Goal: Task Accomplishment & Management: Complete application form

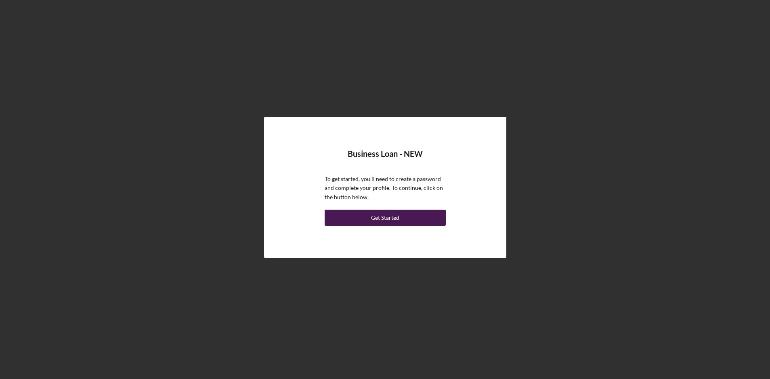
click at [406, 219] on button "Get Started" at bounding box center [385, 218] width 121 height 16
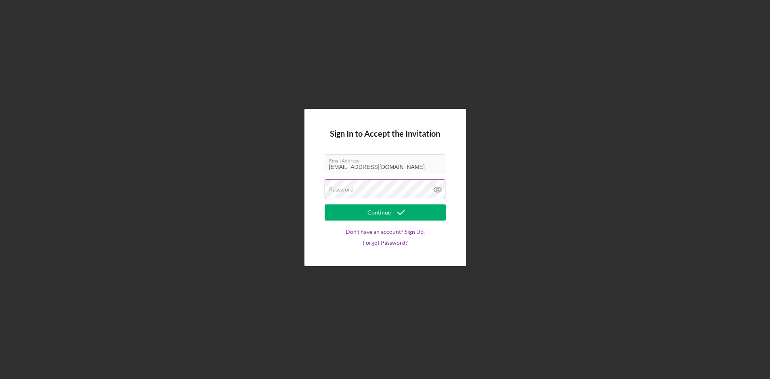
click at [344, 191] on label "Password" at bounding box center [341, 190] width 25 height 6
click at [379, 217] on div "Continue" at bounding box center [378, 213] width 23 height 16
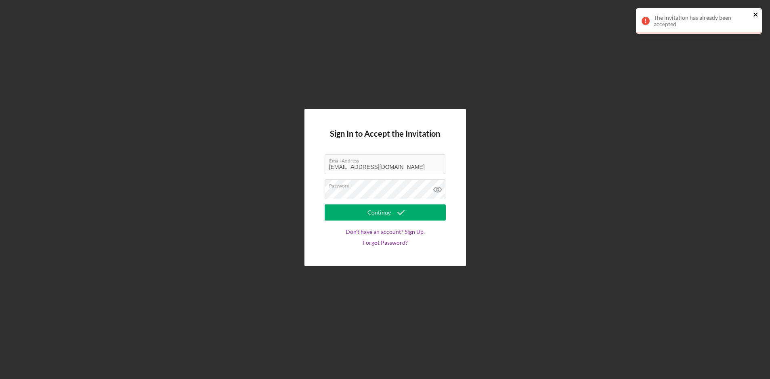
click at [757, 14] on icon "close" at bounding box center [756, 14] width 6 height 6
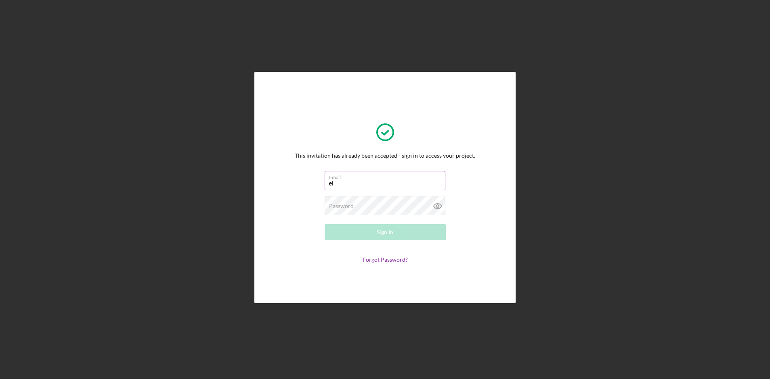
type input "[EMAIL_ADDRESS][DOMAIN_NAME]"
click at [343, 207] on label "Password" at bounding box center [341, 206] width 25 height 6
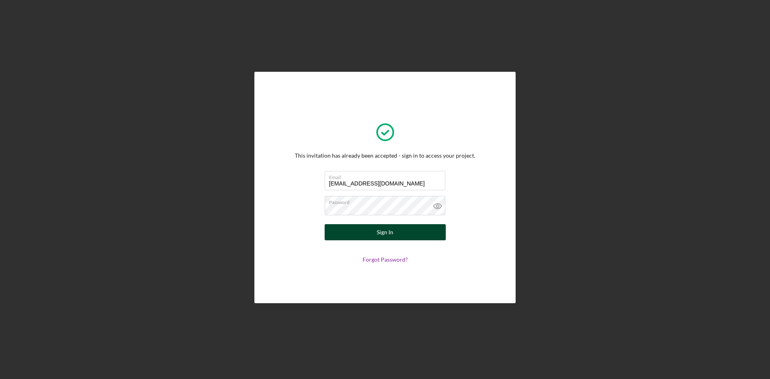
click at [359, 236] on button "Sign In" at bounding box center [385, 232] width 121 height 16
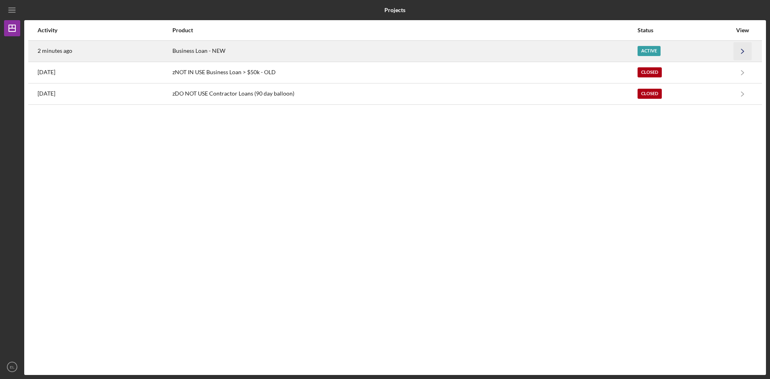
click at [739, 49] on icon "Icon/Navigate" at bounding box center [743, 51] width 18 height 18
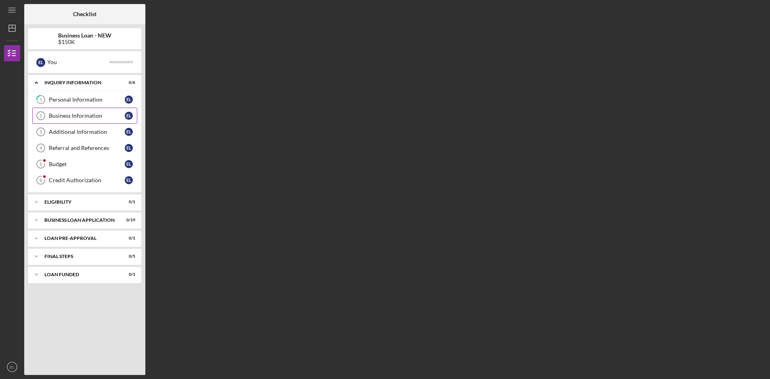
click at [94, 117] on div "Business Information" at bounding box center [87, 116] width 76 height 6
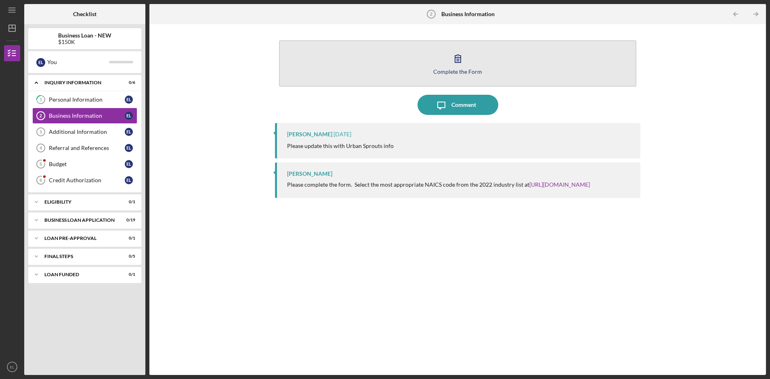
click at [476, 70] on div "Complete the Form" at bounding box center [457, 72] width 49 height 6
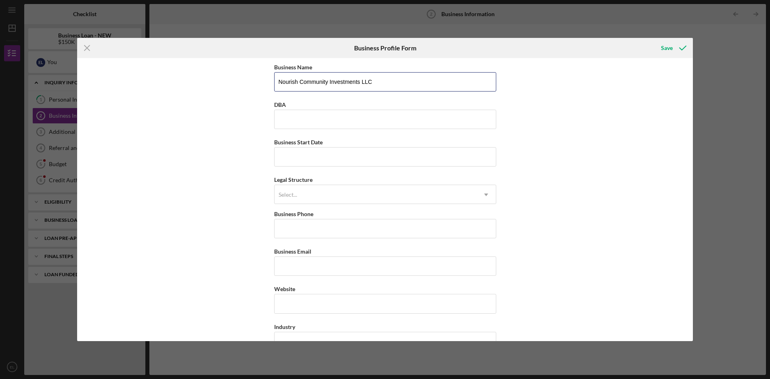
drag, startPoint x: 386, startPoint y: 84, endPoint x: 245, endPoint y: 82, distance: 140.5
click at [245, 82] on div "Business Name Nourish Community Investments LLC DBA Business Start Date Legal S…" at bounding box center [385, 199] width 616 height 283
type input "Urban Sprouts"
click at [296, 122] on input "DBA" at bounding box center [385, 119] width 222 height 19
type input "Urban Sprouts Child Development Center"
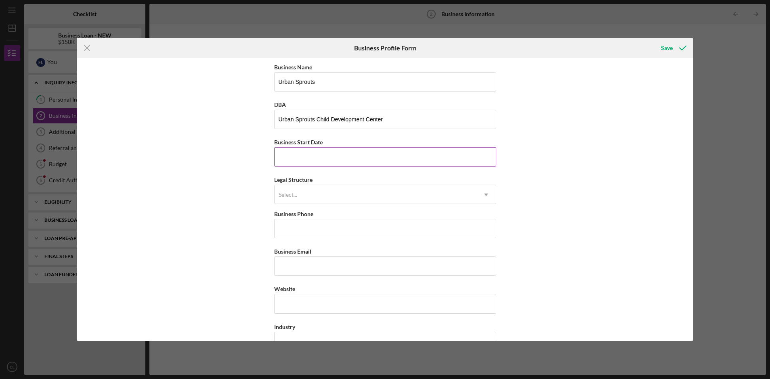
click at [291, 154] on input "Business Start Date" at bounding box center [385, 156] width 222 height 19
type input "[DATE]"
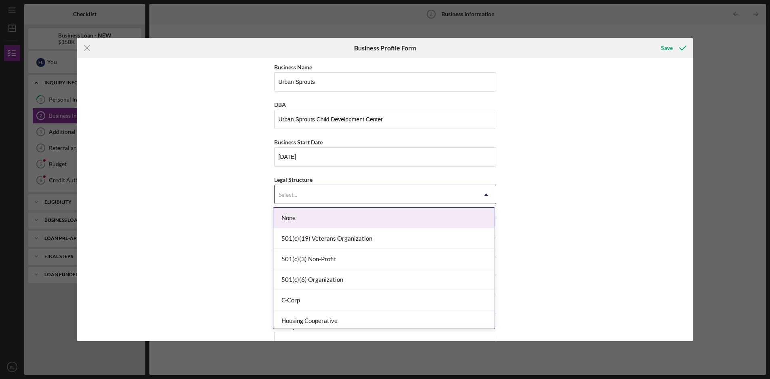
click at [314, 194] on div "Select..." at bounding box center [376, 195] width 202 height 19
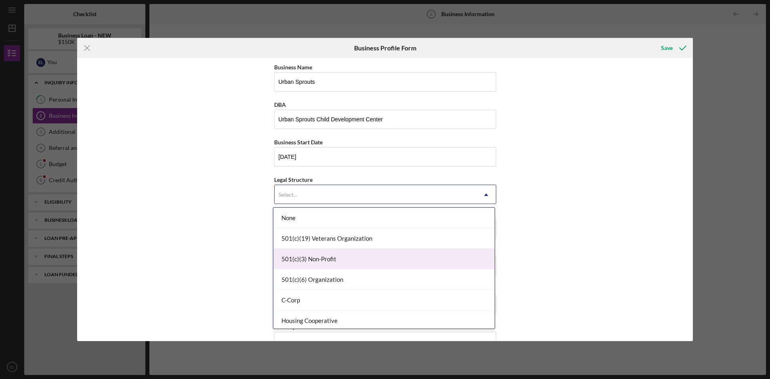
click at [392, 260] on div "501(c)(3) Non-Profit" at bounding box center [383, 259] width 221 height 21
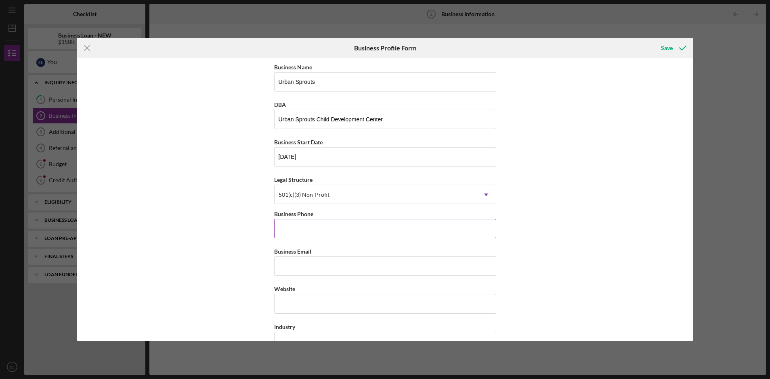
click at [312, 229] on input "Business Phone" at bounding box center [385, 228] width 222 height 19
type input "(314) 997-2259"
click at [303, 266] on input "Business Email" at bounding box center [385, 266] width 222 height 19
type input "info@urbansproutscdc.org"
click at [310, 304] on input "Website" at bounding box center [385, 303] width 222 height 19
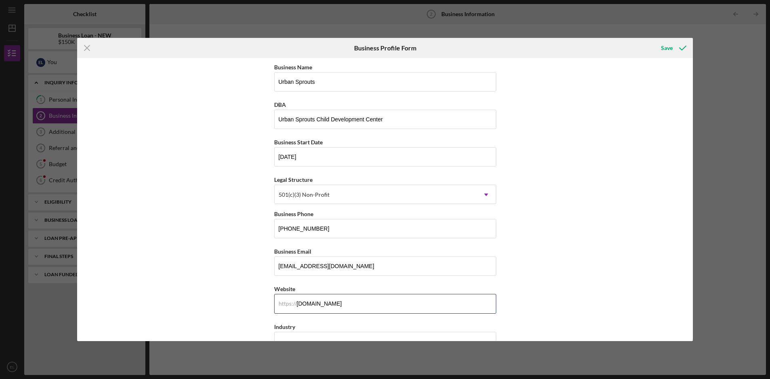
type input "www.urbansproutscdc.org"
click at [228, 293] on div "Business Name Urban Sprouts DBA Urban Sprouts Child Development Center Business…" at bounding box center [385, 199] width 616 height 283
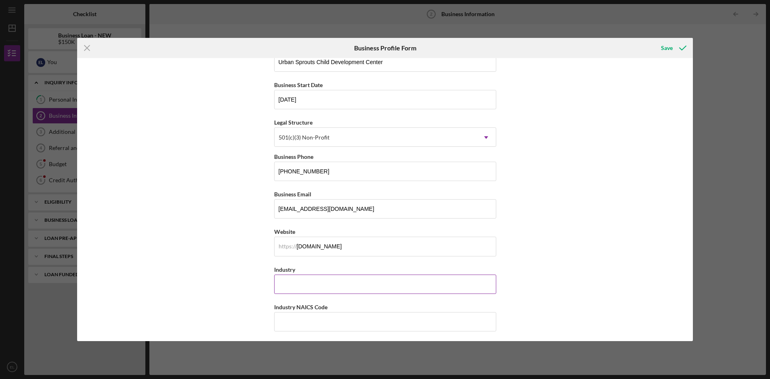
scroll to position [68, 0]
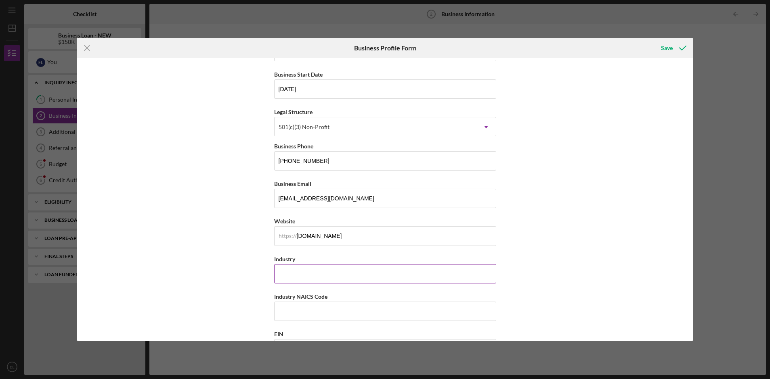
click at [353, 276] on input "Industry" at bounding box center [385, 273] width 222 height 19
click at [346, 310] on input "Industry NAICS Code" at bounding box center [385, 311] width 222 height 19
click at [340, 271] on input "Early Childhood" at bounding box center [385, 273] width 222 height 19
type input "Early Childhood Education"
click at [337, 311] on input "Industry NAICS Code" at bounding box center [385, 311] width 222 height 19
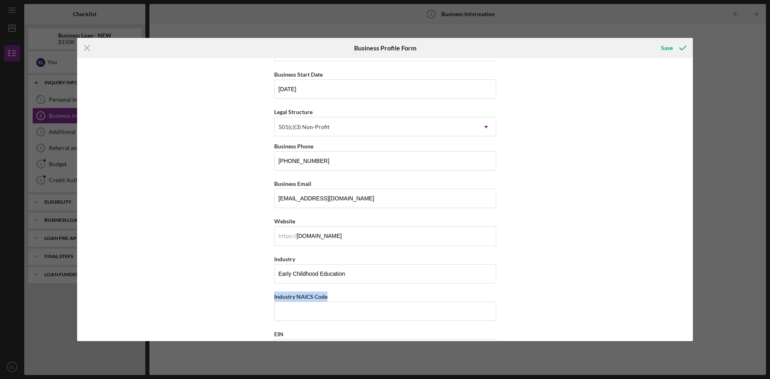
drag, startPoint x: 329, startPoint y: 298, endPoint x: 268, endPoint y: 298, distance: 61.0
click at [268, 298] on div "Business Name Urban Sprouts DBA Urban Sprouts Child Development Center Business…" at bounding box center [385, 199] width 616 height 283
copy label "Industry NAICS Code"
click at [297, 315] on input "Industry NAICS Code" at bounding box center [385, 311] width 222 height 19
paste input "624410"
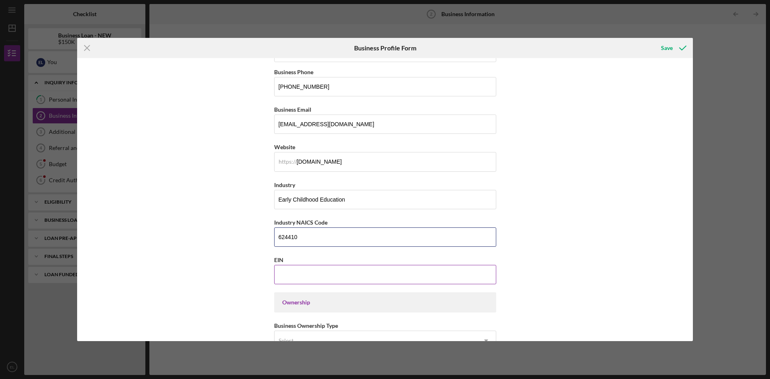
scroll to position [146, 0]
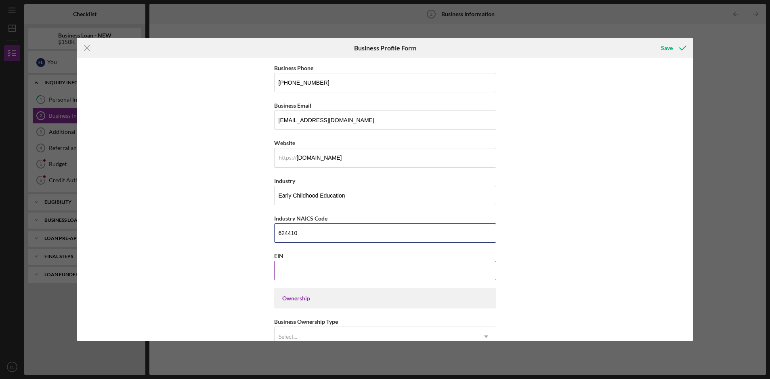
type input "624410"
click at [321, 274] on input "EIN" at bounding box center [385, 270] width 222 height 19
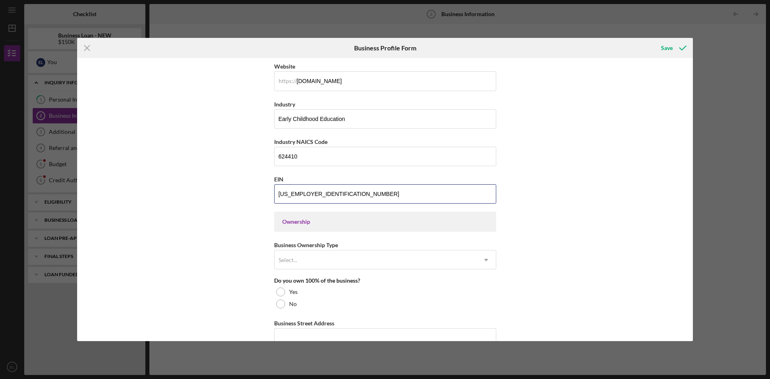
scroll to position [224, 0]
type input "61-1753198"
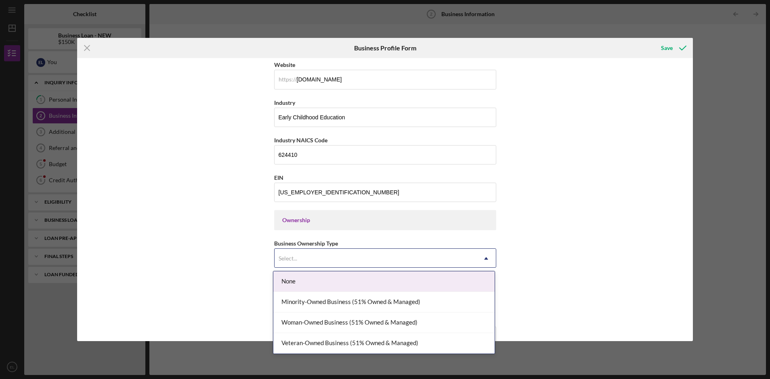
click at [314, 256] on div "Select..." at bounding box center [376, 258] width 202 height 19
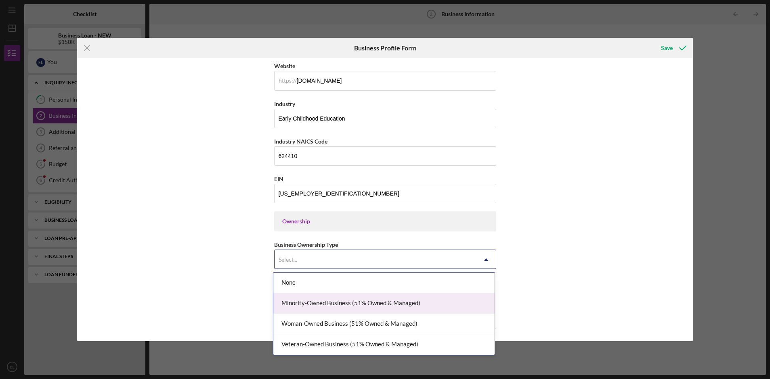
click at [329, 302] on div "Minority-Owned Business (51% Owned & Managed)" at bounding box center [383, 303] width 221 height 21
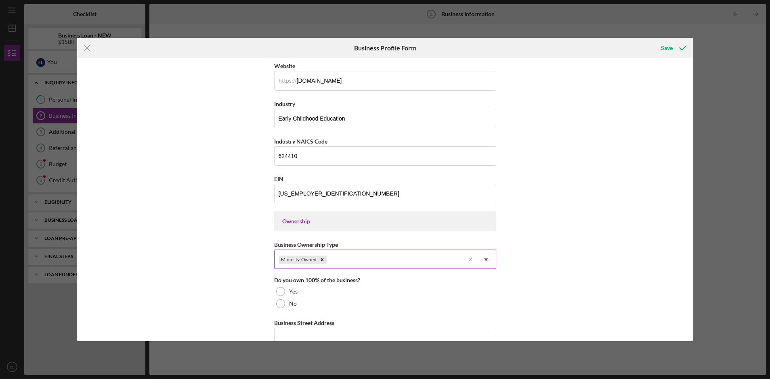
click at [487, 260] on icon "Icon/Dropdown Arrow" at bounding box center [485, 259] width 19 height 19
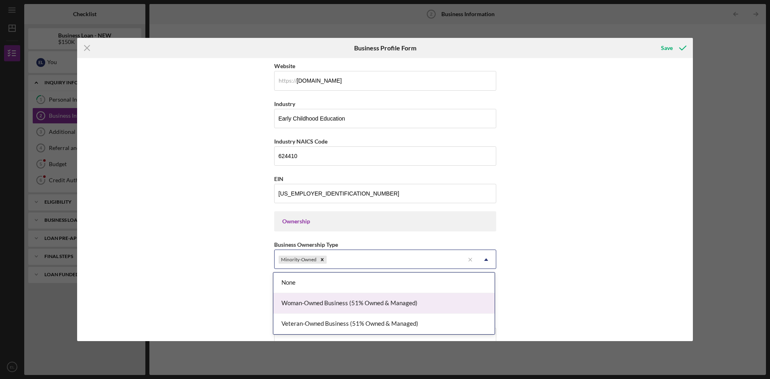
click at [341, 304] on div "Woman-Owned Business (51% Owned & Managed)" at bounding box center [383, 303] width 221 height 21
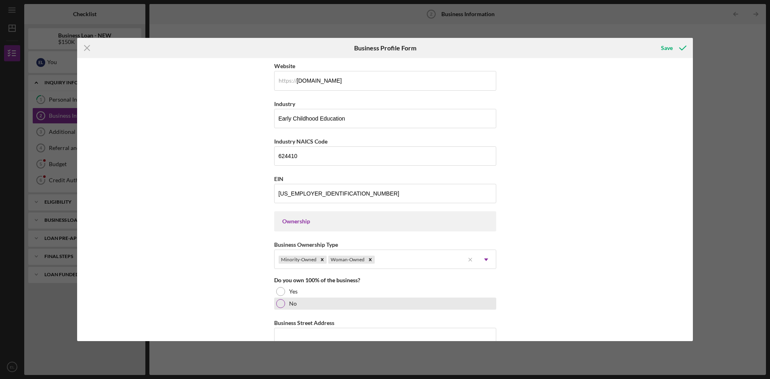
click at [319, 304] on div "No" at bounding box center [385, 304] width 222 height 12
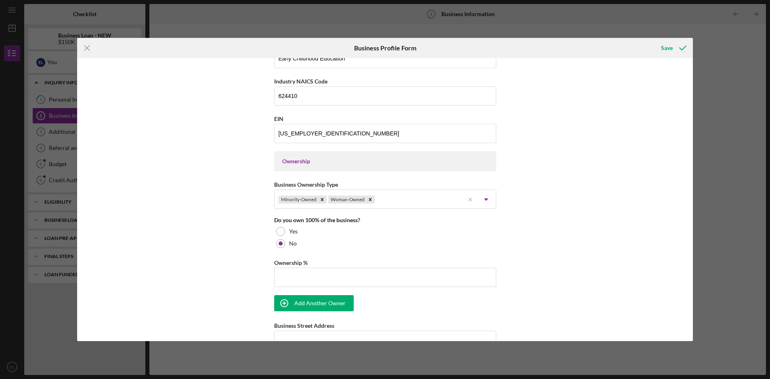
scroll to position [286, 0]
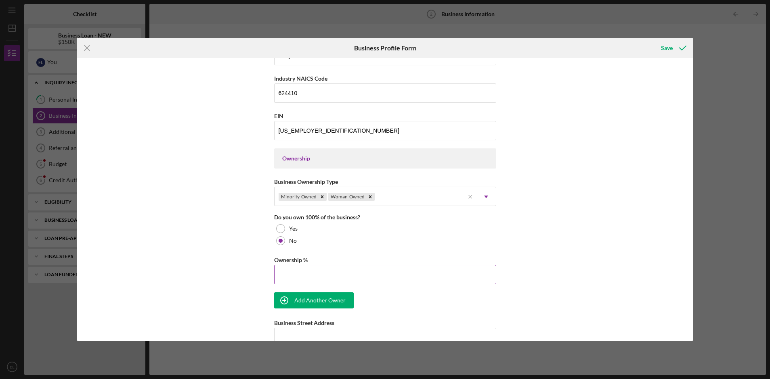
click at [316, 275] on input "Ownership %" at bounding box center [385, 274] width 222 height 19
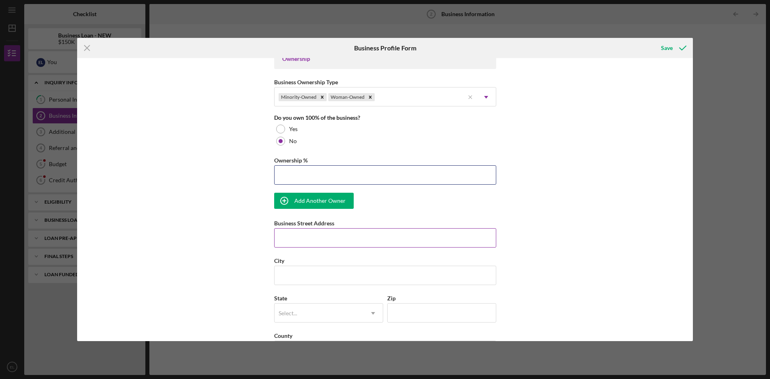
scroll to position [385, 0]
click at [393, 240] on input "Business Street Address" at bounding box center [385, 238] width 222 height 19
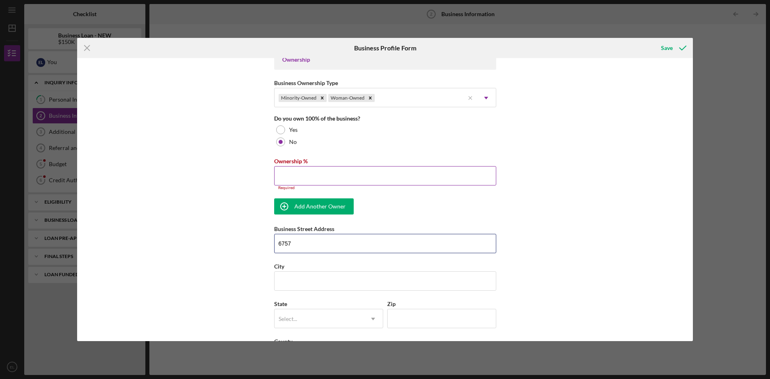
type input "6757"
click at [296, 179] on input "Ownership %" at bounding box center [385, 175] width 222 height 19
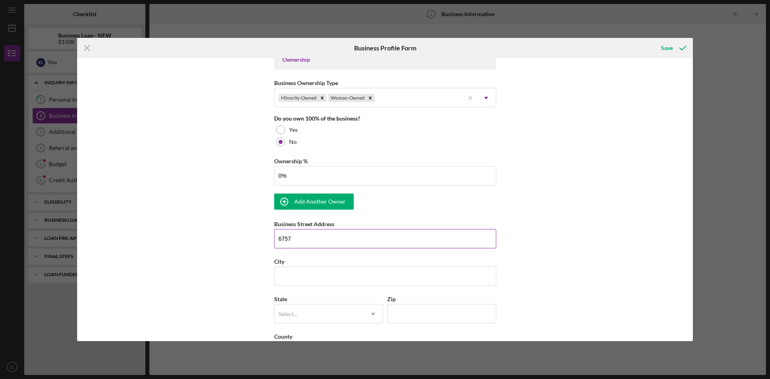
type input "0.00%"
click at [314, 241] on input "6757" at bounding box center [385, 238] width 222 height 19
type input "6757 Olive Blvd"
click at [296, 279] on input "City" at bounding box center [385, 276] width 222 height 19
type input "Saint Louis"
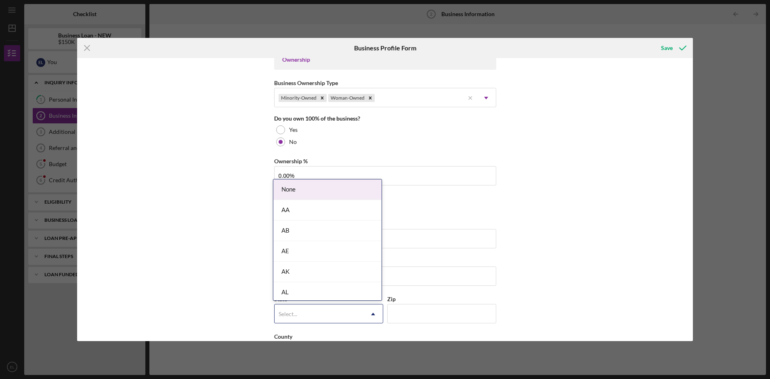
click at [296, 314] on div "Select..." at bounding box center [288, 314] width 20 height 6
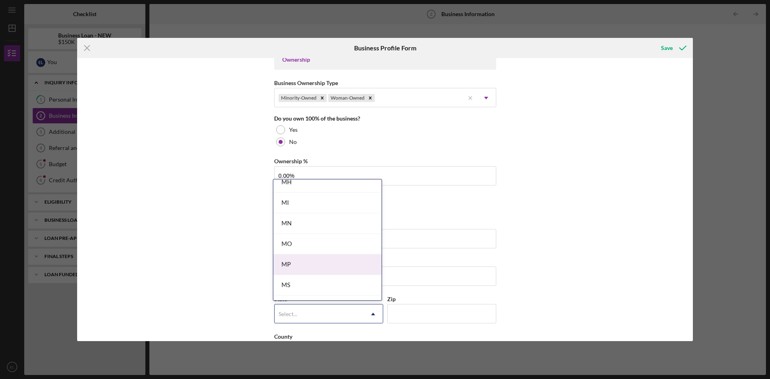
scroll to position [668, 0]
click at [323, 239] on div "MO" at bounding box center [327, 242] width 108 height 21
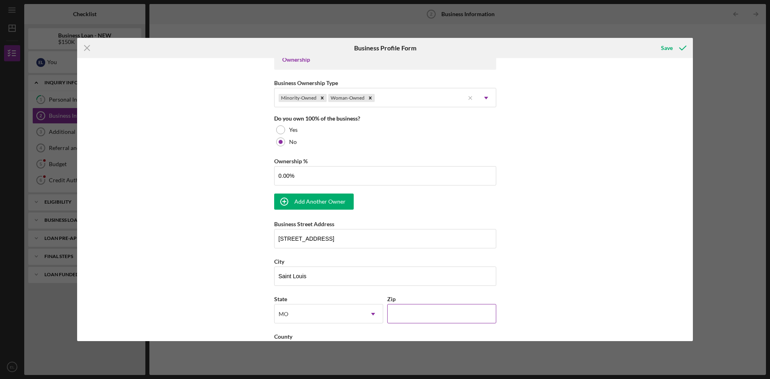
click at [412, 316] on input "Zip" at bounding box center [441, 313] width 109 height 19
type input "63130"
click at [578, 259] on div "Business Name Urban Sprouts DBA Urban Sprouts Child Development Center Business…" at bounding box center [385, 199] width 616 height 283
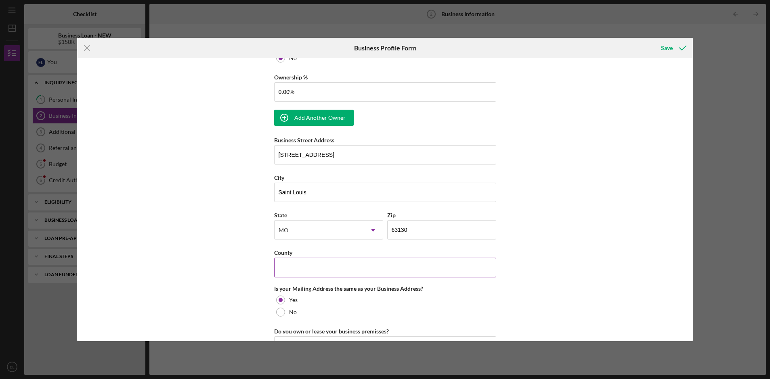
scroll to position [474, 0]
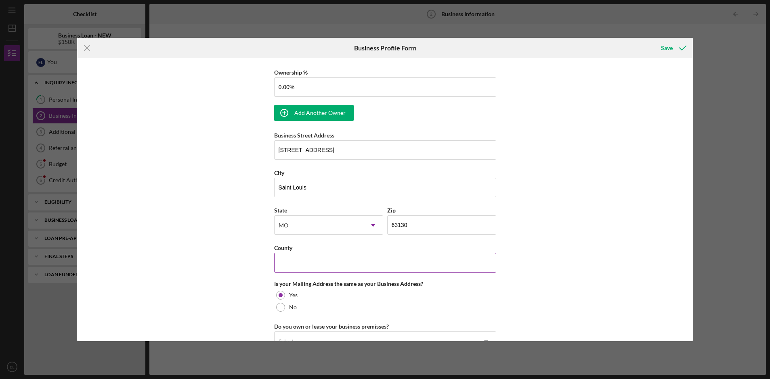
click at [323, 256] on input "County" at bounding box center [385, 262] width 222 height 19
type input "Saint Louis"
click at [217, 275] on div "Business Name Urban Sprouts DBA Urban Sprouts Child Development Center Business…" at bounding box center [385, 199] width 616 height 283
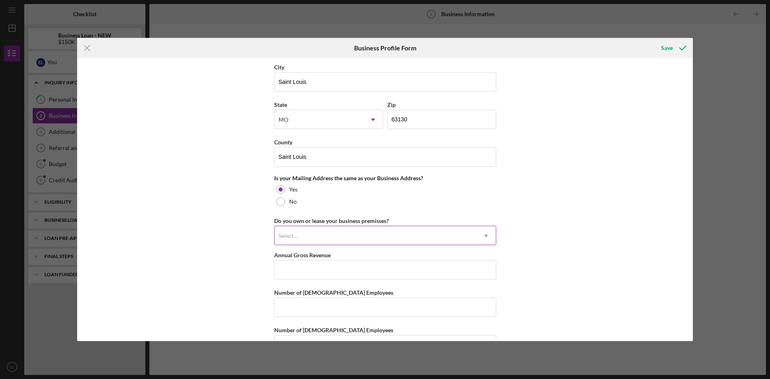
scroll to position [581, 0]
click at [314, 235] on div "Select..." at bounding box center [376, 235] width 202 height 19
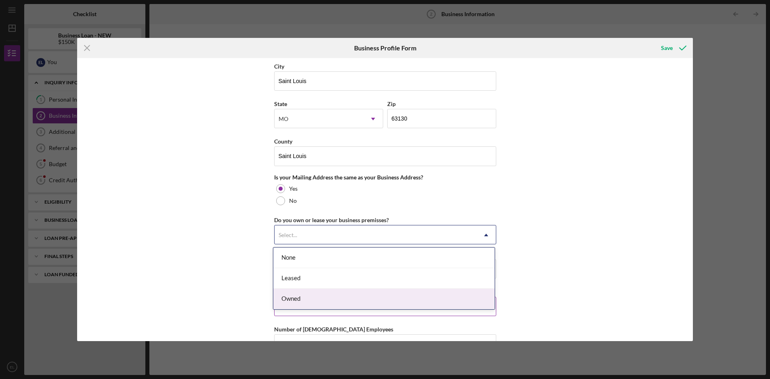
click at [310, 300] on div "Owned" at bounding box center [383, 299] width 221 height 21
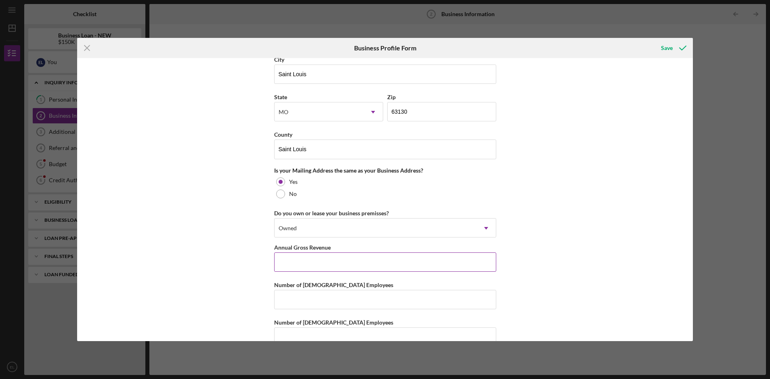
click at [325, 270] on input "Annual Gross Revenue" at bounding box center [385, 262] width 222 height 19
click at [287, 262] on input "$4,900,000" at bounding box center [385, 263] width 222 height 19
type input "$4,500,000"
click at [398, 283] on div "Number of Full-Time Employees" at bounding box center [385, 286] width 222 height 10
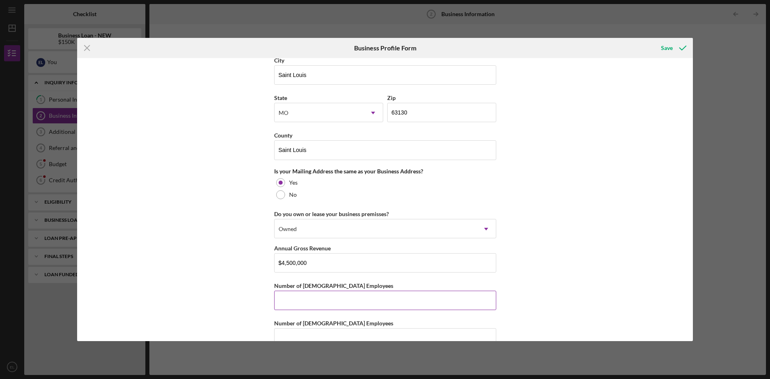
click at [322, 298] on input "Number of Full-Time Employees" at bounding box center [385, 300] width 222 height 19
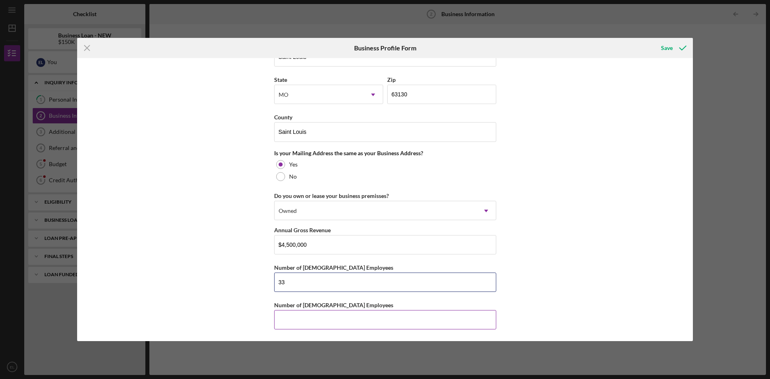
type input "33"
click at [297, 320] on input "Number of Part-Time Employees" at bounding box center [385, 319] width 222 height 19
type input "6"
click at [667, 47] on div "Save" at bounding box center [667, 48] width 12 height 16
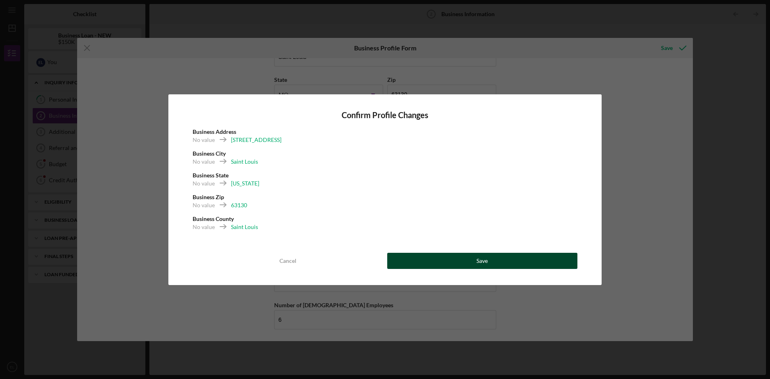
click at [471, 261] on button "Save" at bounding box center [482, 261] width 191 height 16
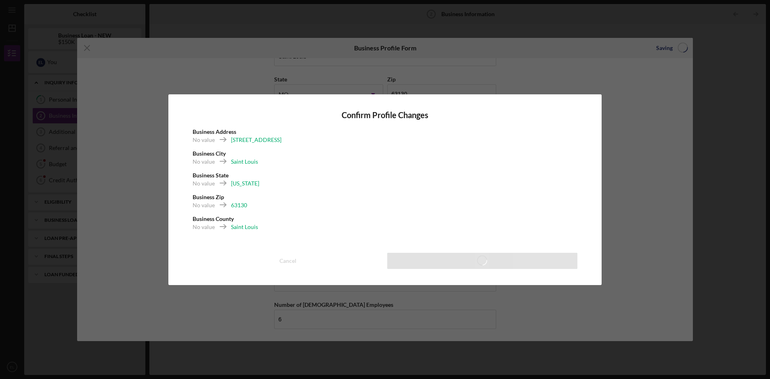
scroll to position [542, 0]
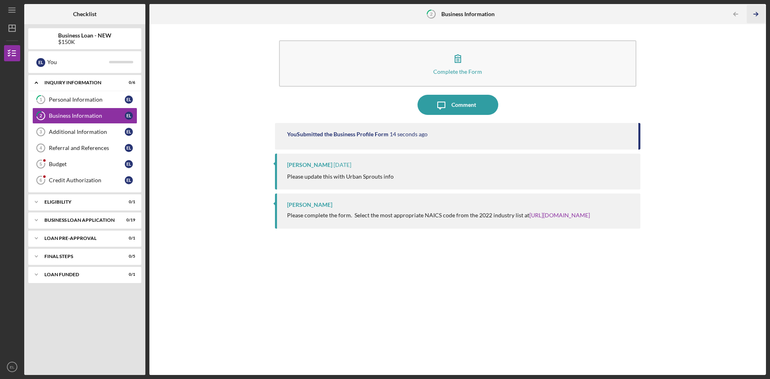
click at [755, 13] on icon "Icon/Table Pagination Arrow" at bounding box center [756, 14] width 18 height 18
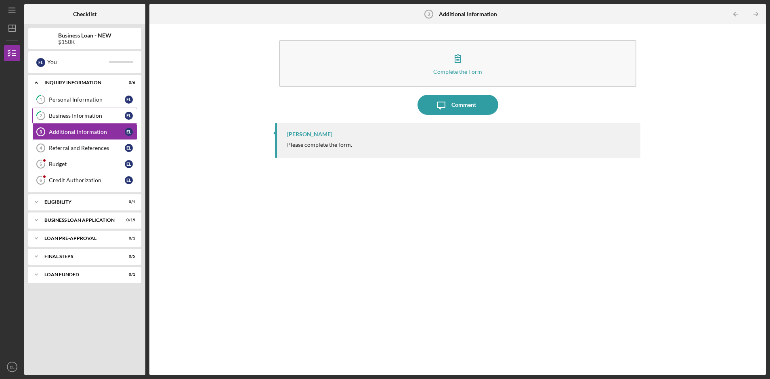
click at [101, 117] on div "Business Information" at bounding box center [87, 116] width 76 height 6
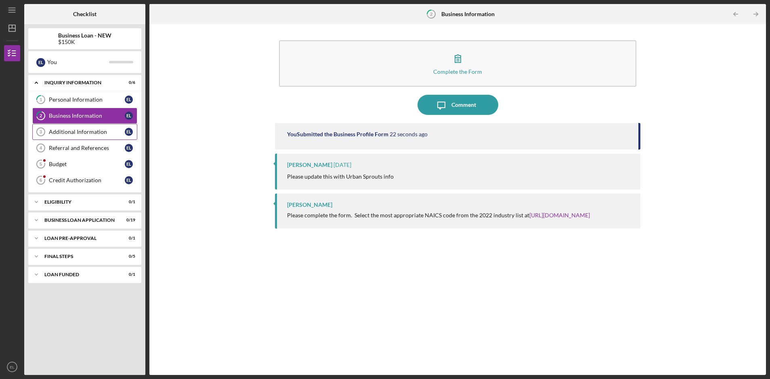
click at [78, 131] on div "Additional Information" at bounding box center [87, 132] width 76 height 6
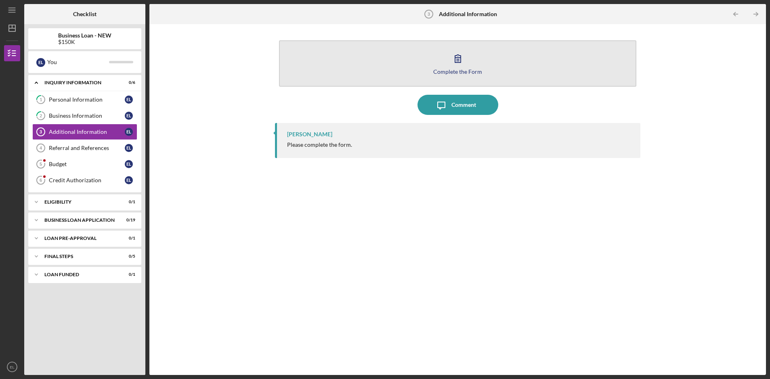
click at [465, 73] on div "Complete the Form" at bounding box center [457, 72] width 49 height 6
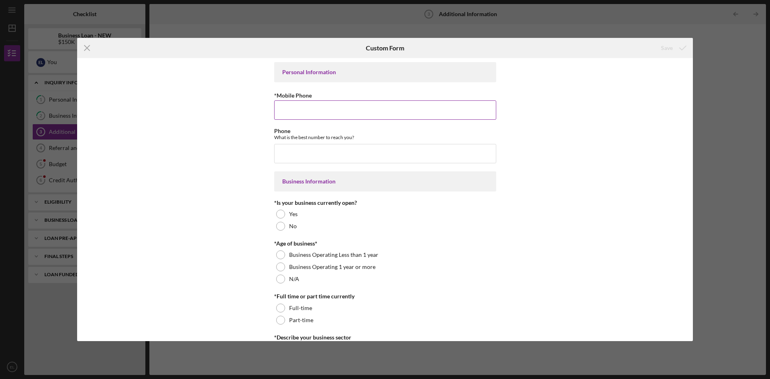
click at [315, 113] on input "*Mobile Phone" at bounding box center [385, 110] width 222 height 19
type input "(314) 623-9514"
click at [323, 155] on input "Phone" at bounding box center [385, 153] width 222 height 19
type input "(314) 623-9514"
click at [279, 214] on div at bounding box center [280, 214] width 9 height 9
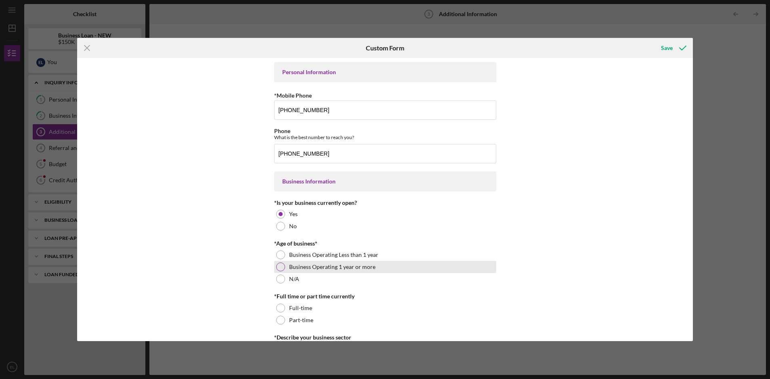
drag, startPoint x: 280, startPoint y: 268, endPoint x: 302, endPoint y: 269, distance: 22.6
click at [280, 268] on div at bounding box center [280, 267] width 9 height 9
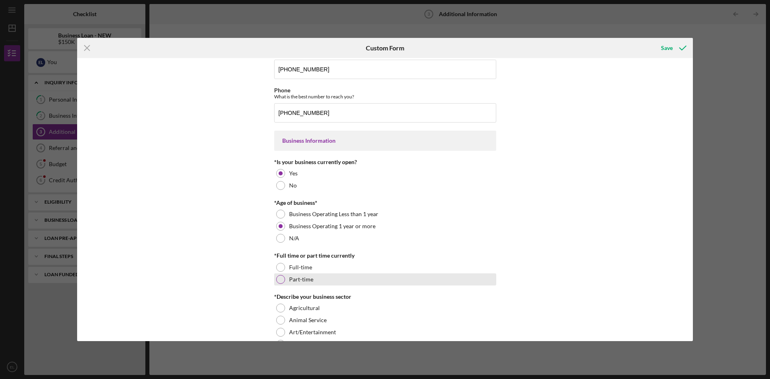
scroll to position [46, 0]
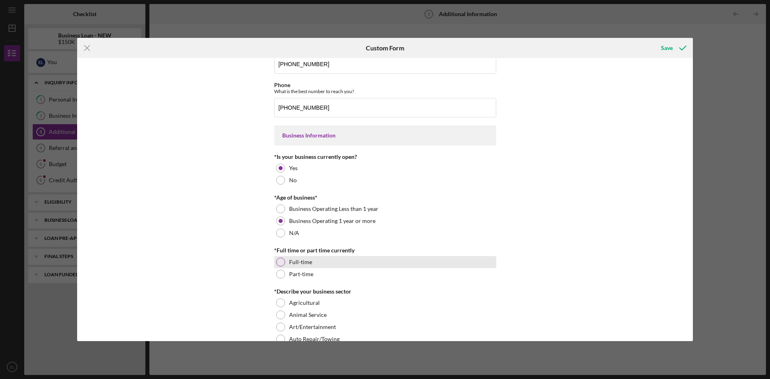
click at [276, 264] on div at bounding box center [280, 262] width 9 height 9
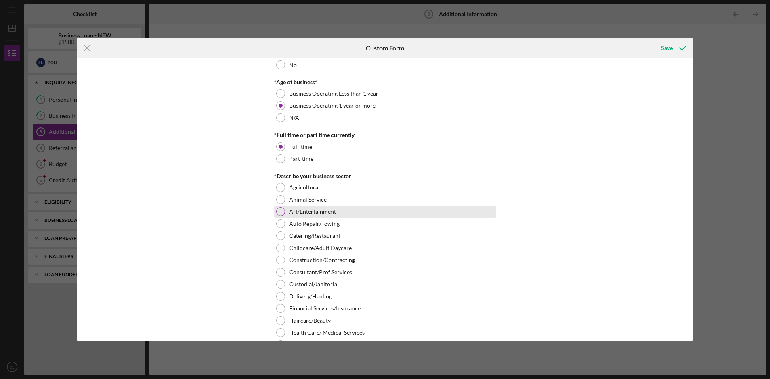
scroll to position [163, 0]
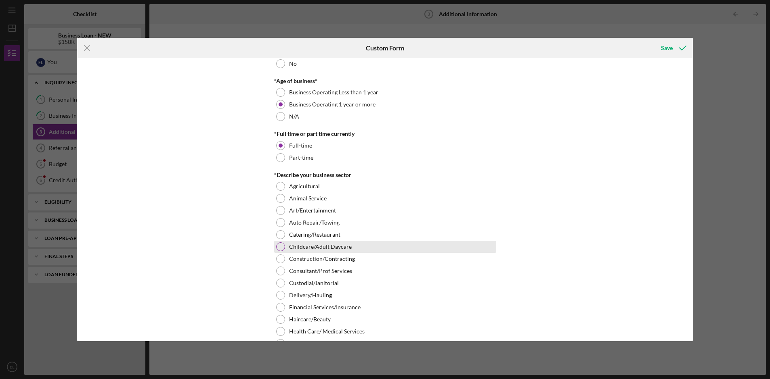
click at [278, 247] on div at bounding box center [280, 247] width 9 height 9
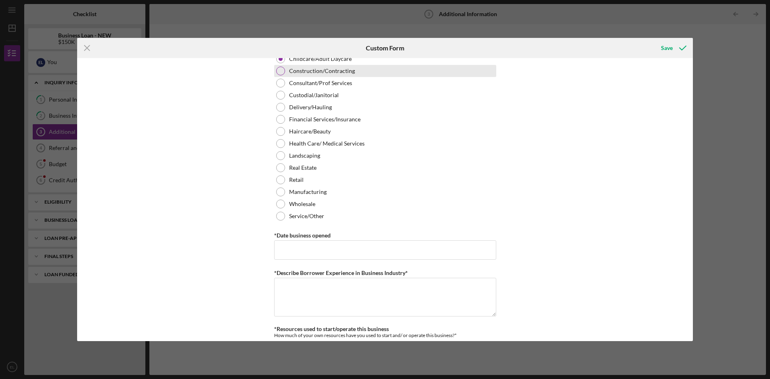
scroll to position [352, 0]
click at [336, 254] on input "*Date business opened" at bounding box center [385, 249] width 222 height 19
type input "[DATE]"
click at [380, 290] on textarea "*Describe Borrower Experience in Business Industry*" at bounding box center [385, 296] width 222 height 39
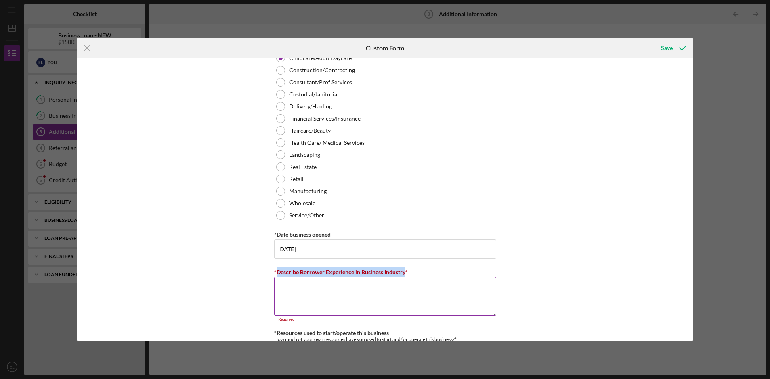
drag, startPoint x: 394, startPoint y: 273, endPoint x: 274, endPoint y: 270, distance: 119.9
click at [274, 270] on label "*Describe Borrower Experience in Business Industry*" at bounding box center [341, 272] width 134 height 7
copy label "Describe Borrower Experience in Business Industry"
click at [296, 283] on textarea "*Describe Borrower Experience in Business Industry*" at bounding box center [385, 296] width 222 height 39
paste textarea "Our Executive Director brings extensive experience in both the nonprofit and bu…"
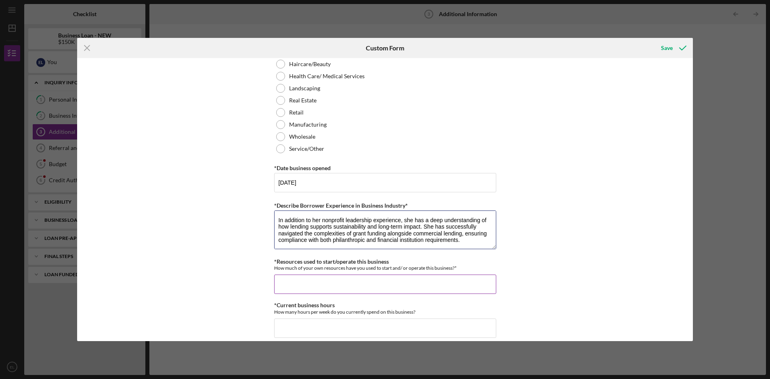
scroll to position [419, 0]
type textarea "Our Executive Director brings extensive experience in both the nonprofit and bu…"
click at [315, 284] on input "*Resources used to start/operate this business" at bounding box center [385, 283] width 222 height 19
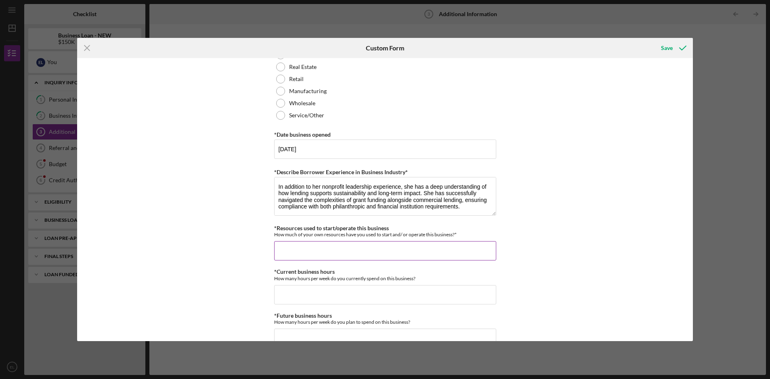
scroll to position [463, 0]
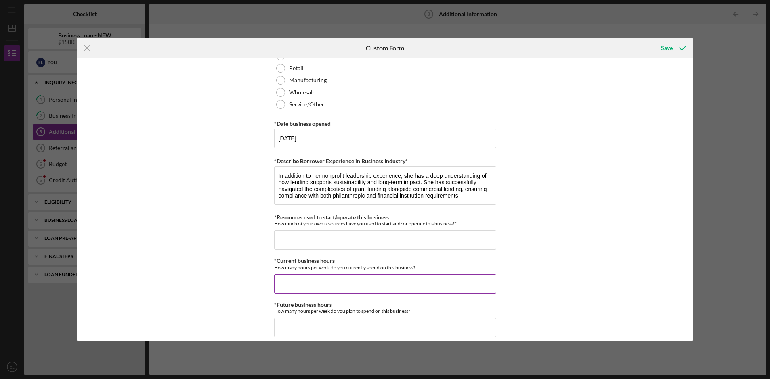
click at [310, 279] on input "*Current business hours" at bounding box center [385, 284] width 222 height 19
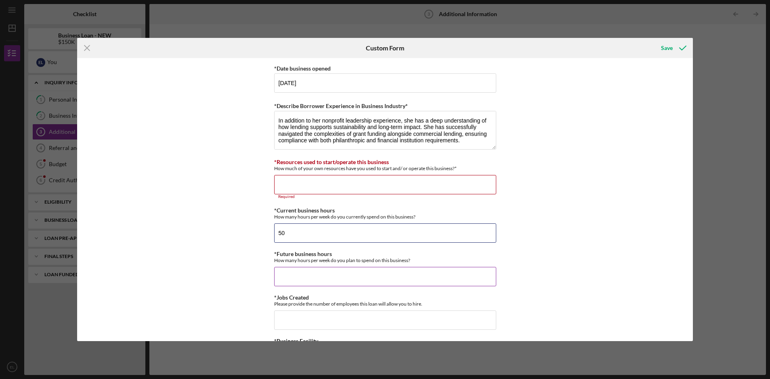
type input "50"
click at [295, 272] on input "*Future business hours" at bounding box center [385, 276] width 222 height 19
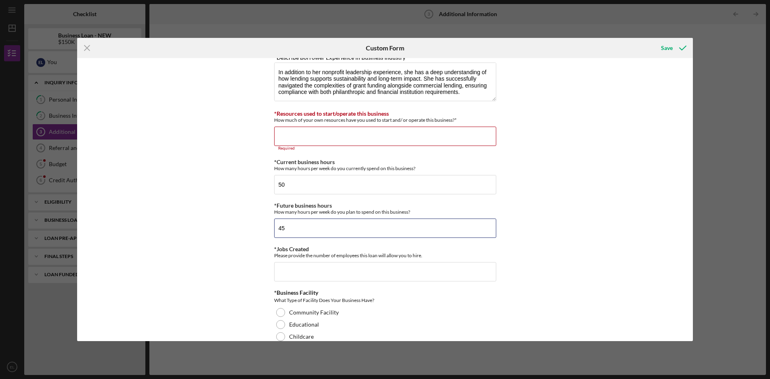
scroll to position [568, 0]
type input "45"
click at [307, 269] on input "*Jobs Created" at bounding box center [385, 270] width 222 height 19
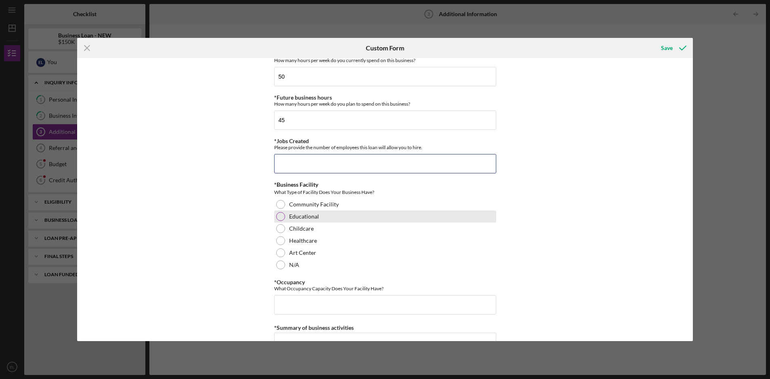
scroll to position [677, 0]
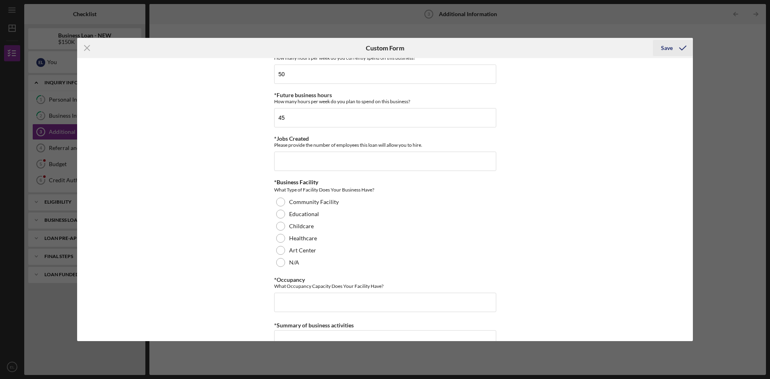
click at [673, 50] on icon "submit" at bounding box center [683, 48] width 20 height 20
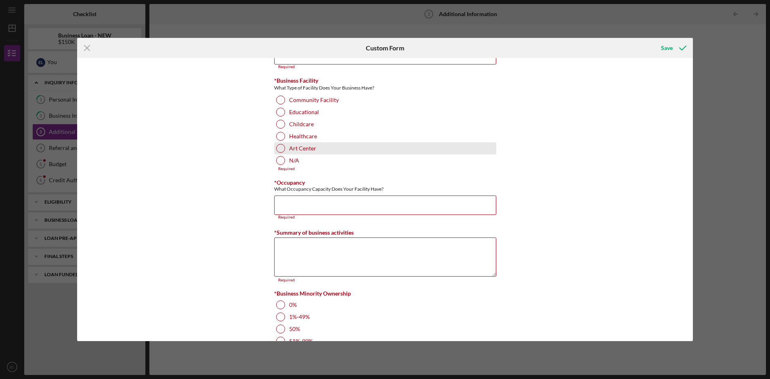
scroll to position [782, 0]
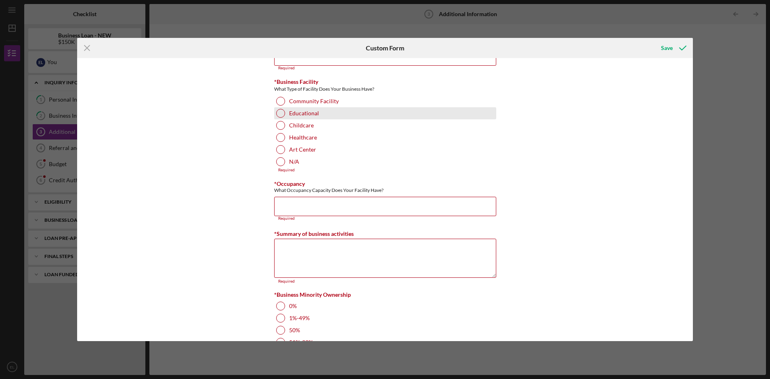
click at [346, 108] on div "Educational" at bounding box center [385, 113] width 222 height 12
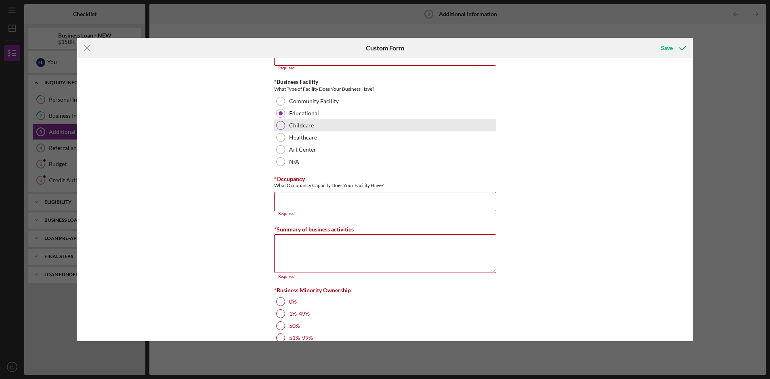
click at [339, 125] on div "Childcare" at bounding box center [385, 125] width 222 height 12
click at [352, 202] on input "*Occupancy" at bounding box center [385, 201] width 222 height 19
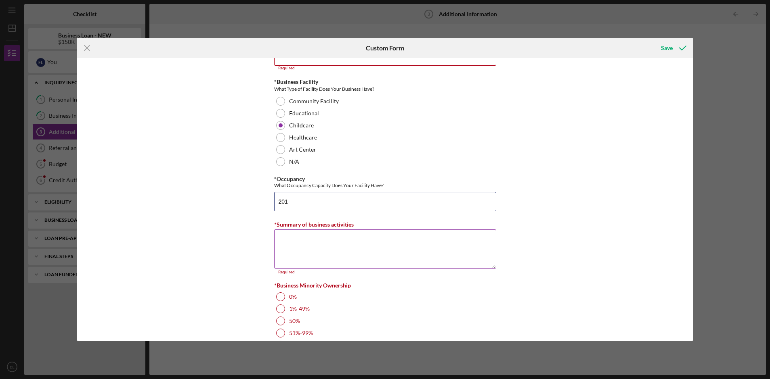
type input "201"
click at [350, 243] on textarea "*Summary of business activities" at bounding box center [385, 249] width 222 height 39
paste textarea "Urban Sprouts Child Development Center is a nonprofit early childhood education…"
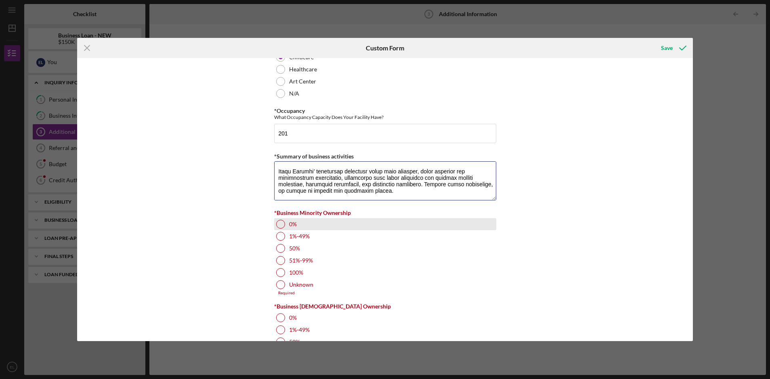
scroll to position [857, 0]
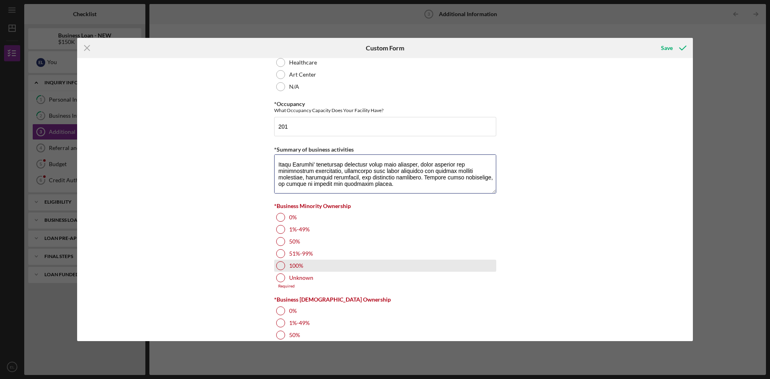
type textarea "Urban Sprouts Child Development Center is a nonprofit early childhood education…"
drag, startPoint x: 296, startPoint y: 266, endPoint x: 311, endPoint y: 268, distance: 15.0
click at [296, 266] on label "100%" at bounding box center [296, 266] width 14 height 6
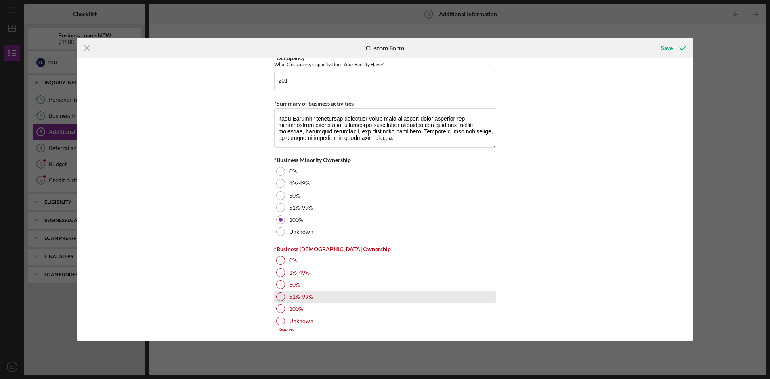
scroll to position [905, 0]
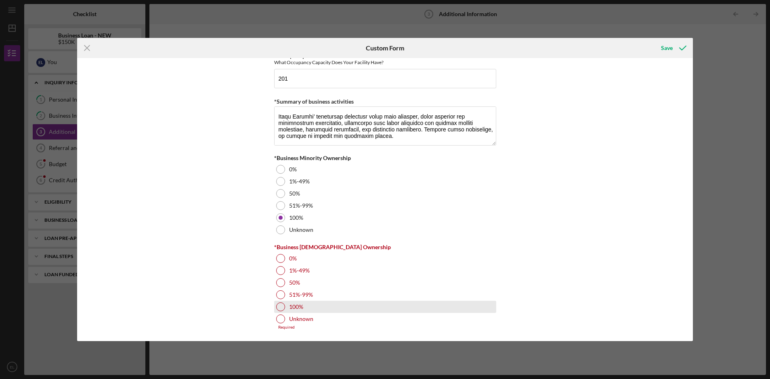
click at [327, 306] on div "100%" at bounding box center [385, 307] width 222 height 12
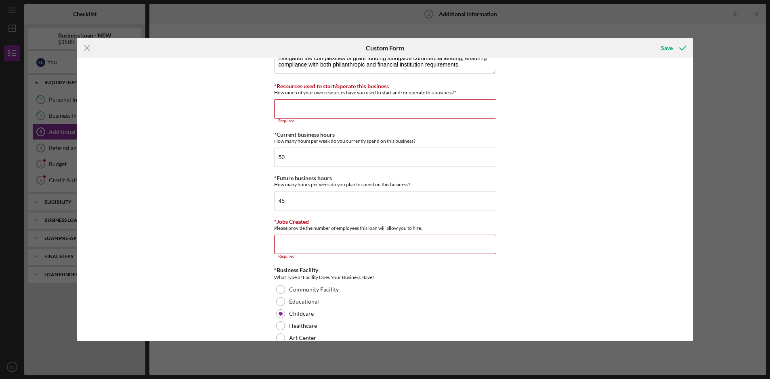
scroll to position [585, 0]
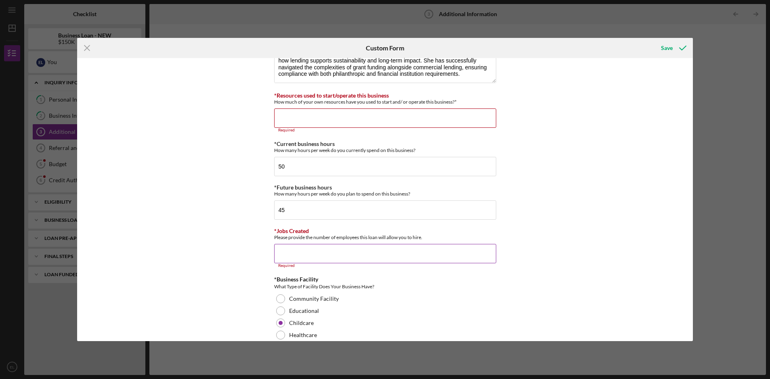
click at [333, 255] on input "*Jobs Created" at bounding box center [385, 253] width 222 height 19
type input "2"
click at [516, 236] on div "Personal Information *Mobile Phone (314) 623-9514 Phone What is the best number…" at bounding box center [385, 199] width 616 height 283
click at [316, 254] on input "2" at bounding box center [385, 253] width 222 height 19
click at [308, 123] on input "*Resources used to start/operate this business" at bounding box center [385, 118] width 222 height 19
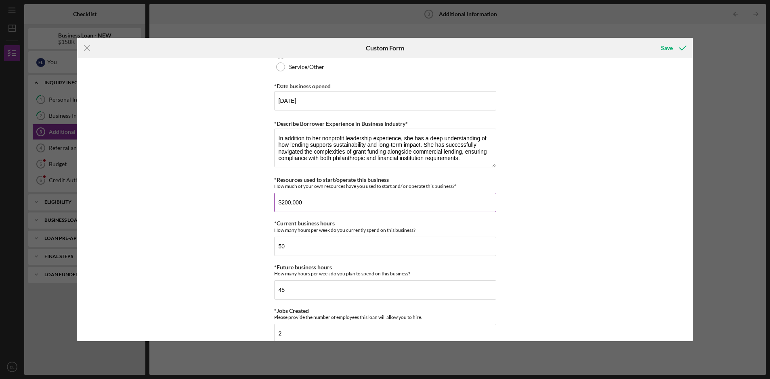
scroll to position [500, 0]
click at [319, 205] on input "$200,000" at bounding box center [385, 202] width 222 height 19
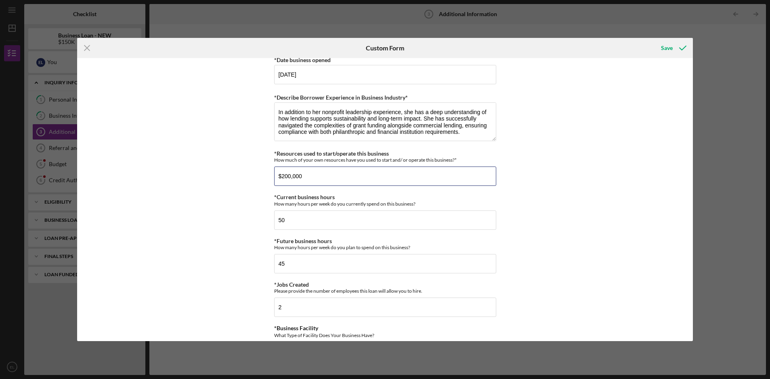
scroll to position [532, 0]
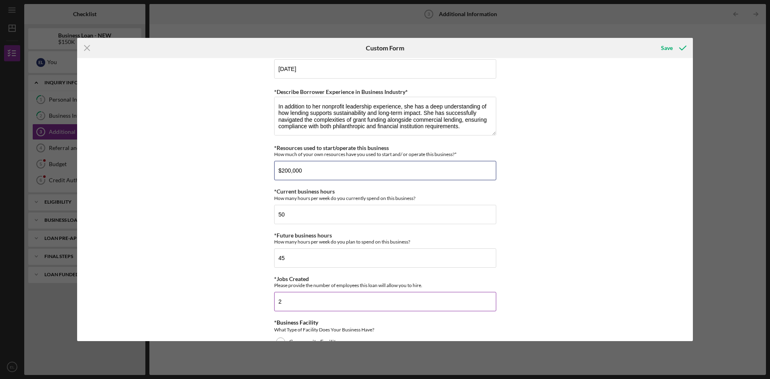
type input "$200,000"
click at [293, 301] on input "2" at bounding box center [385, 301] width 222 height 19
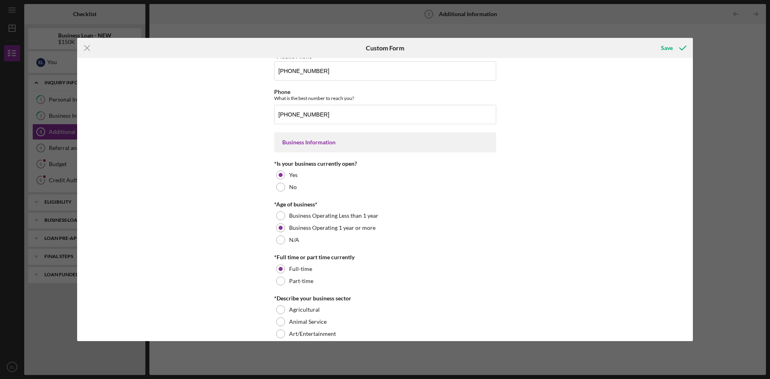
scroll to position [0, 0]
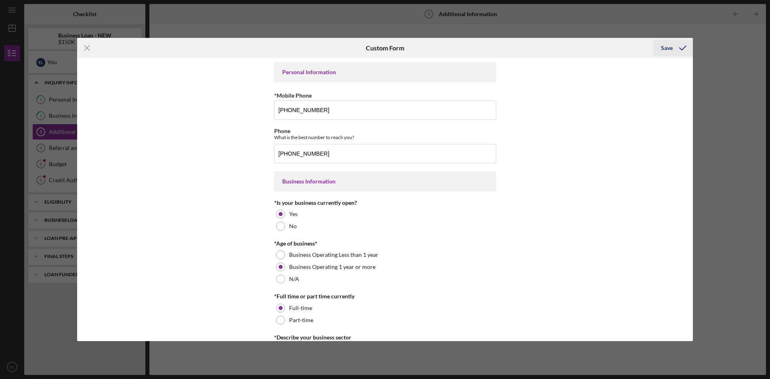
type input "4"
click at [671, 47] on div "Save" at bounding box center [667, 48] width 12 height 16
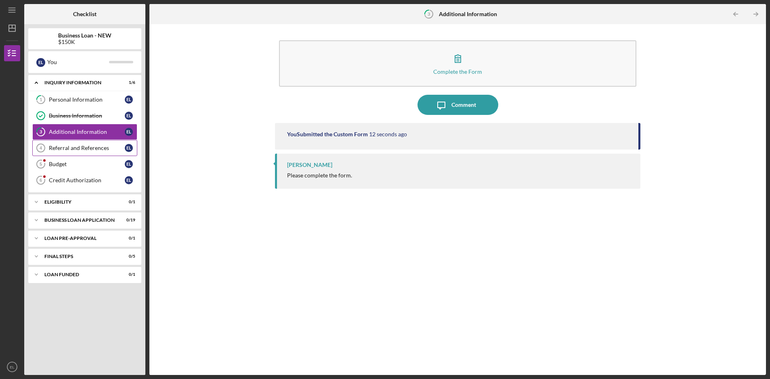
click at [83, 148] on div "Referral and References" at bounding box center [87, 148] width 76 height 6
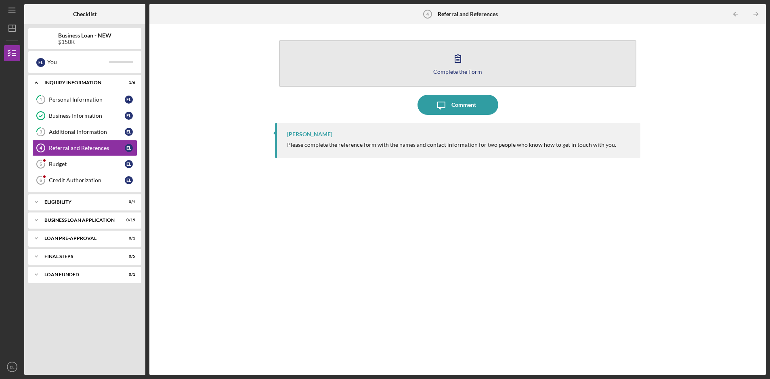
click at [467, 68] on button "Complete the Form Form" at bounding box center [457, 63] width 357 height 46
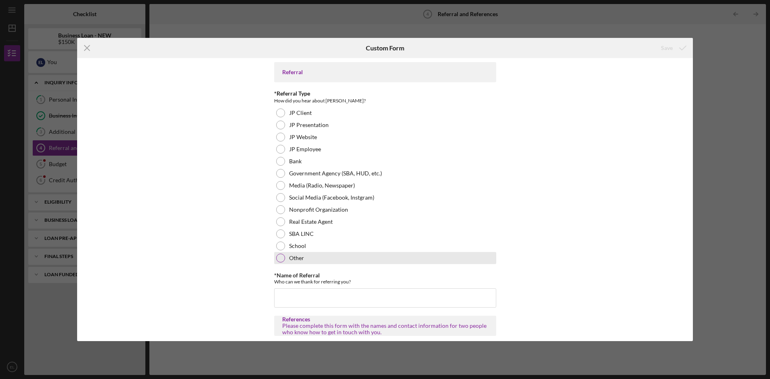
scroll to position [1, 0]
click at [299, 260] on label "Other" at bounding box center [296, 257] width 15 height 6
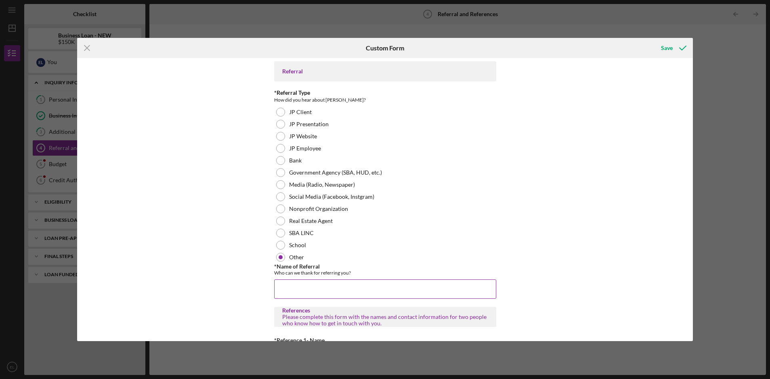
click at [312, 292] on input "*Name of Referral" at bounding box center [385, 289] width 222 height 19
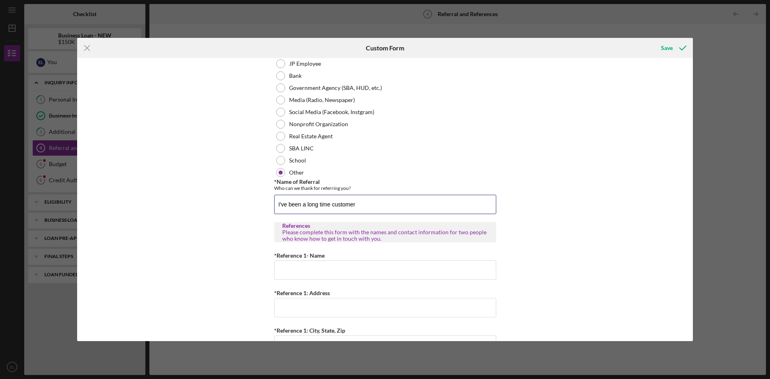
scroll to position [92, 0]
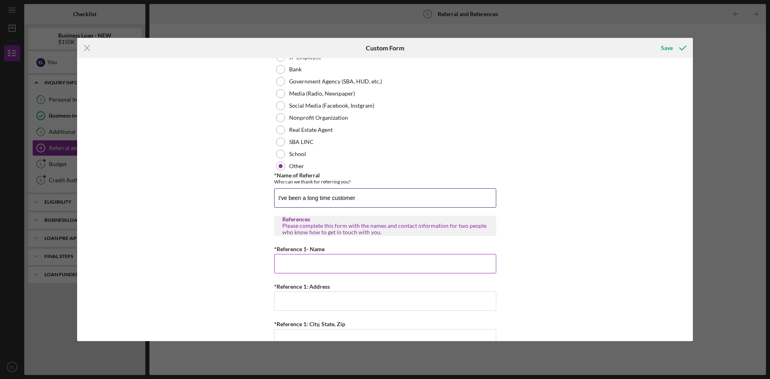
type input "I've been a long time customer"
click at [337, 264] on input "*Reference 1- Name" at bounding box center [385, 263] width 222 height 19
type input "Andrea Barragan"
type input "3731 Red Hawk Court"
type input "Bridgeton"
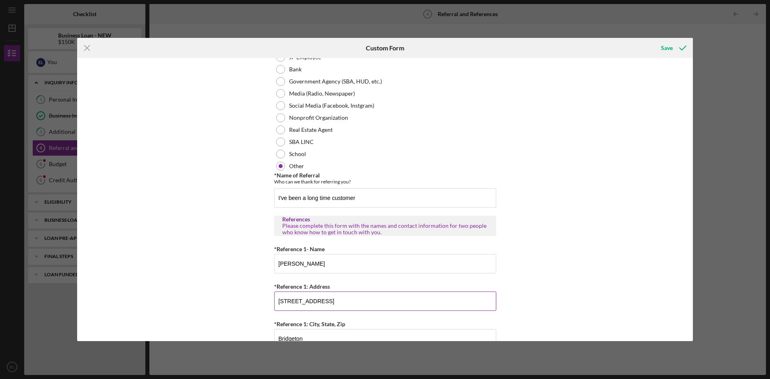
type input "(314) 779-9127"
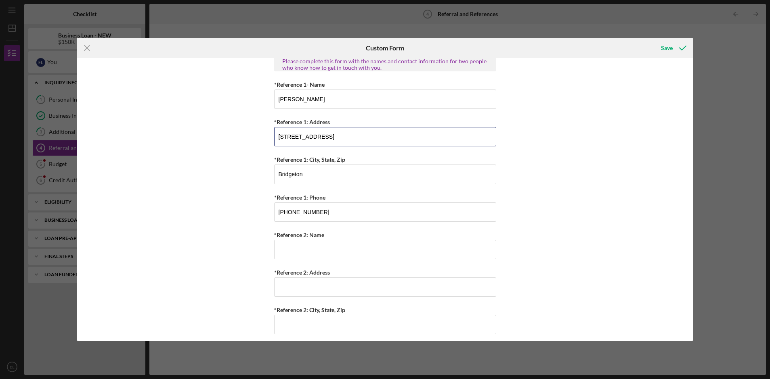
scroll to position [259, 0]
click at [331, 249] on input "*Reference 2: Name" at bounding box center [385, 247] width 222 height 19
type input "Vanessa Mosley"
click at [314, 285] on input "*Reference 2: Address" at bounding box center [385, 284] width 222 height 19
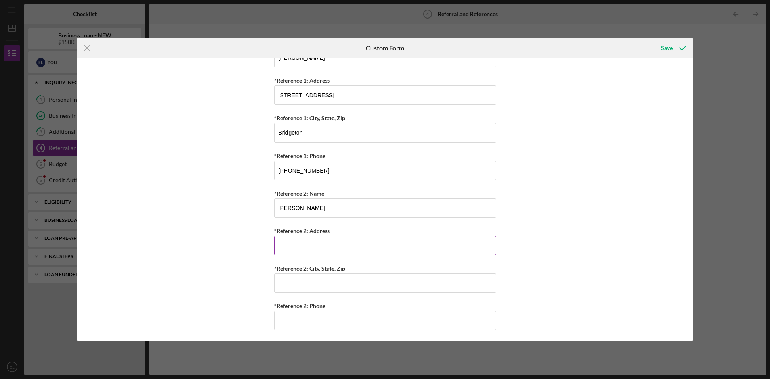
scroll to position [300, 0]
click at [240, 252] on div "Referral *Referral Type How did you hear about Justine PETERSEN? JP Client JP P…" at bounding box center [385, 199] width 616 height 283
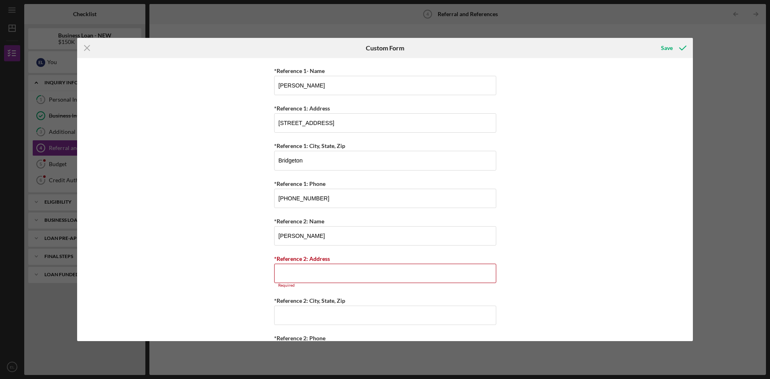
scroll to position [304, 0]
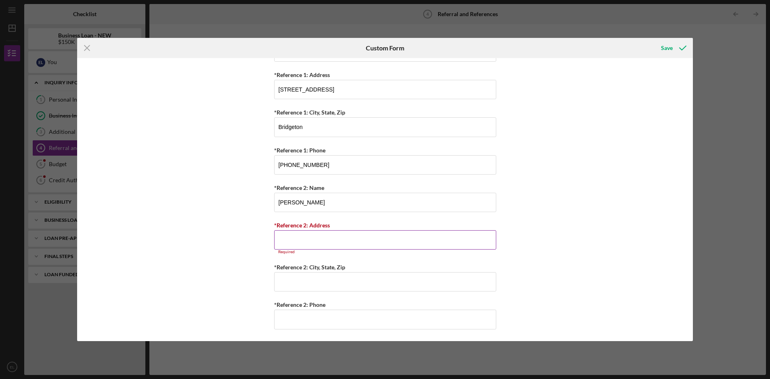
click at [323, 239] on input "*Reference 2: Address" at bounding box center [385, 240] width 222 height 19
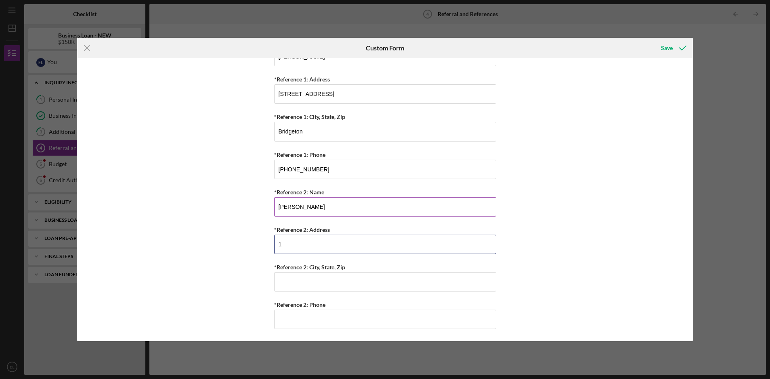
scroll to position [300, 0]
type input "1936 Timberwood Crossing Drive"
type input "Florissant"
click at [372, 312] on input "*Reference 2: Phone" at bounding box center [385, 319] width 222 height 19
type input "(314) 550-5919"
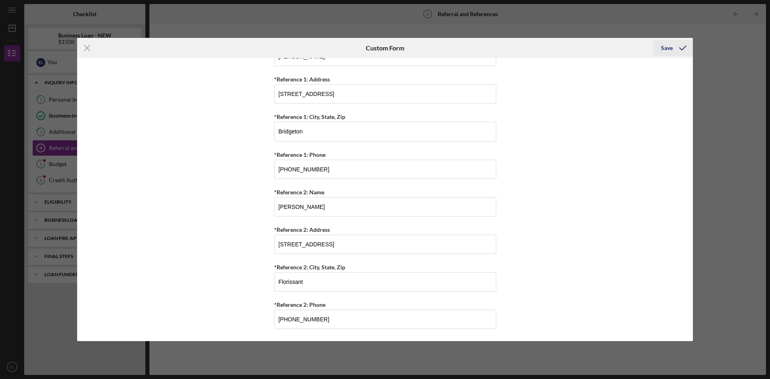
click at [677, 48] on icon "submit" at bounding box center [683, 48] width 20 height 20
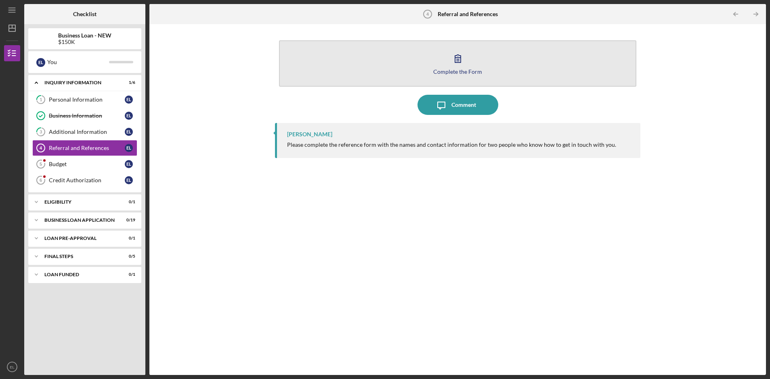
click at [463, 69] on div "Complete the Form" at bounding box center [457, 72] width 49 height 6
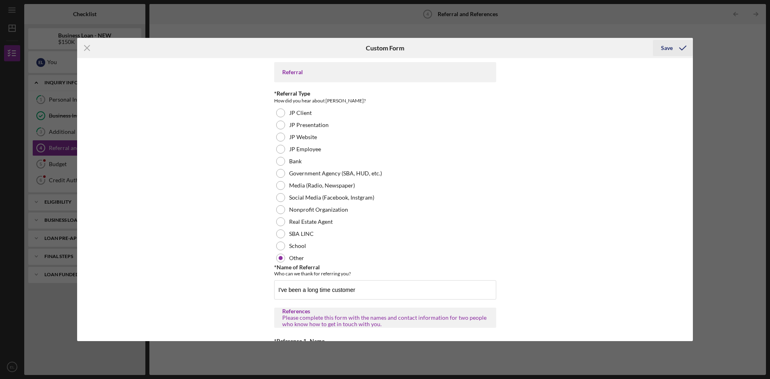
click at [674, 49] on icon "submit" at bounding box center [683, 48] width 20 height 20
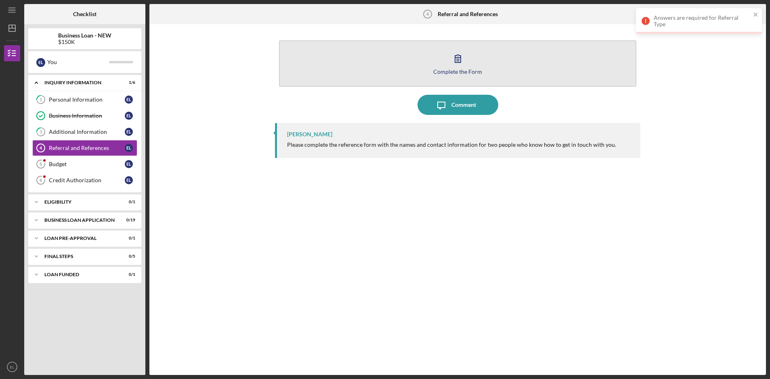
click at [463, 62] on icon "button" at bounding box center [458, 58] width 20 height 20
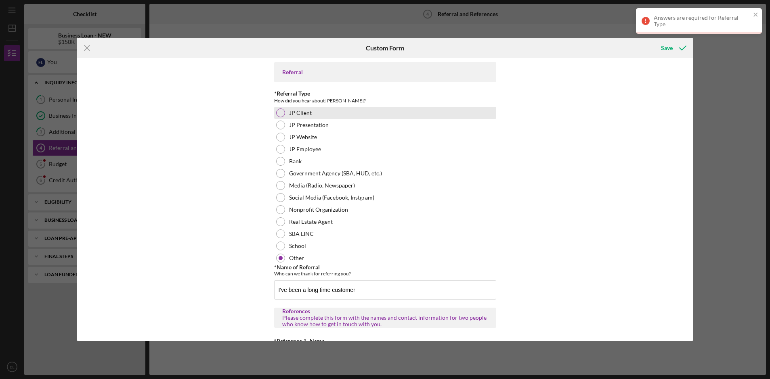
click at [278, 113] on div at bounding box center [280, 113] width 9 height 9
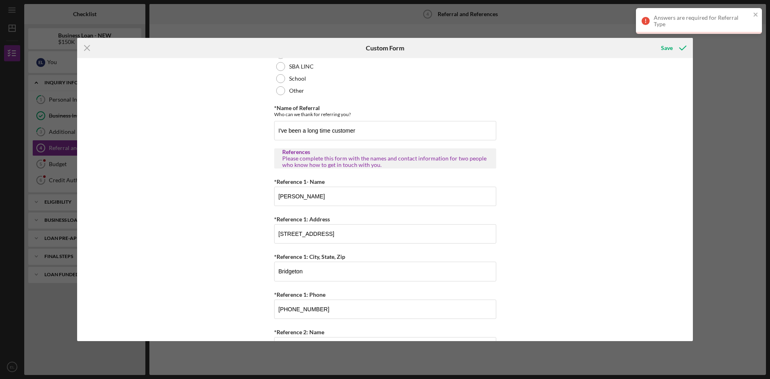
scroll to position [308, 0]
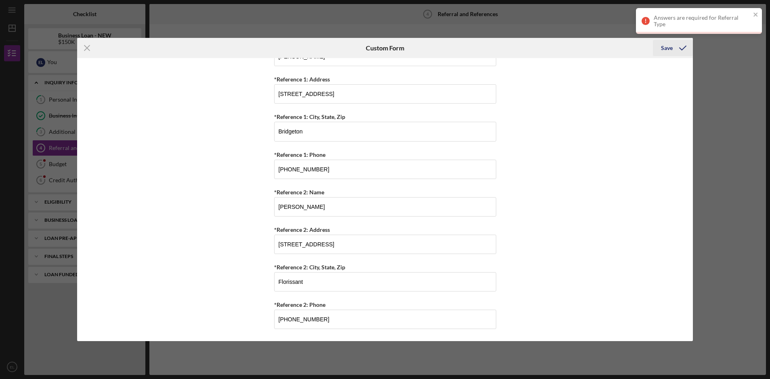
click at [664, 48] on div "Save" at bounding box center [667, 48] width 12 height 16
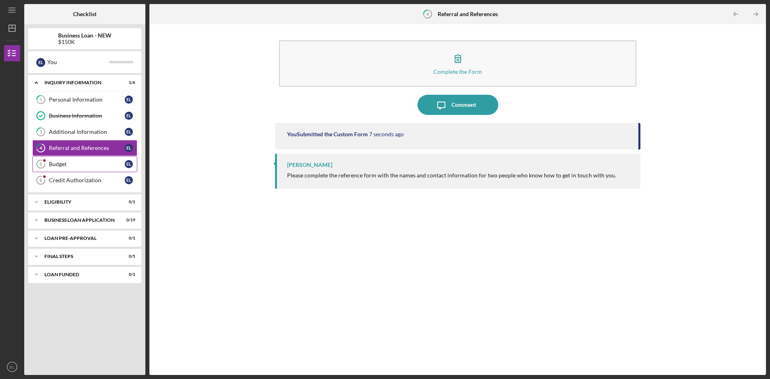
click at [84, 164] on div "Budget" at bounding box center [87, 164] width 76 height 6
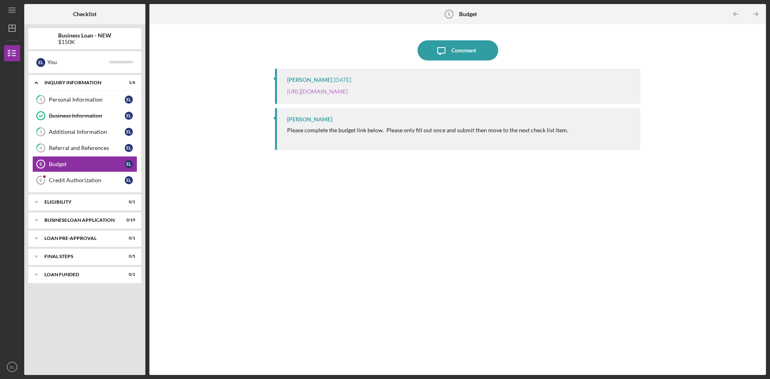
click at [348, 92] on link "[URL][DOMAIN_NAME]" at bounding box center [317, 91] width 61 height 7
click at [75, 182] on div "Credit Authorization" at bounding box center [87, 180] width 76 height 6
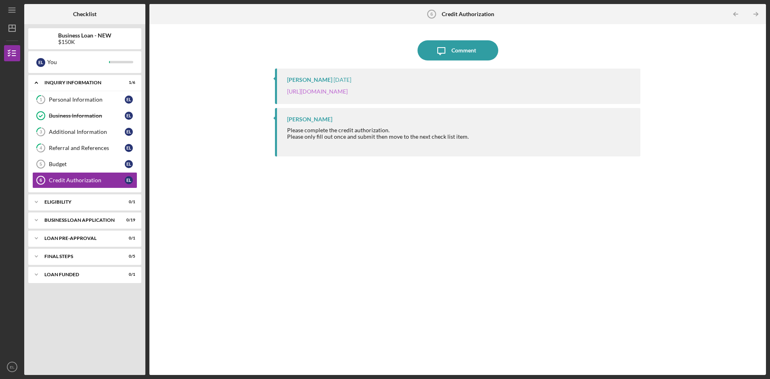
click at [348, 91] on link "https://justinepetersen.tfaforms.net/28?contactid=003PC000009ghXq" at bounding box center [317, 91] width 61 height 7
click at [88, 165] on div "Budget" at bounding box center [87, 164] width 76 height 6
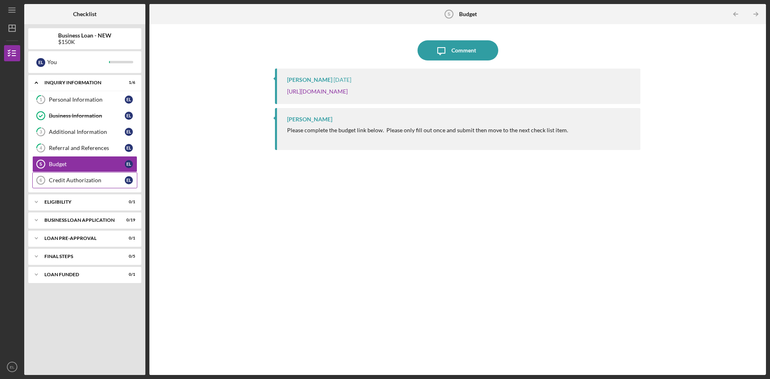
click at [91, 178] on div "Credit Authorization" at bounding box center [87, 180] width 76 height 6
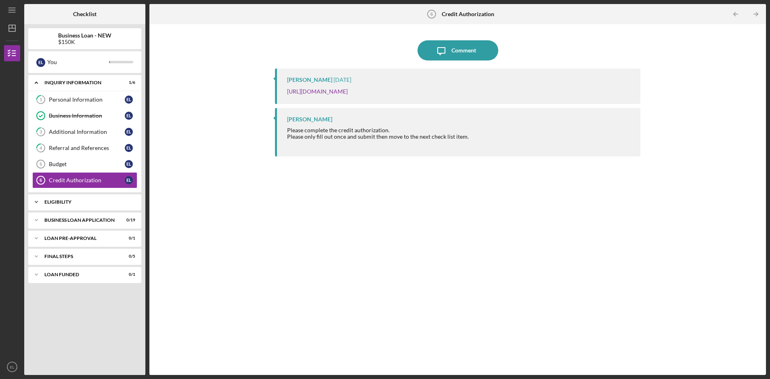
click at [89, 201] on div "ELIGIBILITY" at bounding box center [87, 202] width 87 height 5
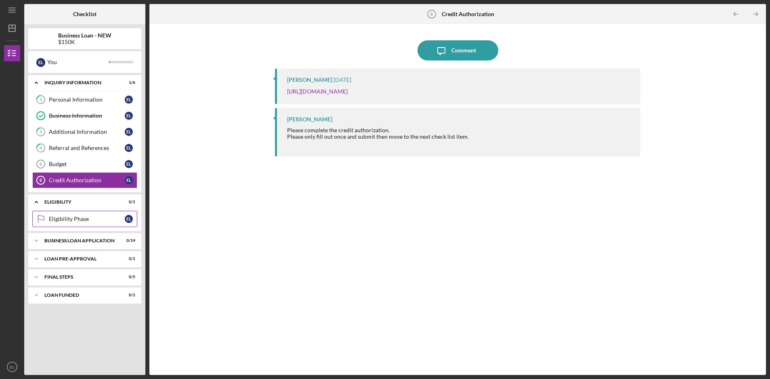
click at [83, 222] on div "Eligibility Phase" at bounding box center [87, 219] width 76 height 6
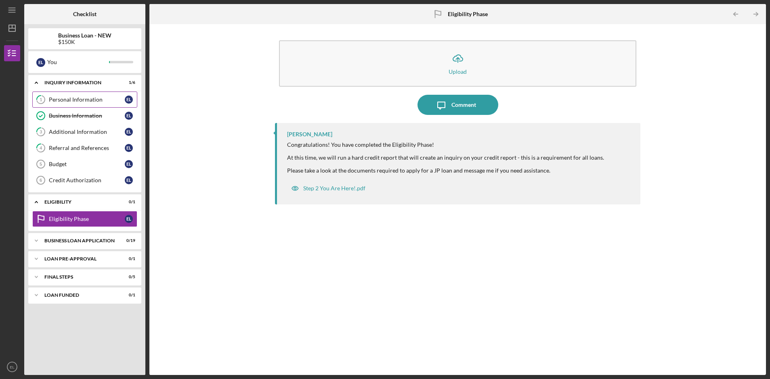
click at [90, 102] on div "Personal Information" at bounding box center [87, 99] width 76 height 6
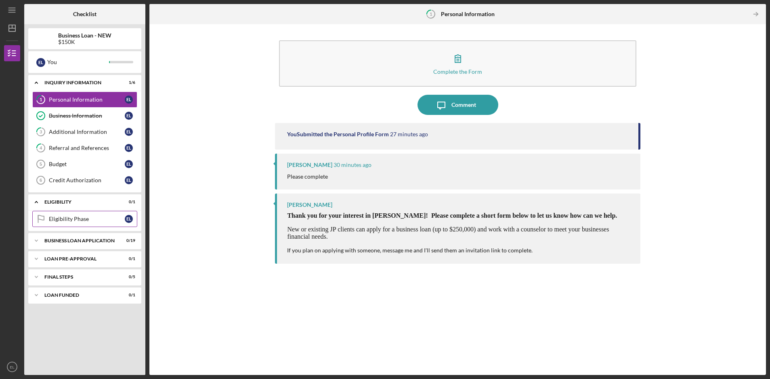
click at [80, 219] on div "Eligibility Phase" at bounding box center [87, 219] width 76 height 6
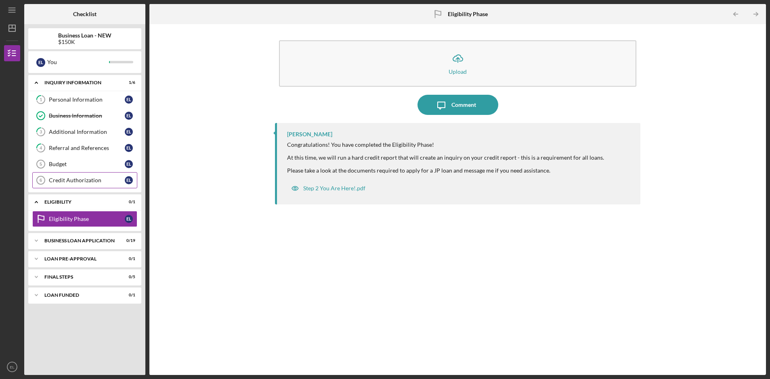
click at [77, 181] on div "Credit Authorization" at bounding box center [87, 180] width 76 height 6
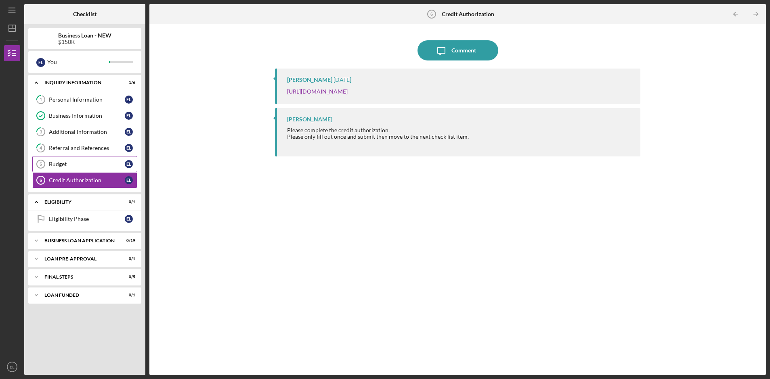
click at [79, 165] on div "Budget" at bounding box center [87, 164] width 76 height 6
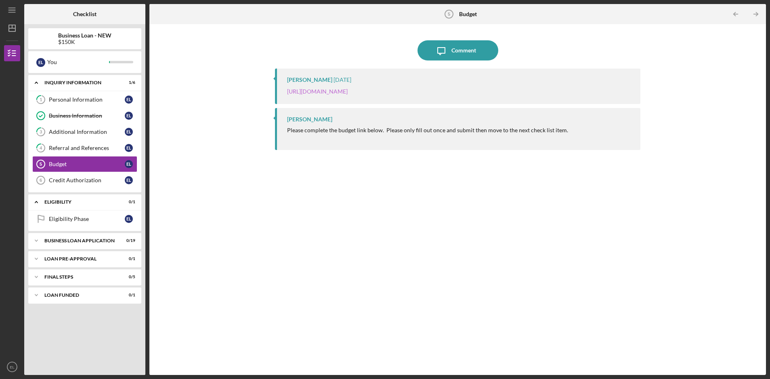
click at [348, 92] on link "[URL][DOMAIN_NAME]" at bounding box center [317, 91] width 61 height 7
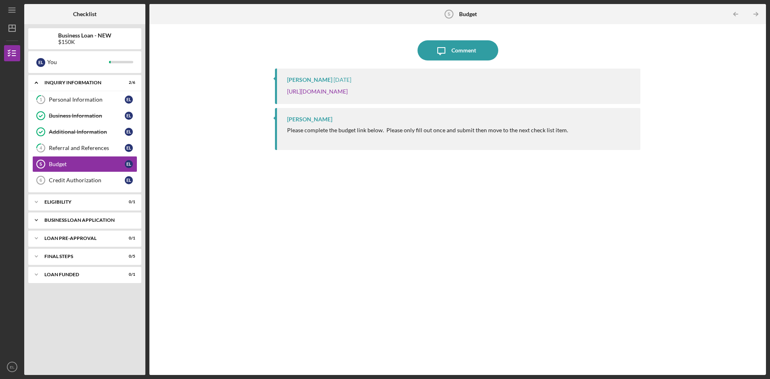
click at [62, 220] on div "BUSINESS LOAN APPLICATION" at bounding box center [87, 220] width 87 height 5
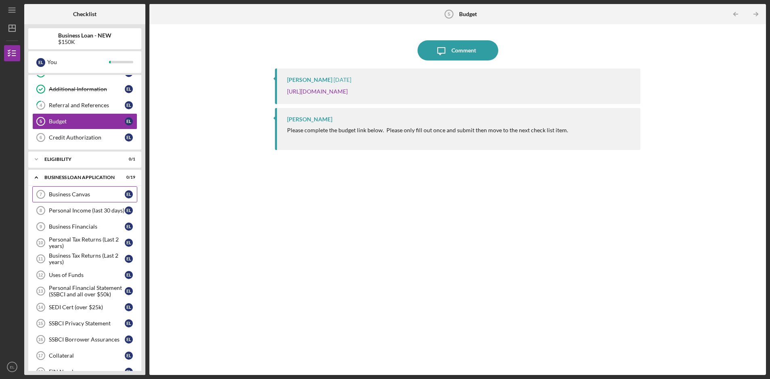
scroll to position [49, 0]
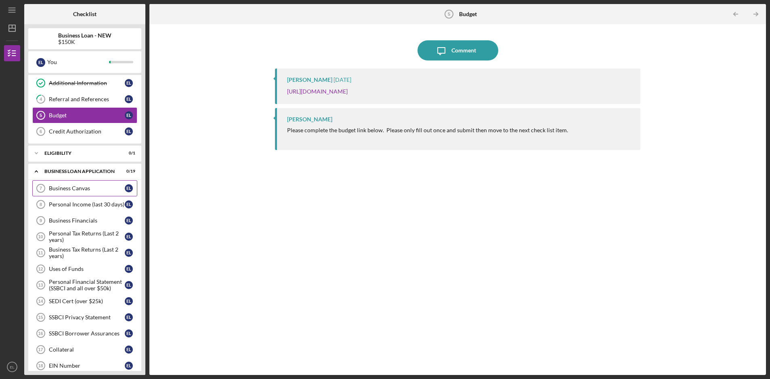
click at [82, 188] on div "Business Canvas" at bounding box center [87, 188] width 76 height 6
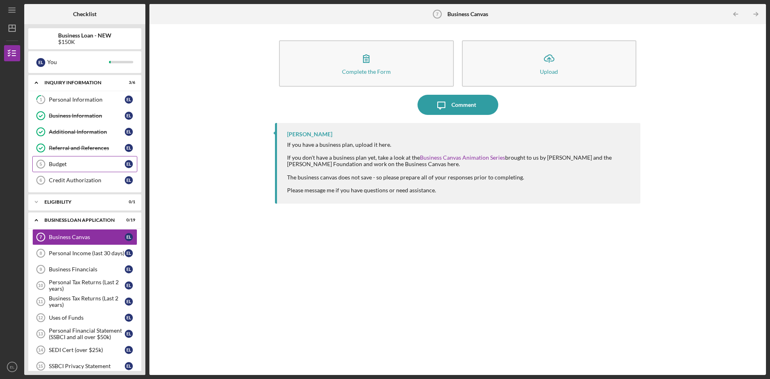
scroll to position [8, 0]
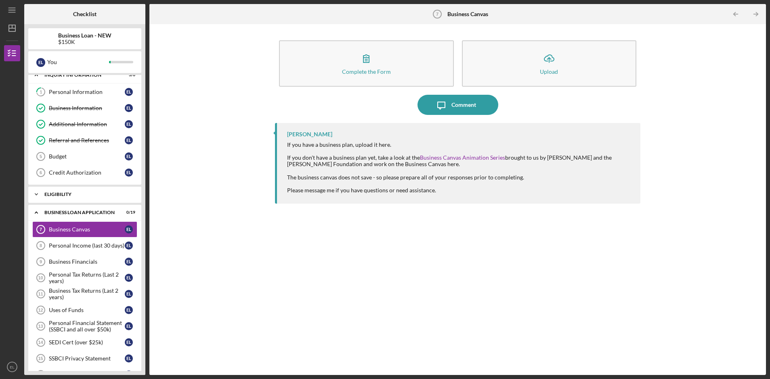
click at [67, 194] on div "ELIGIBILITY" at bounding box center [87, 194] width 87 height 5
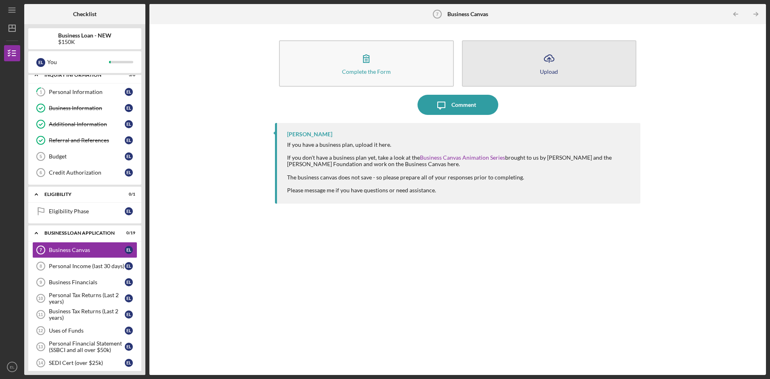
click at [539, 67] on button "Icon/Upload Upload" at bounding box center [549, 63] width 174 height 46
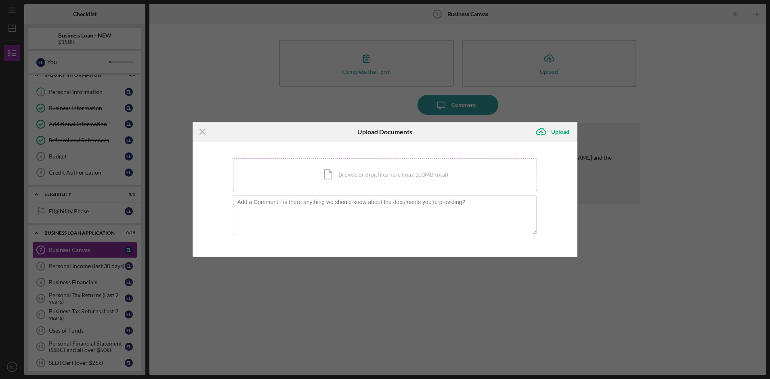
click at [392, 176] on div "Icon/Document Browse or drag files here (max 100MB total) Tap to choose files o…" at bounding box center [385, 174] width 304 height 33
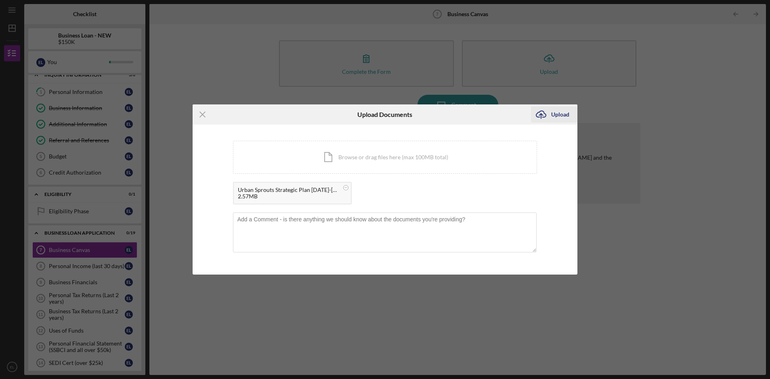
click at [561, 116] on div "Upload" at bounding box center [560, 115] width 18 height 16
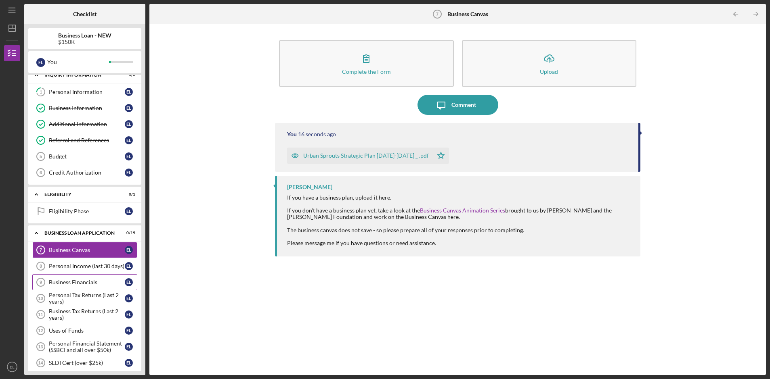
click at [72, 283] on div "Business Financials" at bounding box center [87, 282] width 76 height 6
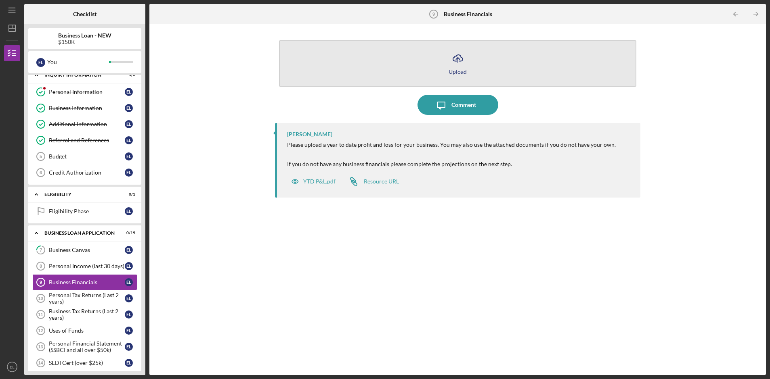
click at [458, 67] on icon "Icon/Upload" at bounding box center [458, 58] width 20 height 20
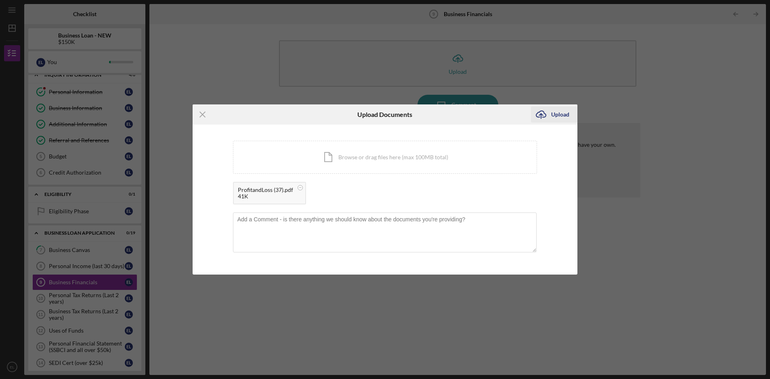
click at [561, 111] on div "Upload" at bounding box center [560, 115] width 18 height 16
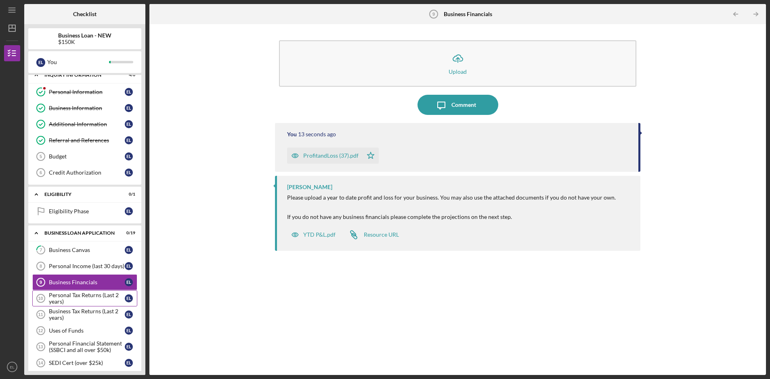
click at [75, 298] on div "Personal Tax Returns (Last 2 years)" at bounding box center [87, 298] width 76 height 13
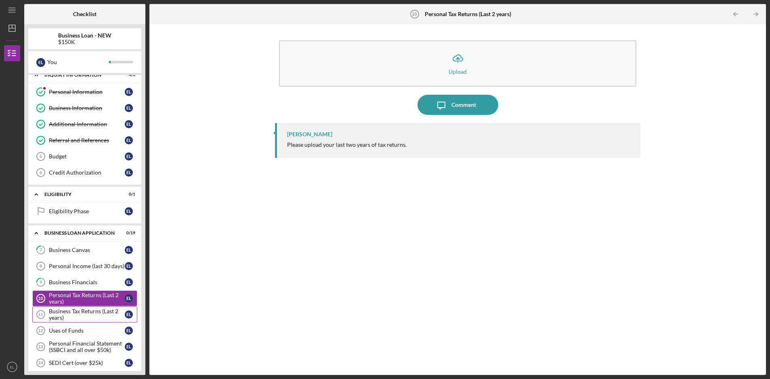
click at [87, 310] on div "Business Tax Returns (Last 2 years)" at bounding box center [87, 314] width 76 height 13
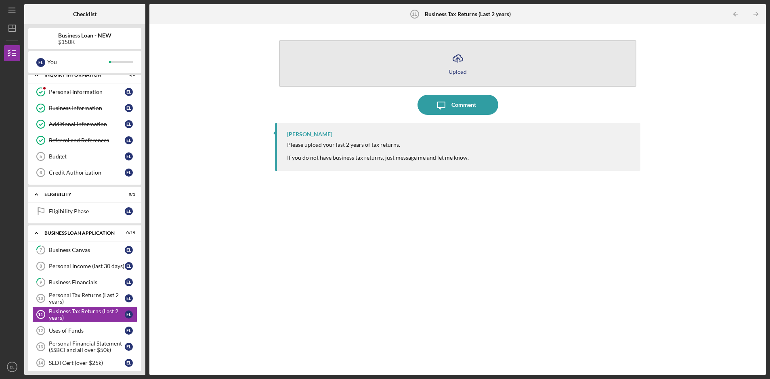
click at [460, 62] on icon "Icon/Upload" at bounding box center [458, 58] width 20 height 20
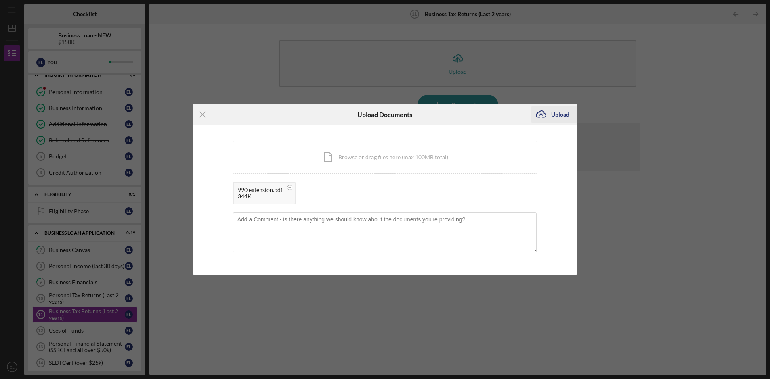
click at [566, 112] on div "Upload" at bounding box center [560, 115] width 18 height 16
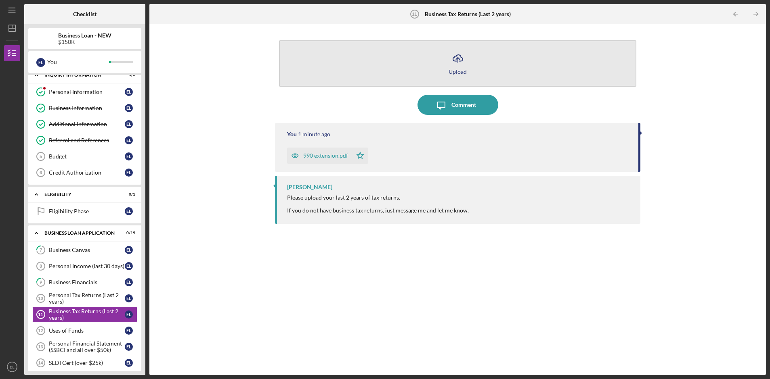
click at [454, 61] on icon "button" at bounding box center [458, 58] width 10 height 6
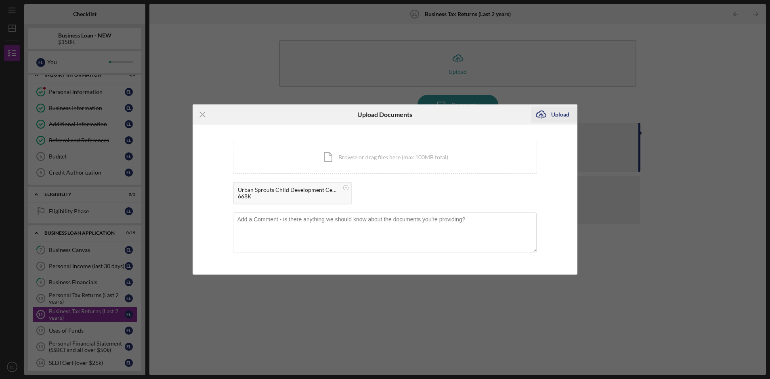
click at [554, 113] on div "Upload" at bounding box center [560, 115] width 18 height 16
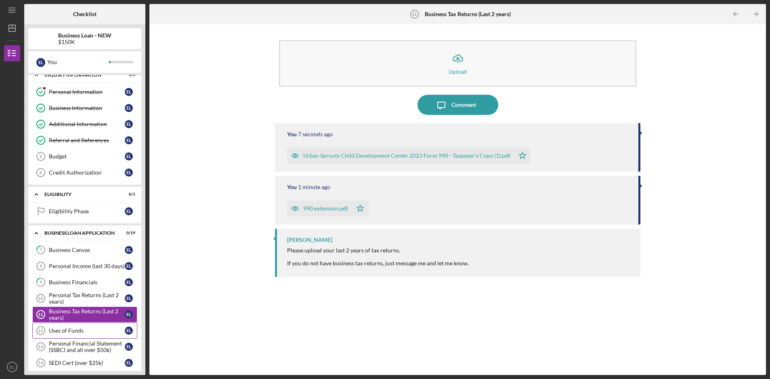
click at [77, 332] on div "Uses of Funds" at bounding box center [87, 331] width 76 height 6
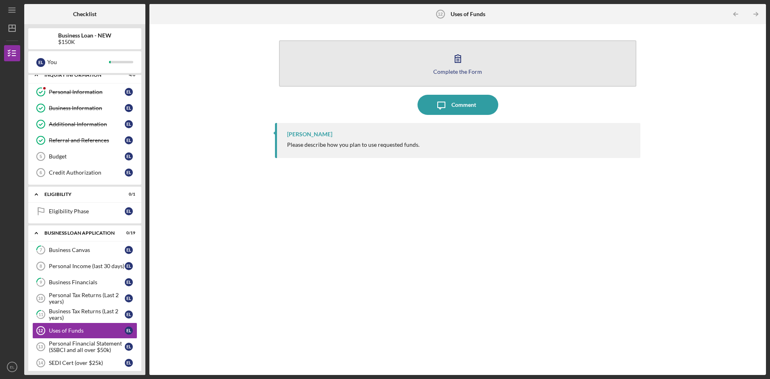
click at [463, 73] on div "Complete the Form" at bounding box center [457, 72] width 49 height 6
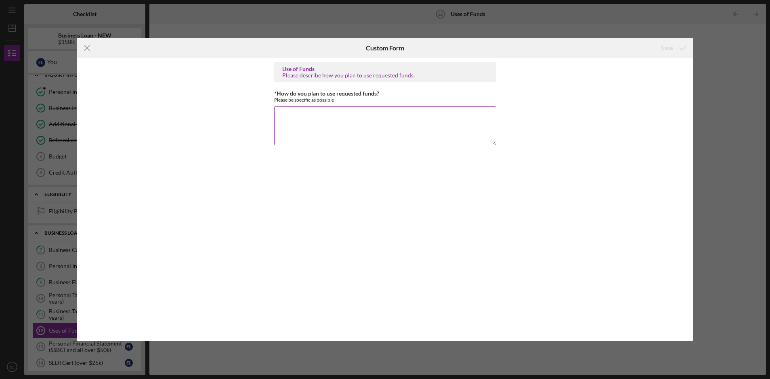
click at [307, 115] on textarea "*How do you plan to use requested funds?" at bounding box center [385, 126] width 222 height 39
paste textarea "Urban Sprouts Child Development Center plans to use the loan funds to purchase …"
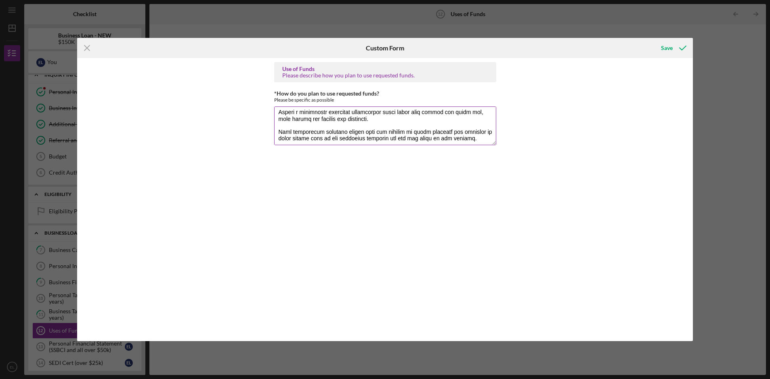
scroll to position [104, 0]
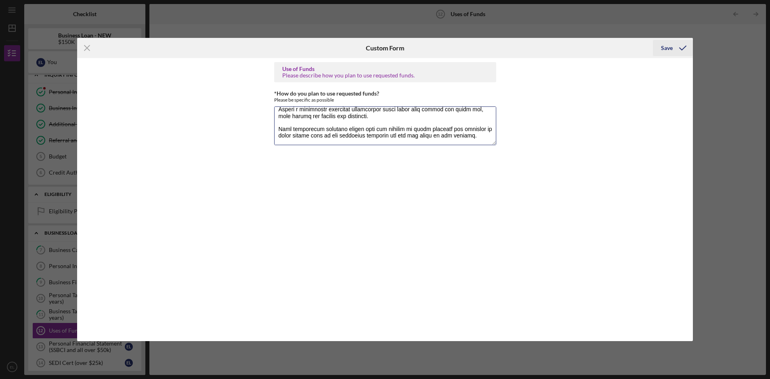
type textarea "Urban Sprouts Child Development Center plans to use the loan funds to purchase …"
click at [670, 46] on div "Save" at bounding box center [667, 48] width 12 height 16
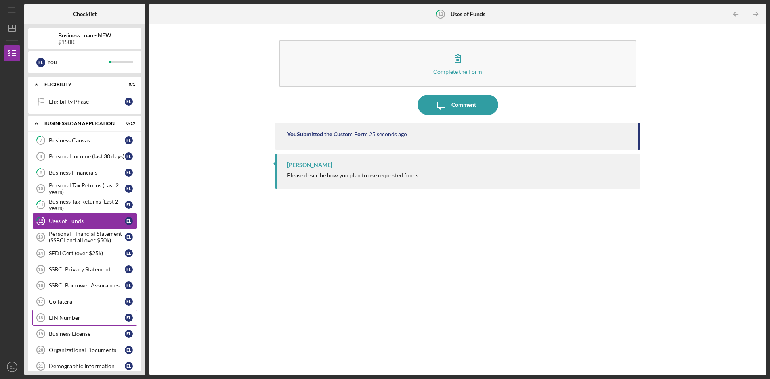
scroll to position [118, 0]
click at [70, 254] on div "SEDI Cert (over $25k)" at bounding box center [87, 252] width 76 height 6
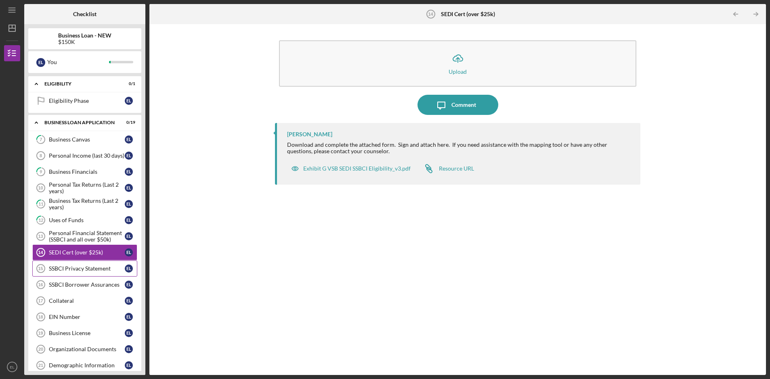
click at [71, 271] on div "SSBCI Privacy Statement" at bounding box center [87, 269] width 76 height 6
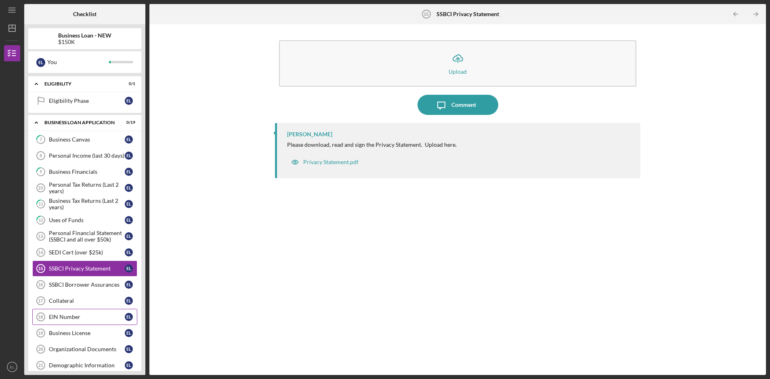
click at [82, 316] on div "EIN Number" at bounding box center [87, 317] width 76 height 6
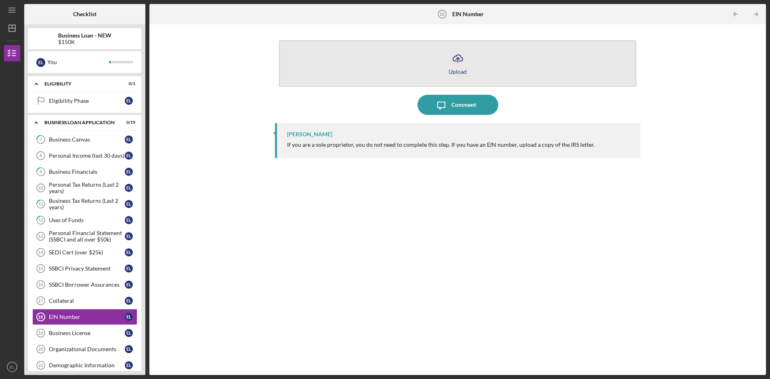
click at [461, 62] on icon "Icon/Upload" at bounding box center [458, 58] width 20 height 20
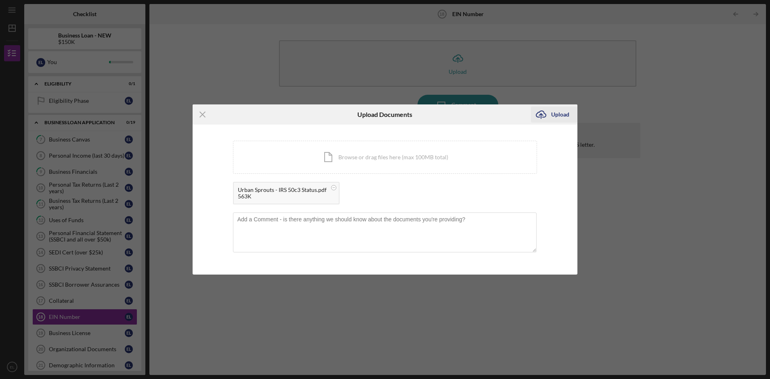
click at [556, 113] on div "Upload" at bounding box center [560, 115] width 18 height 16
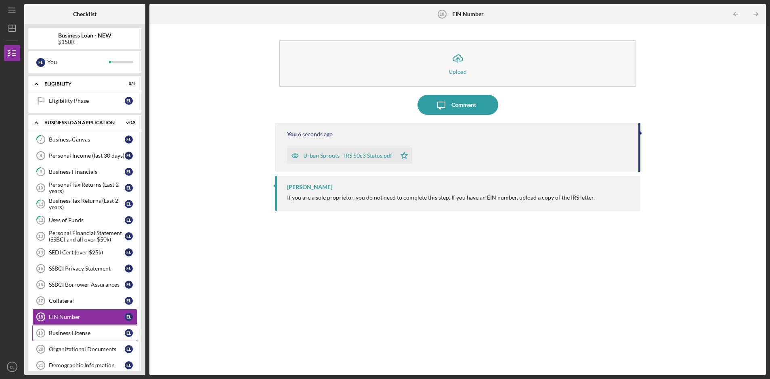
click at [57, 334] on div "Business License" at bounding box center [87, 333] width 76 height 6
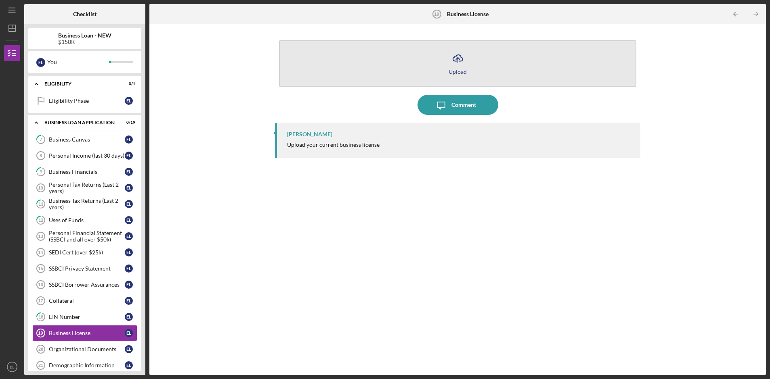
click at [458, 61] on line "button" at bounding box center [458, 60] width 0 height 5
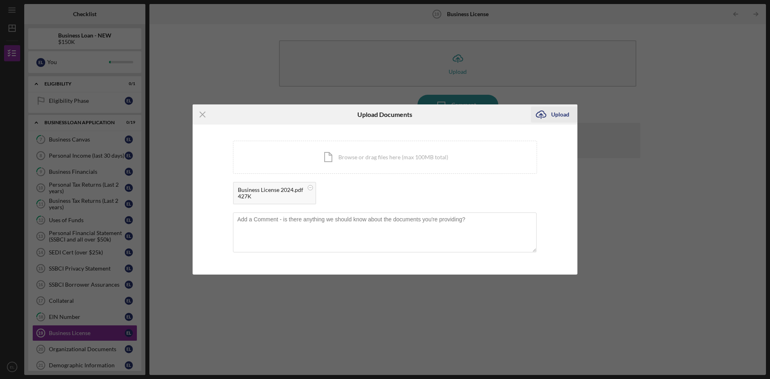
click at [566, 114] on div "Upload" at bounding box center [560, 115] width 18 height 16
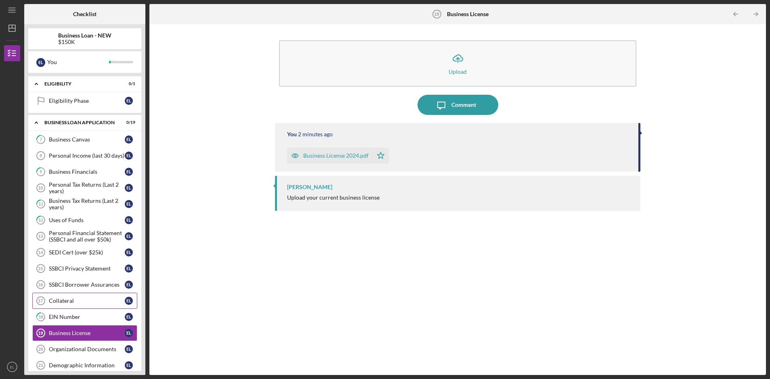
click at [74, 300] on div "Collateral" at bounding box center [87, 301] width 76 height 6
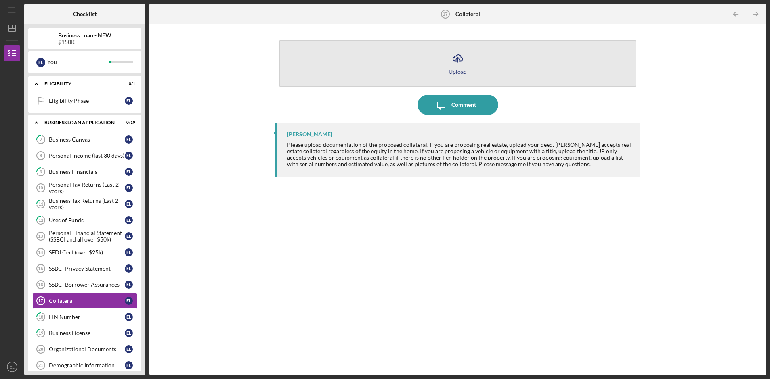
click at [455, 60] on icon "Icon/Upload" at bounding box center [458, 58] width 20 height 20
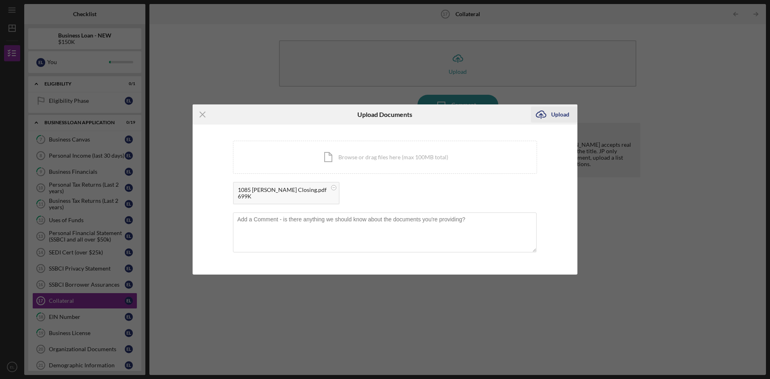
click at [545, 116] on icon "Icon/Upload" at bounding box center [541, 115] width 20 height 20
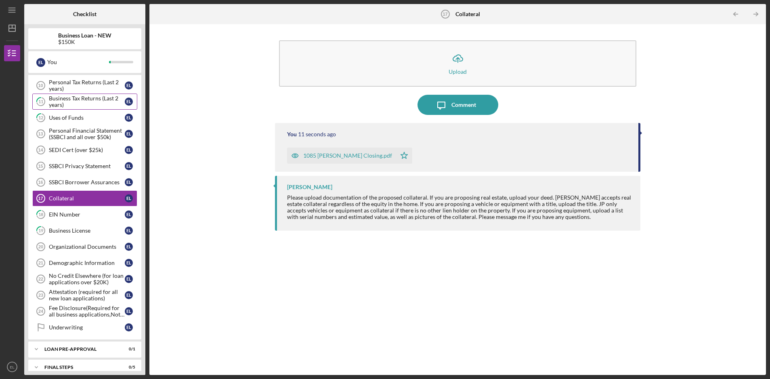
scroll to position [230, 0]
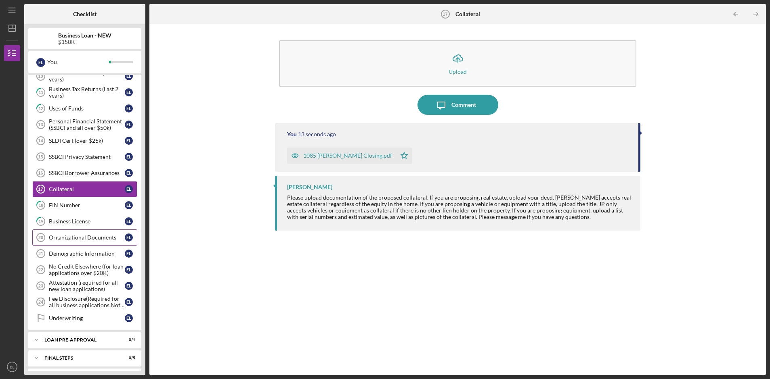
click at [71, 238] on div "Organizational Documents" at bounding box center [87, 238] width 76 height 6
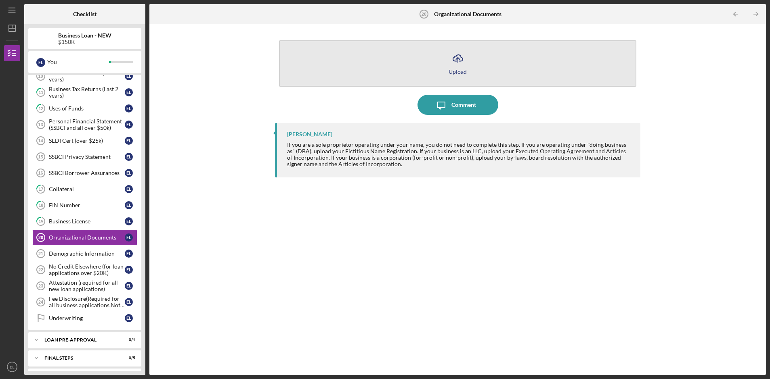
click at [461, 61] on icon "Icon/Upload" at bounding box center [458, 58] width 20 height 20
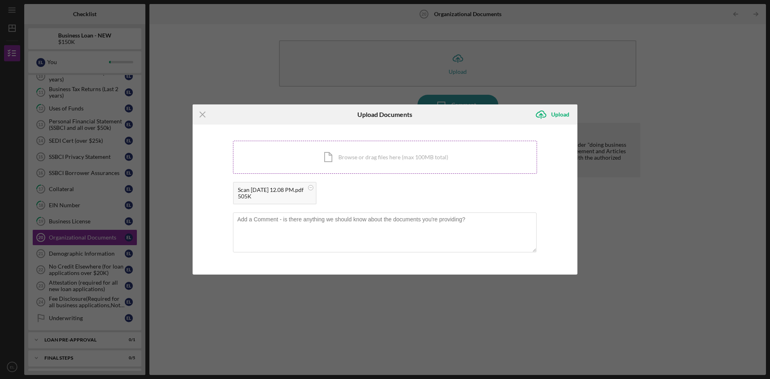
click at [368, 157] on div "Icon/Document Browse or drag files here (max 100MB total) Tap to choose files o…" at bounding box center [385, 157] width 304 height 33
click at [563, 115] on div "Upload" at bounding box center [560, 115] width 18 height 16
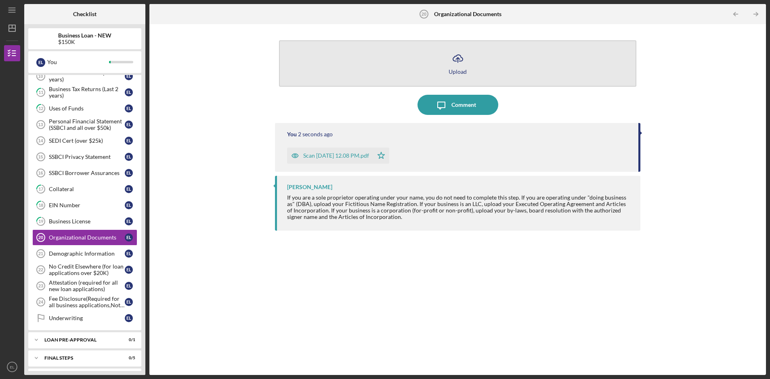
click at [460, 59] on icon "Icon/Upload" at bounding box center [458, 58] width 20 height 20
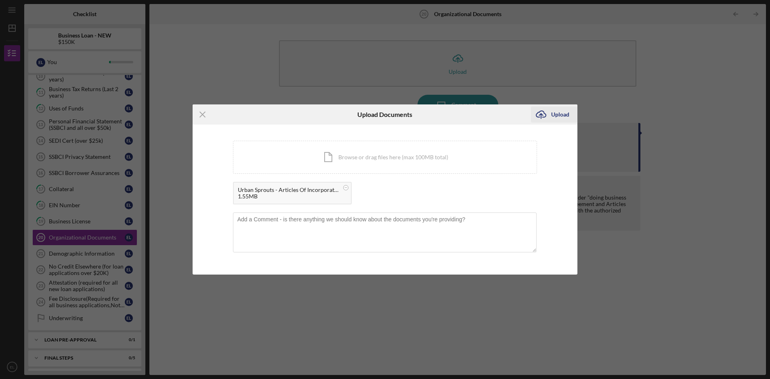
click at [550, 112] on icon "Icon/Upload" at bounding box center [541, 115] width 20 height 20
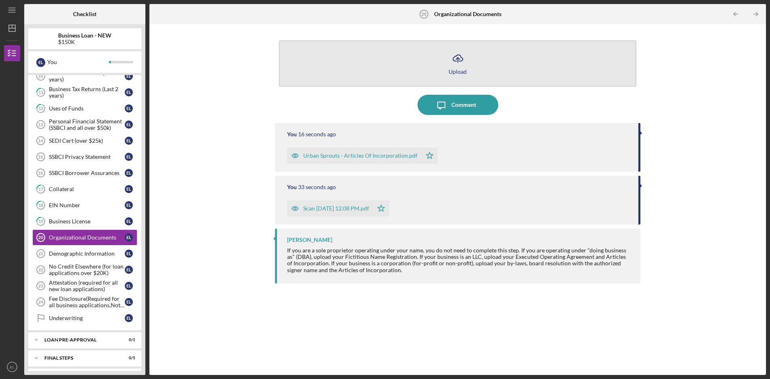
click at [460, 63] on icon "Icon/Upload" at bounding box center [458, 58] width 20 height 20
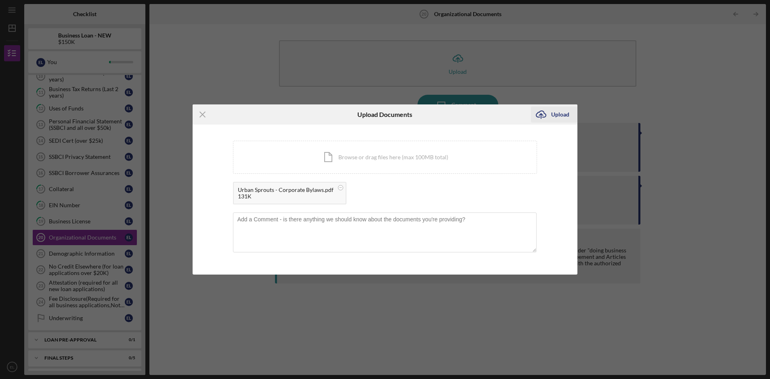
click at [559, 113] on div "Upload" at bounding box center [560, 115] width 18 height 16
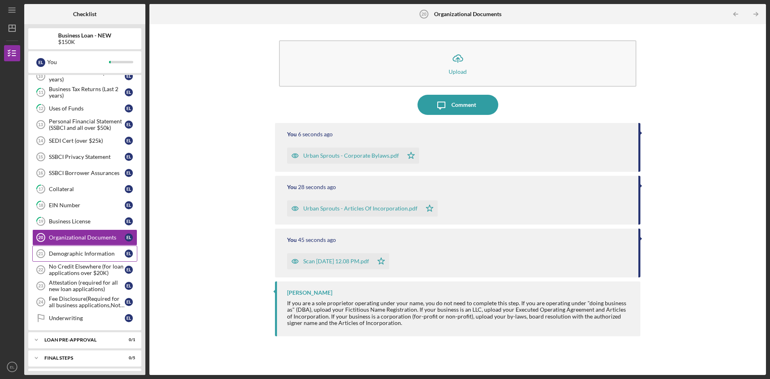
click at [92, 254] on div "Demographic Information" at bounding box center [87, 254] width 76 height 6
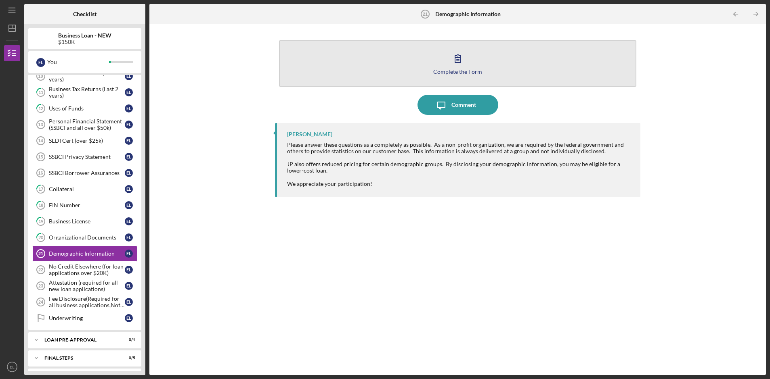
click at [452, 61] on icon "button" at bounding box center [458, 58] width 20 height 20
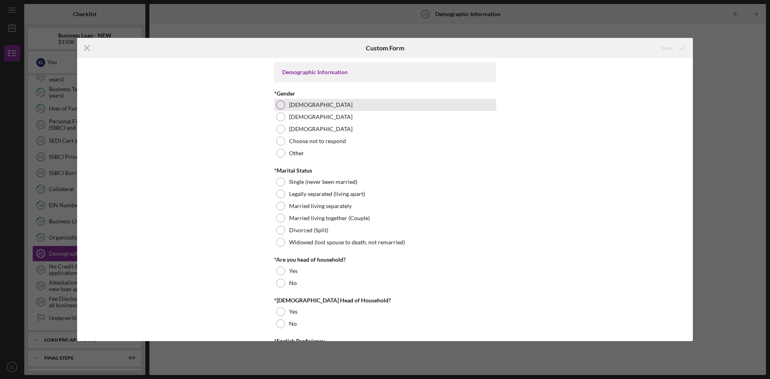
click at [280, 105] on div at bounding box center [280, 105] width 9 height 9
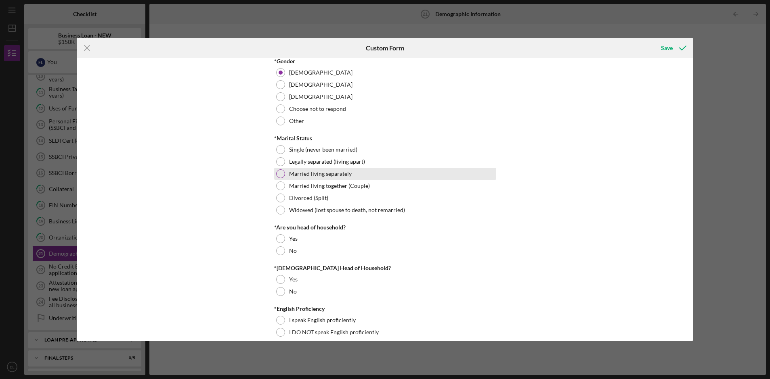
scroll to position [37, 0]
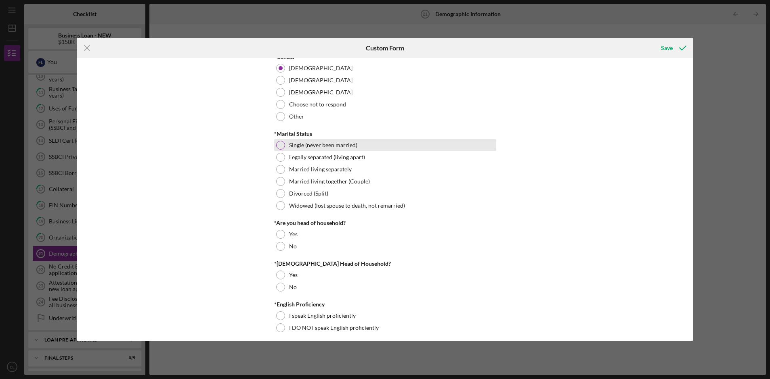
click at [324, 149] on div "Single (never been married)" at bounding box center [385, 145] width 222 height 12
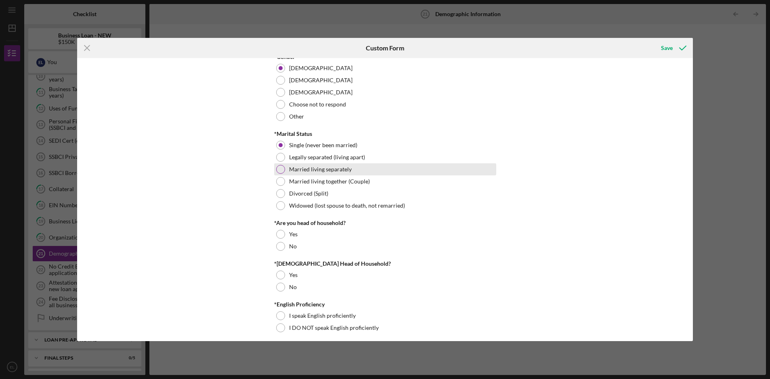
scroll to position [55, 0]
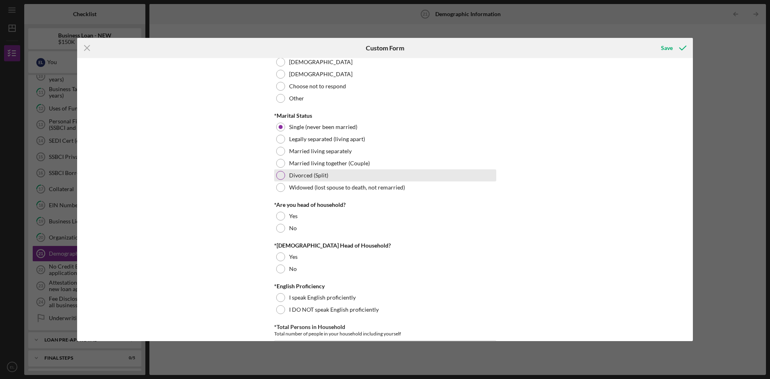
click at [361, 177] on div "Divorced (Split)" at bounding box center [385, 176] width 222 height 12
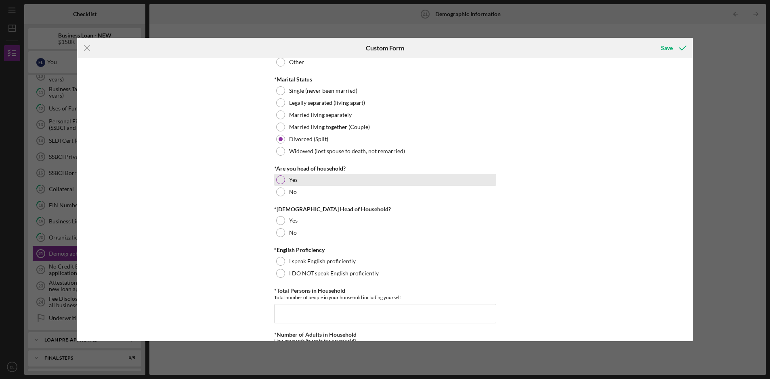
scroll to position [92, 0]
click at [369, 178] on div "Yes" at bounding box center [385, 179] width 222 height 12
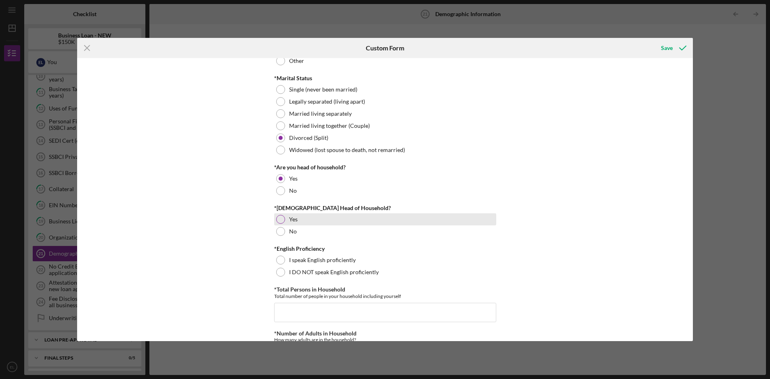
click at [343, 224] on div "Yes" at bounding box center [385, 220] width 222 height 12
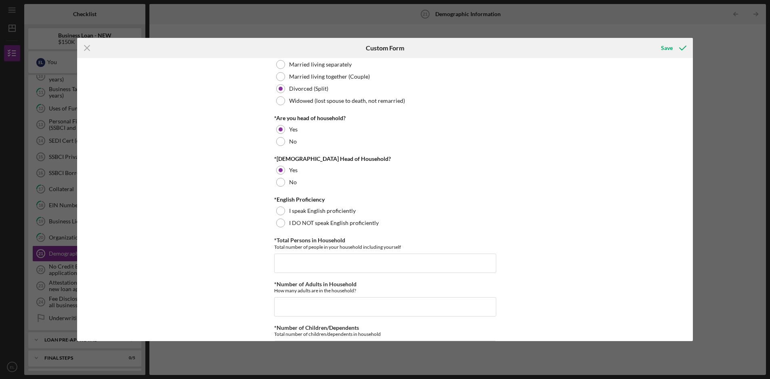
scroll to position [144, 0]
click at [312, 208] on label "I speak English proficiently" at bounding box center [322, 209] width 67 height 6
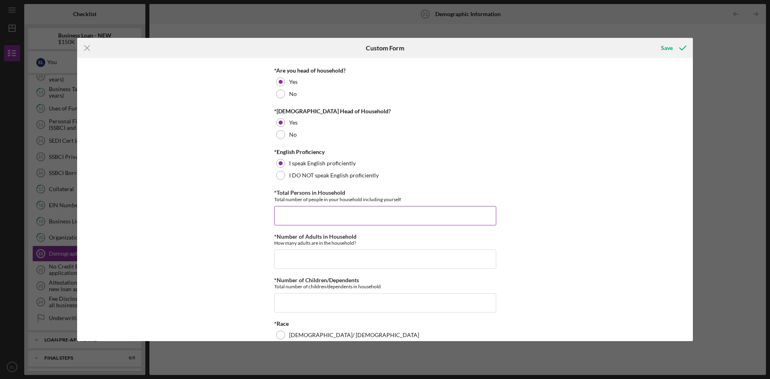
click at [310, 212] on input "*Total Persons in Household" at bounding box center [385, 215] width 222 height 19
type input "4"
click at [297, 256] on input "*Number of Adults in Household" at bounding box center [385, 258] width 222 height 19
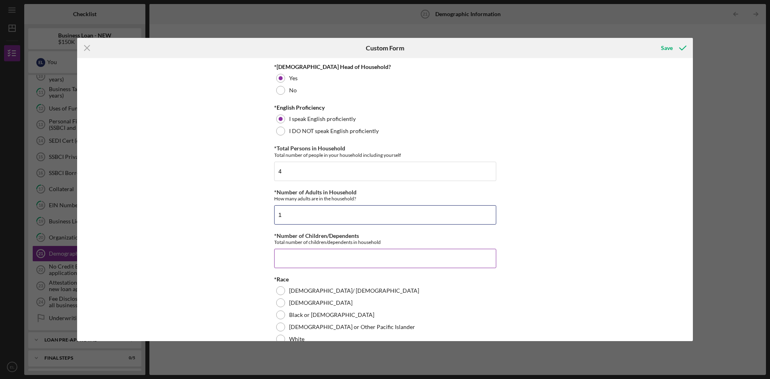
type input "1"
click at [291, 256] on input "*Number of Children/Dependents" at bounding box center [385, 258] width 222 height 19
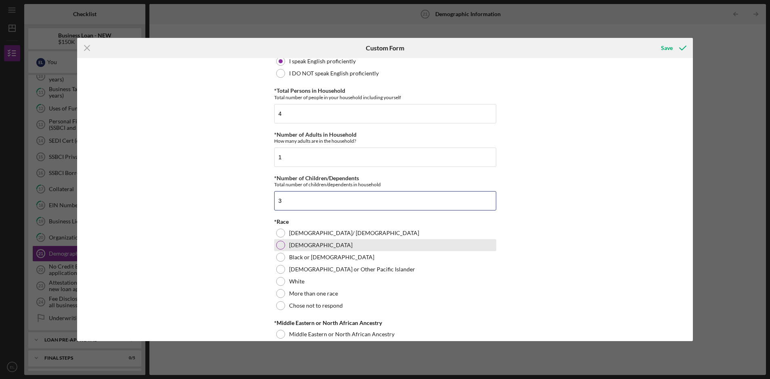
scroll to position [292, 0]
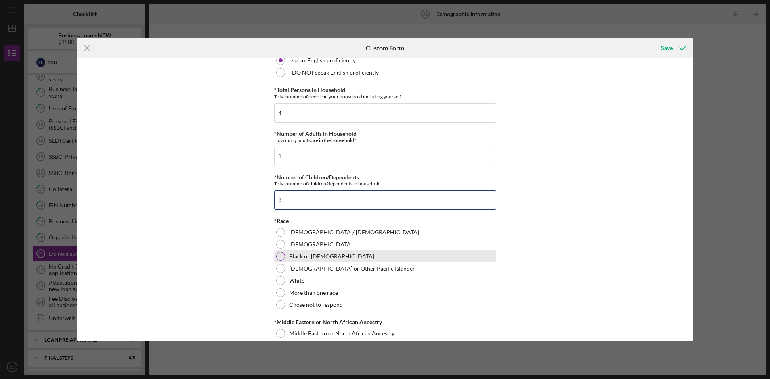
type input "3"
click at [283, 254] on div at bounding box center [280, 256] width 9 height 9
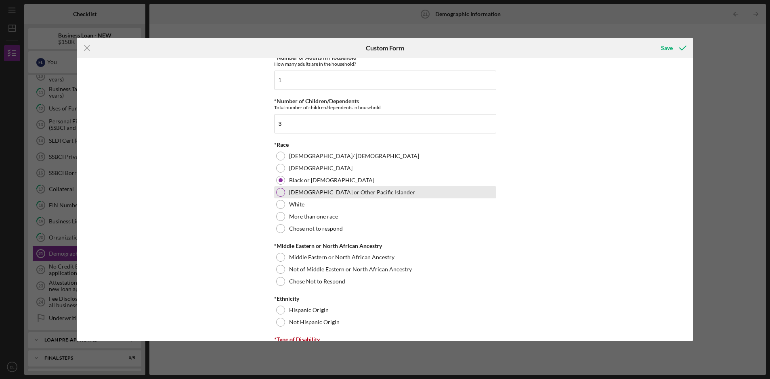
scroll to position [441, 0]
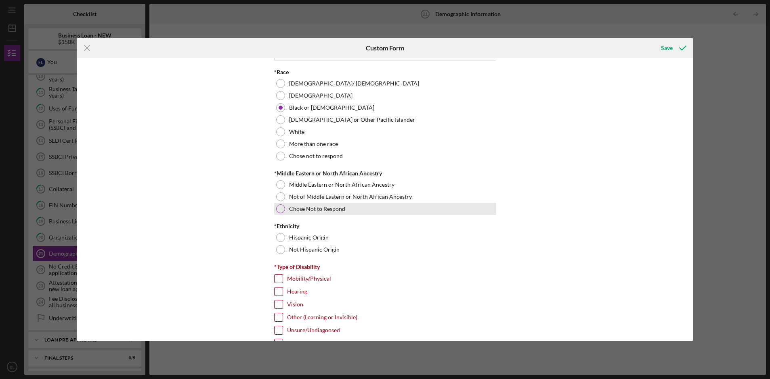
click at [297, 210] on label "Chose Not to Respond" at bounding box center [317, 209] width 56 height 6
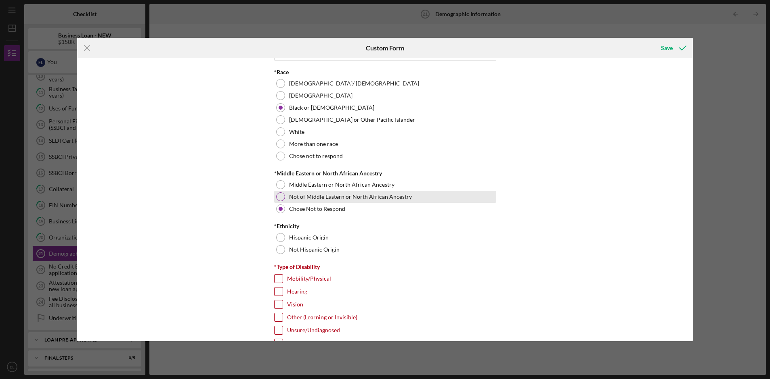
click at [293, 195] on label "Not of Middle Eastern or North African Ancestry" at bounding box center [350, 197] width 123 height 6
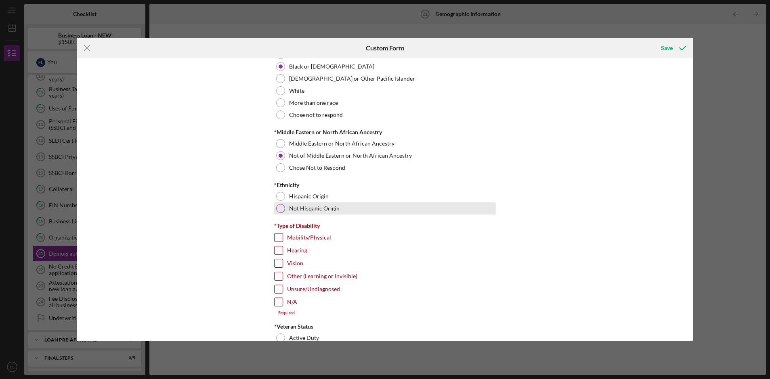
click at [338, 207] on div "Not Hispanic Origin" at bounding box center [385, 209] width 222 height 12
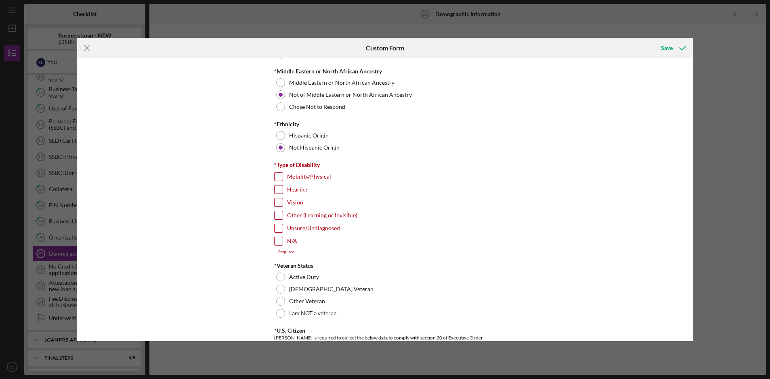
scroll to position [544, 0]
click at [276, 241] on input "N/A" at bounding box center [279, 241] width 8 height 8
checkbox input "true"
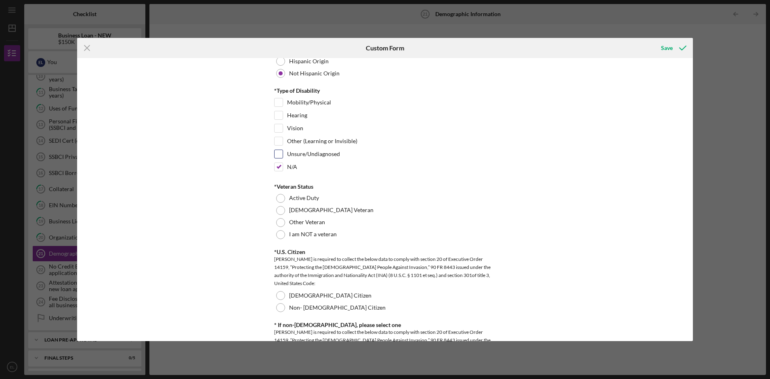
scroll to position [622, 0]
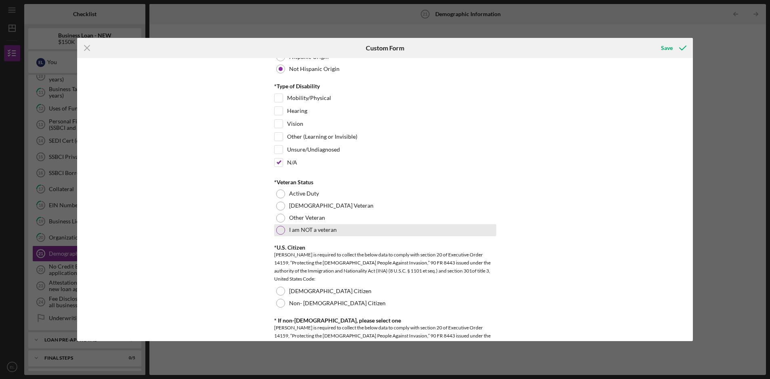
drag, startPoint x: 338, startPoint y: 229, endPoint x: 388, endPoint y: 223, distance: 49.6
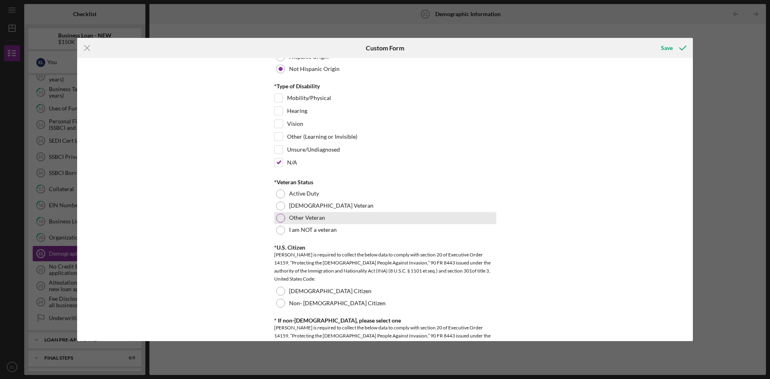
click at [338, 229] on div "I am NOT a veteran" at bounding box center [385, 230] width 222 height 12
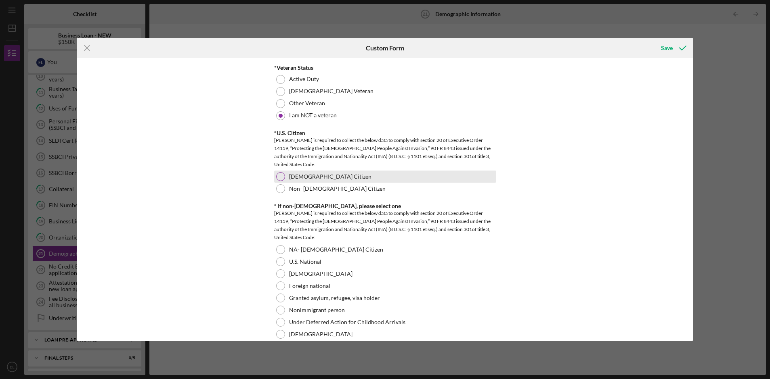
click at [331, 176] on div "[DEMOGRAPHIC_DATA] Citizen" at bounding box center [385, 177] width 222 height 12
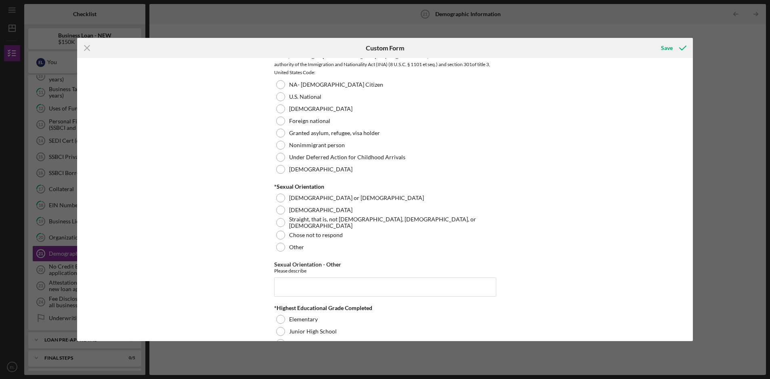
scroll to position [903, 0]
click at [419, 218] on div "Straight, that is, not [DEMOGRAPHIC_DATA], [DEMOGRAPHIC_DATA], or [DEMOGRAPHIC_…" at bounding box center [385, 222] width 222 height 13
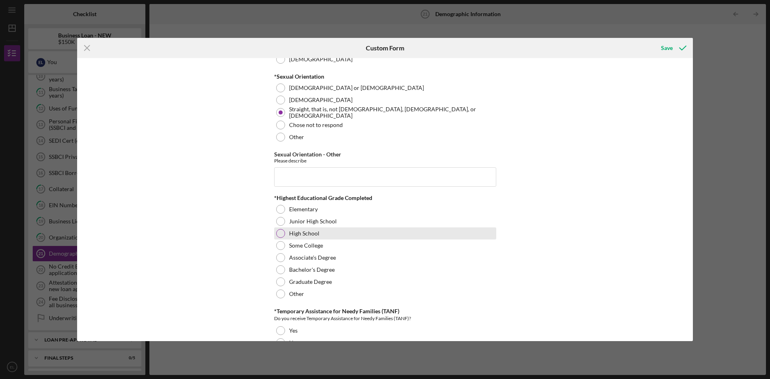
scroll to position [1038, 0]
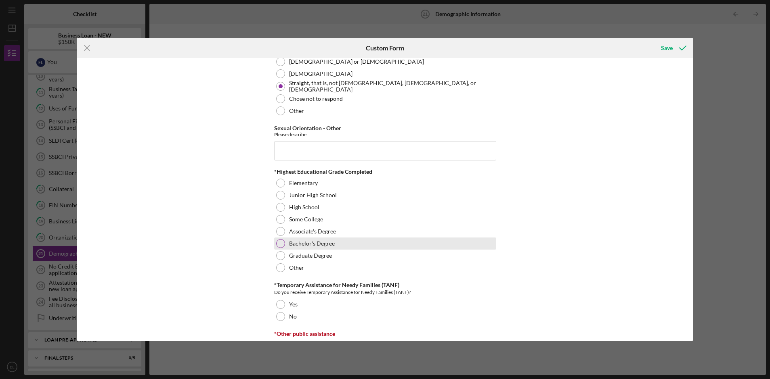
click at [381, 245] on div "Bachelor's Degree" at bounding box center [385, 244] width 222 height 12
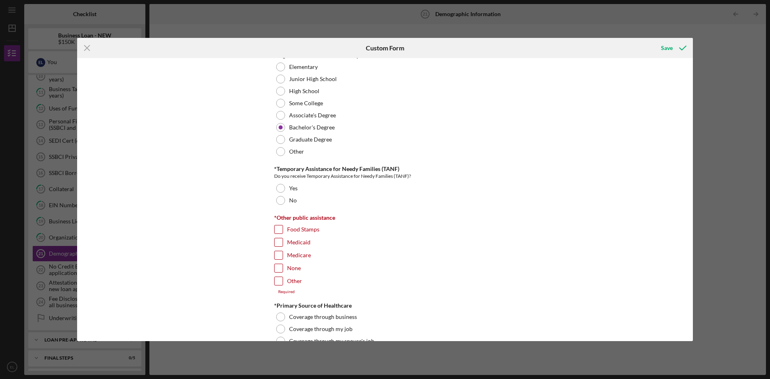
scroll to position [1176, 0]
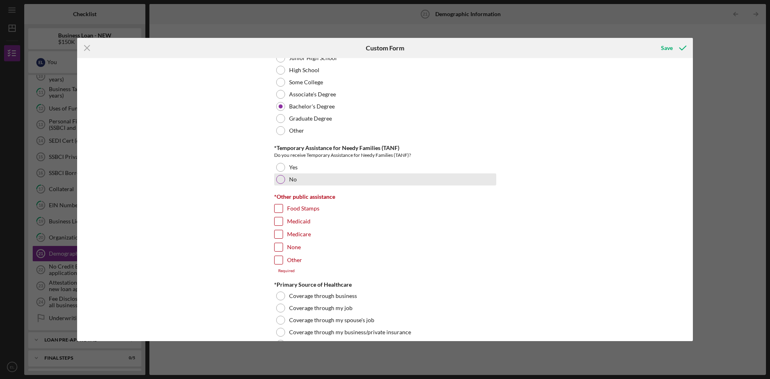
drag, startPoint x: 285, startPoint y: 177, endPoint x: 311, endPoint y: 184, distance: 26.2
click at [285, 177] on div "No" at bounding box center [385, 180] width 222 height 12
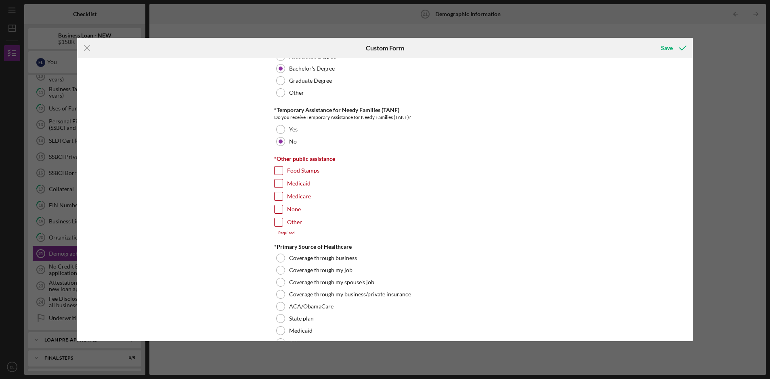
scroll to position [1215, 0]
click at [277, 220] on input "Other" at bounding box center [279, 221] width 8 height 8
checkbox input "true"
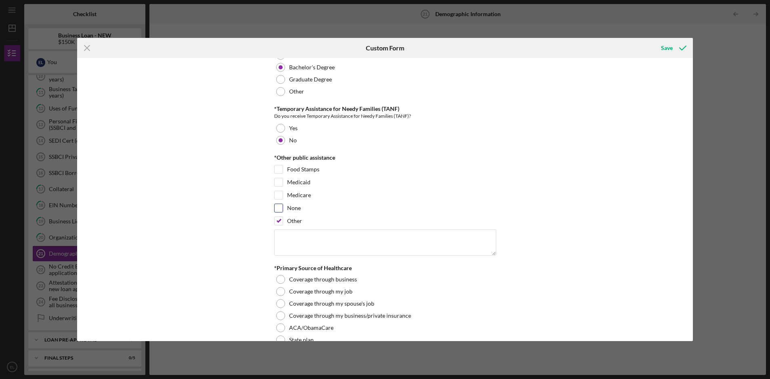
click at [278, 207] on input "None" at bounding box center [279, 208] width 8 height 8
checkbox input "true"
drag, startPoint x: 278, startPoint y: 220, endPoint x: 327, endPoint y: 216, distance: 49.4
click at [278, 220] on input "Other" at bounding box center [279, 221] width 8 height 8
checkbox input "false"
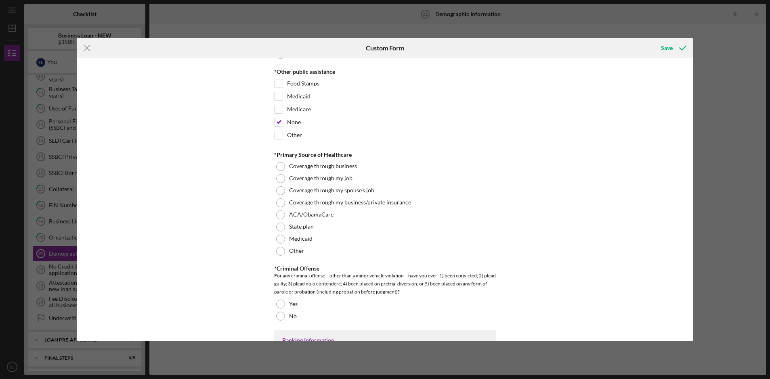
scroll to position [1302, 0]
click at [285, 164] on div "Coverage through business" at bounding box center [385, 165] width 222 height 12
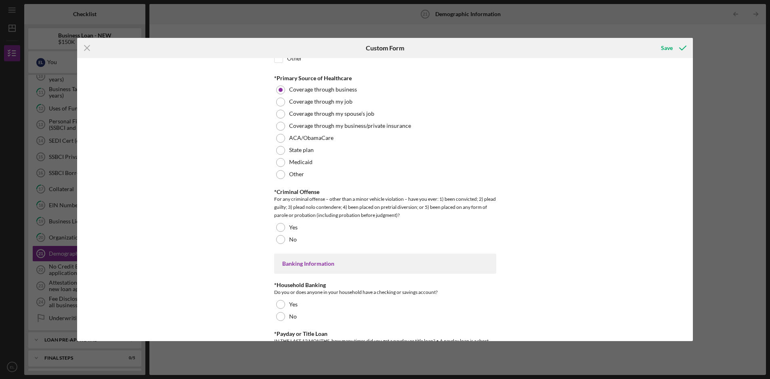
scroll to position [1379, 0]
click at [291, 235] on label "No" at bounding box center [293, 238] width 8 height 6
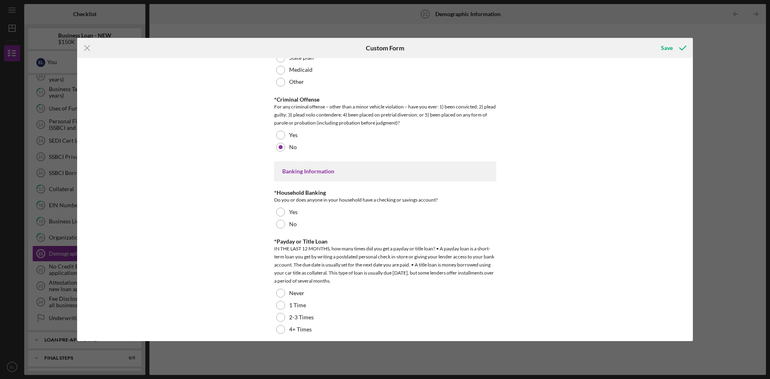
scroll to position [1487, 0]
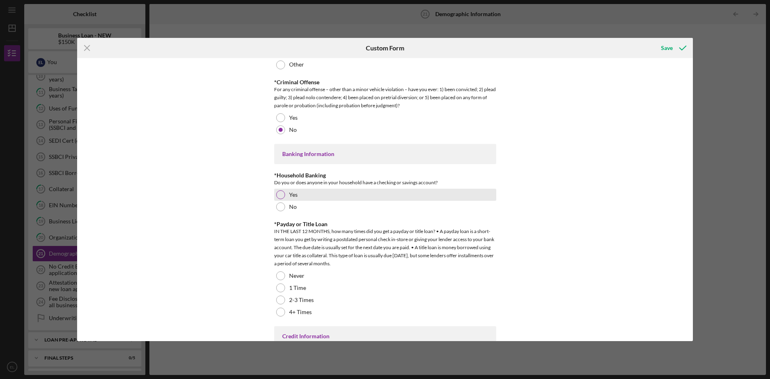
click at [279, 195] on div at bounding box center [280, 195] width 9 height 9
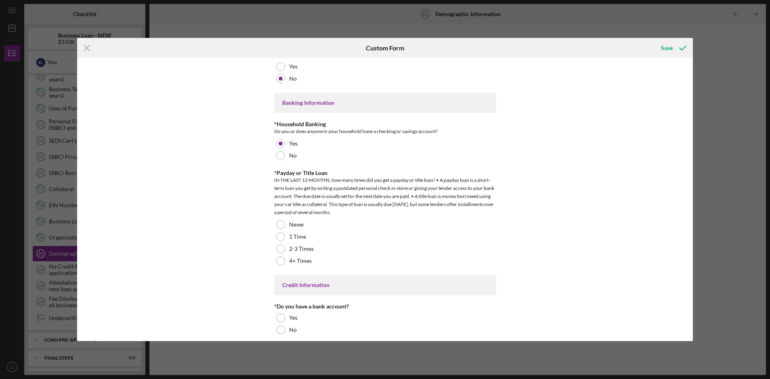
scroll to position [1545, 0]
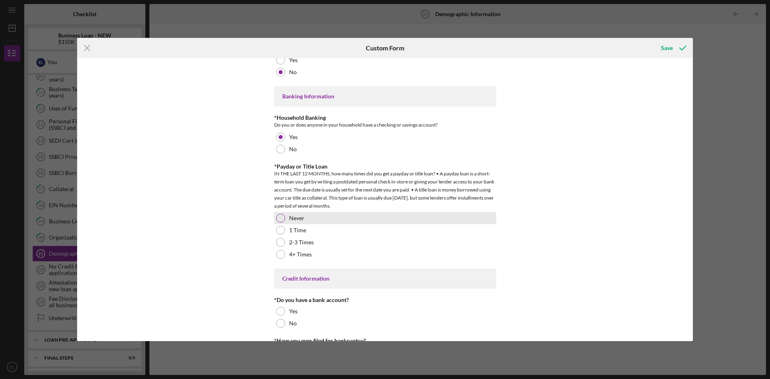
click at [289, 215] on label "Never" at bounding box center [296, 218] width 15 height 6
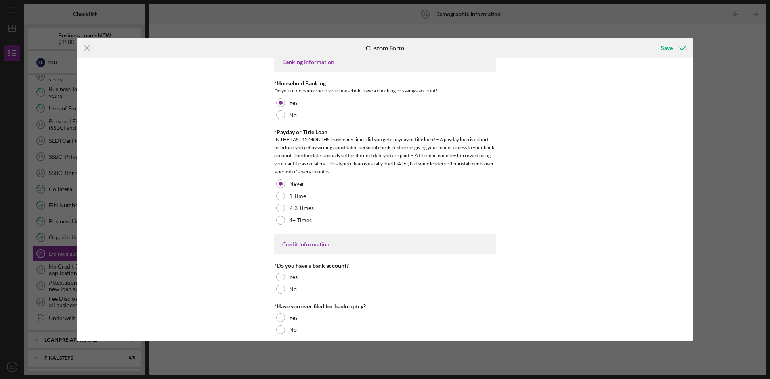
scroll to position [1585, 0]
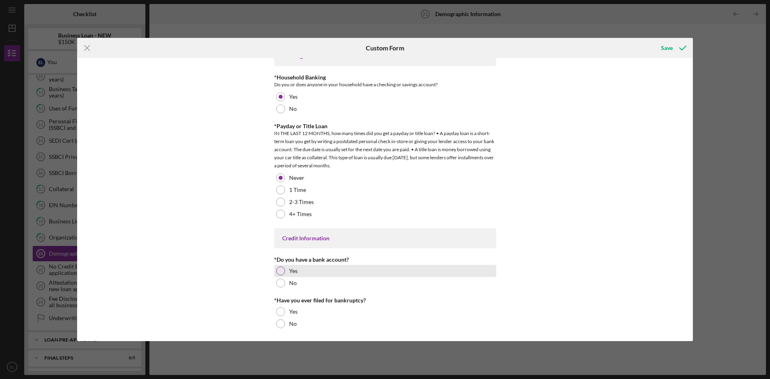
click at [286, 268] on div "Yes" at bounding box center [385, 271] width 222 height 12
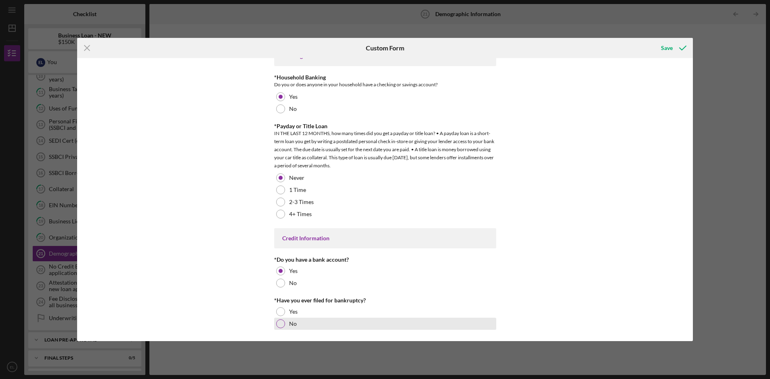
click at [294, 324] on label "No" at bounding box center [293, 324] width 8 height 6
click at [673, 46] on icon "submit" at bounding box center [683, 48] width 20 height 20
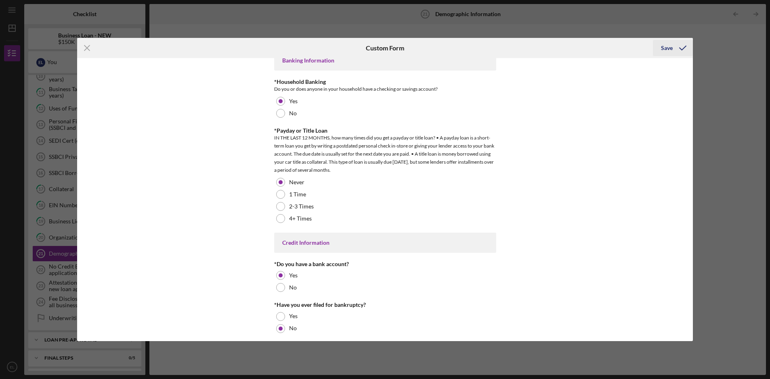
scroll to position [1590, 0]
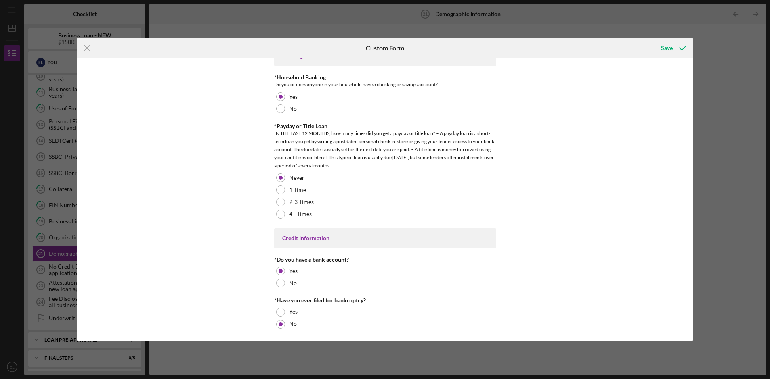
drag, startPoint x: 281, startPoint y: 311, endPoint x: 323, endPoint y: 297, distance: 44.4
click at [281, 312] on div at bounding box center [280, 312] width 9 height 9
click at [675, 46] on icon "submit" at bounding box center [683, 48] width 20 height 20
click at [676, 43] on icon "submit" at bounding box center [683, 48] width 20 height 20
click at [89, 47] on icon "Icon/Menu Close" at bounding box center [87, 48] width 20 height 20
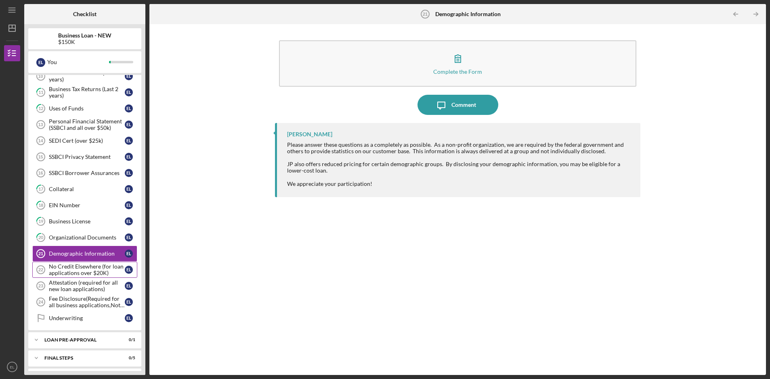
click at [79, 267] on div "No Credit Elsewhere (for loan applications over $20K)" at bounding box center [87, 270] width 76 height 13
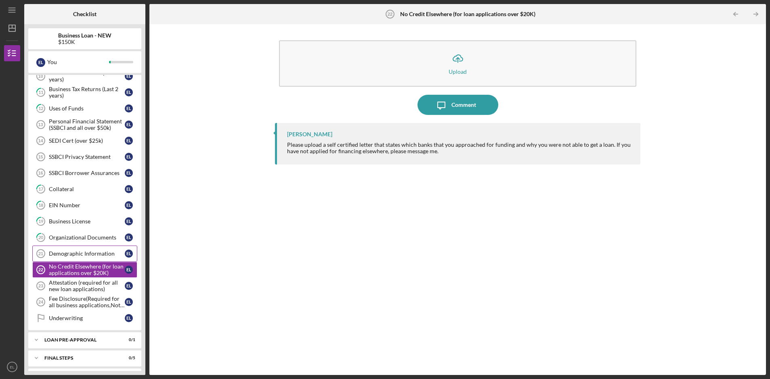
click at [59, 255] on div "Demographic Information" at bounding box center [87, 254] width 76 height 6
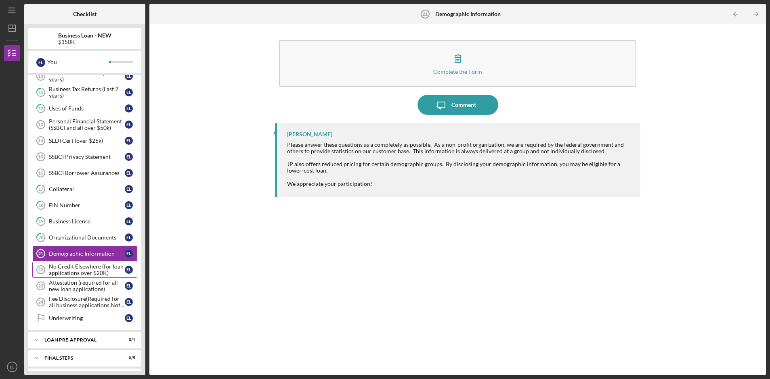
click at [74, 268] on div "No Credit Elsewhere (for loan applications over $20K)" at bounding box center [87, 270] width 76 height 13
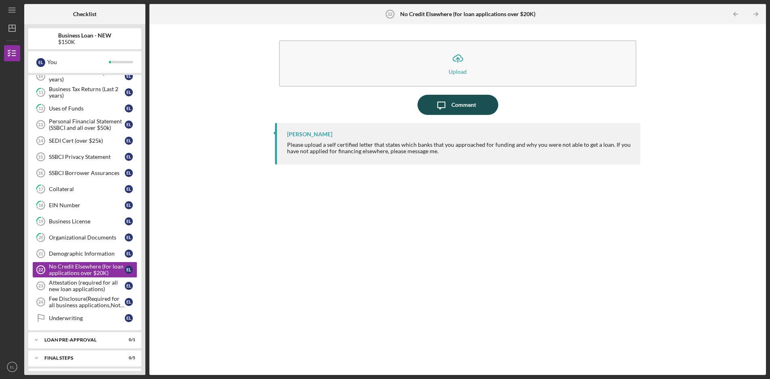
click at [467, 107] on div "Comment" at bounding box center [463, 105] width 25 height 20
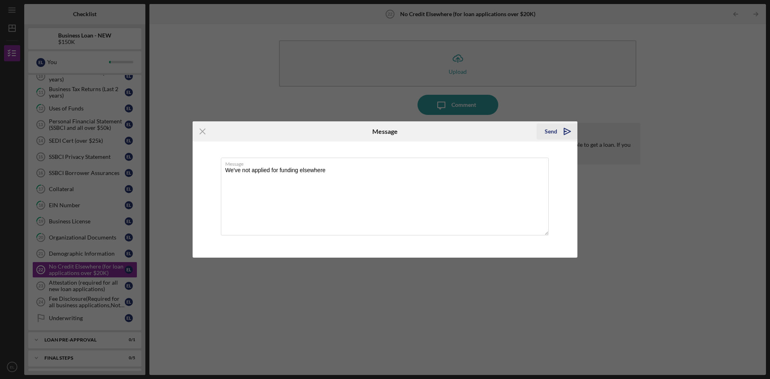
type textarea "We've not applied for funding elsewhere"
click at [560, 129] on icon "Icon/icon-invite-send" at bounding box center [567, 132] width 20 height 20
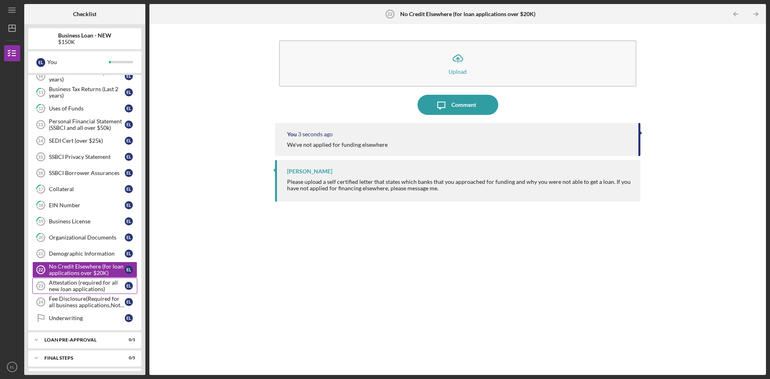
click at [60, 288] on div "Attestation (required for all new loan applications)" at bounding box center [87, 286] width 76 height 13
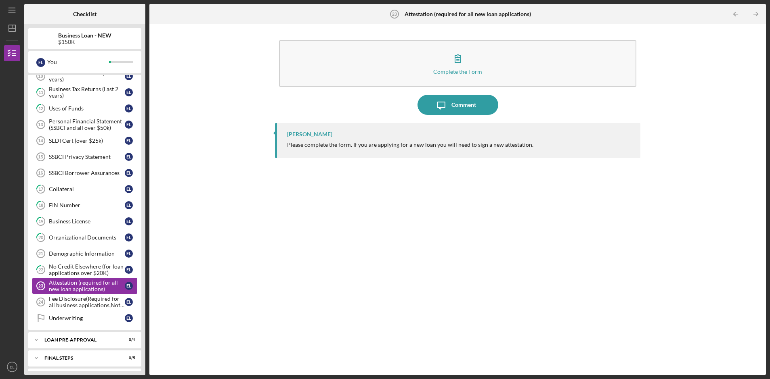
scroll to position [248, 0]
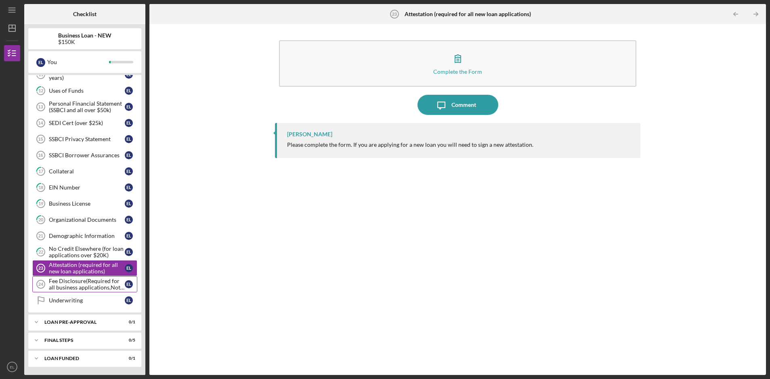
click at [81, 285] on div "Fee Disclosure(Required for all business applications,Not needed for Contractor…" at bounding box center [87, 284] width 76 height 13
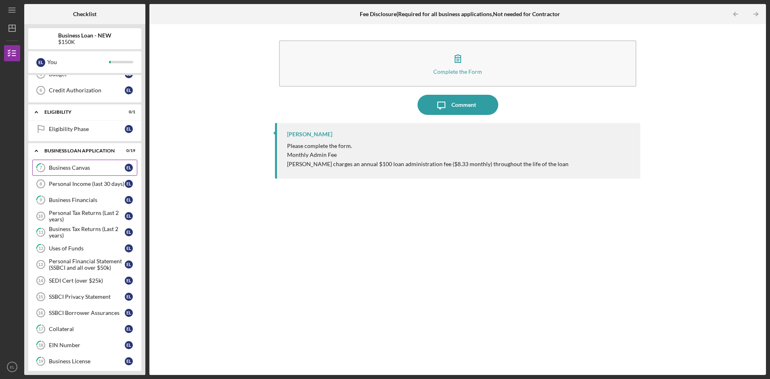
scroll to position [90, 0]
click at [73, 266] on div "Personal Financial Statement (SSBCI and all over $50k)" at bounding box center [87, 265] width 76 height 13
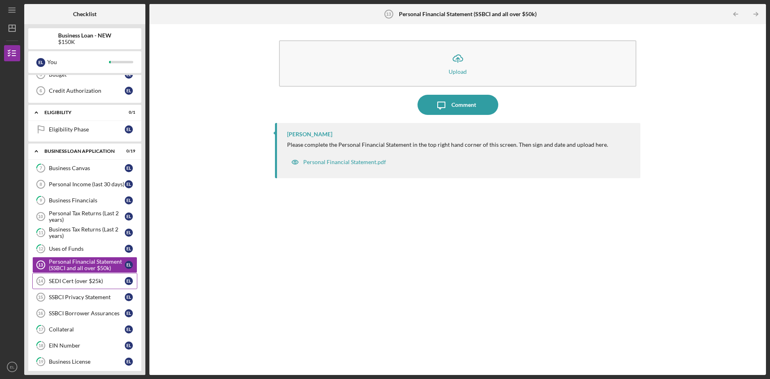
click at [71, 282] on div "SEDI Cert (over $25k)" at bounding box center [87, 281] width 76 height 6
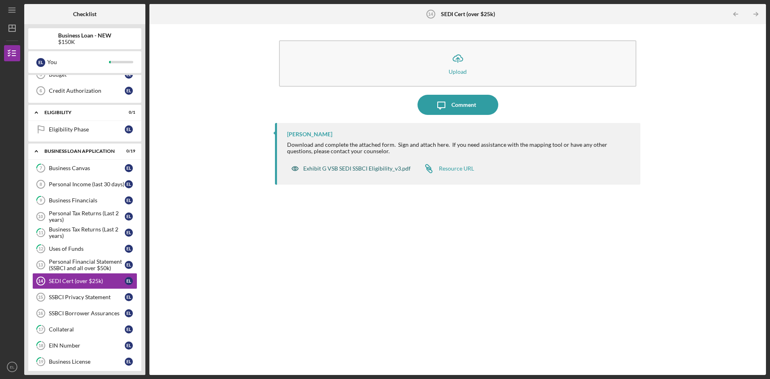
click at [343, 170] on div "Exhibit G VSB SEDI SSBCI Eligibility_v3.pdf" at bounding box center [356, 169] width 107 height 6
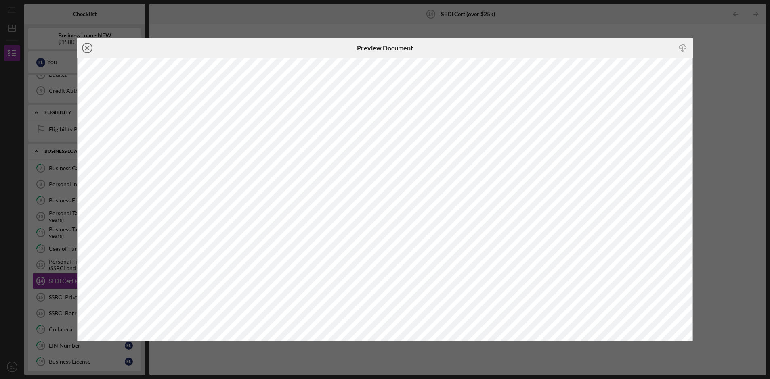
click at [88, 48] on icon "Icon/Close" at bounding box center [87, 48] width 20 height 20
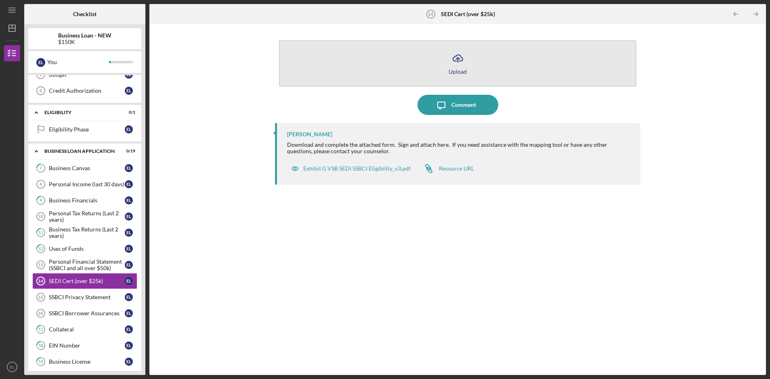
click at [458, 60] on line "button" at bounding box center [458, 60] width 0 height 5
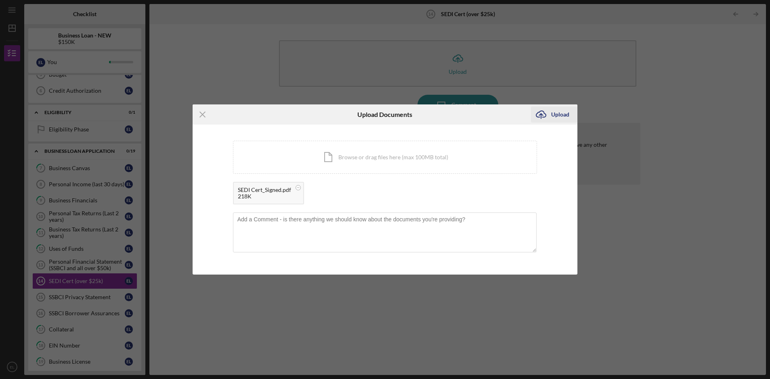
click at [566, 113] on div "Upload" at bounding box center [560, 115] width 18 height 16
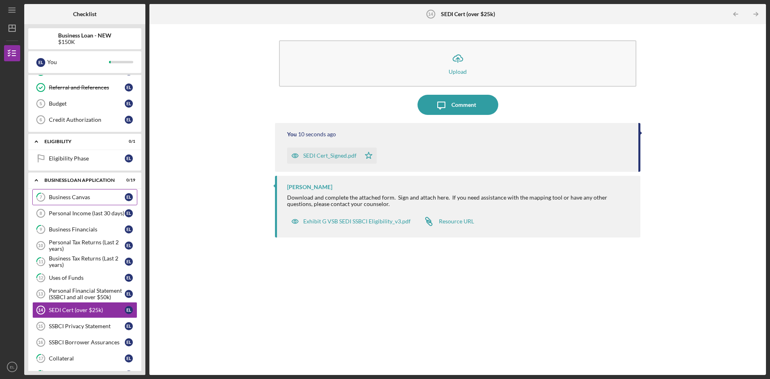
scroll to position [71, 0]
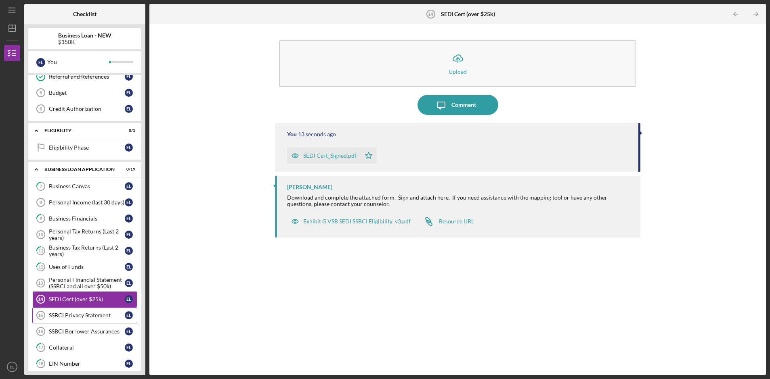
click at [83, 313] on div "SSBCI Privacy Statement" at bounding box center [87, 315] width 76 height 6
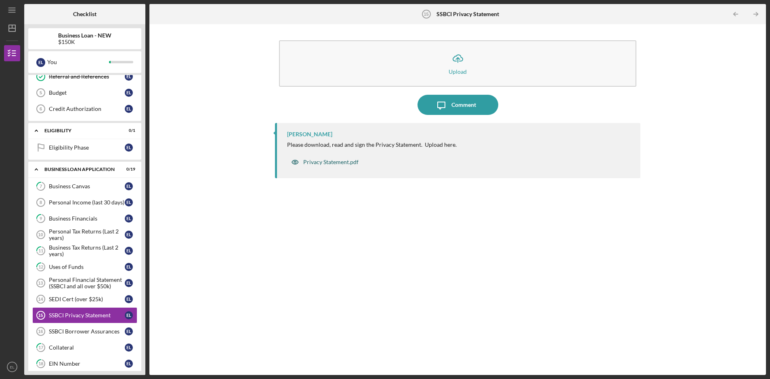
click at [332, 163] on div "Privacy Statement.pdf" at bounding box center [330, 162] width 55 height 6
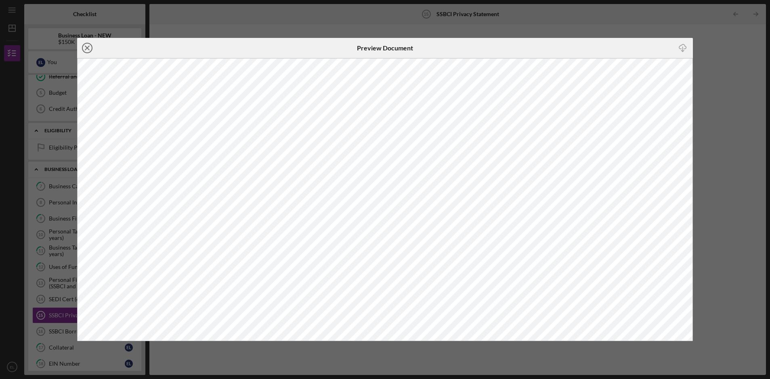
click at [90, 46] on icon "Icon/Close" at bounding box center [87, 48] width 20 height 20
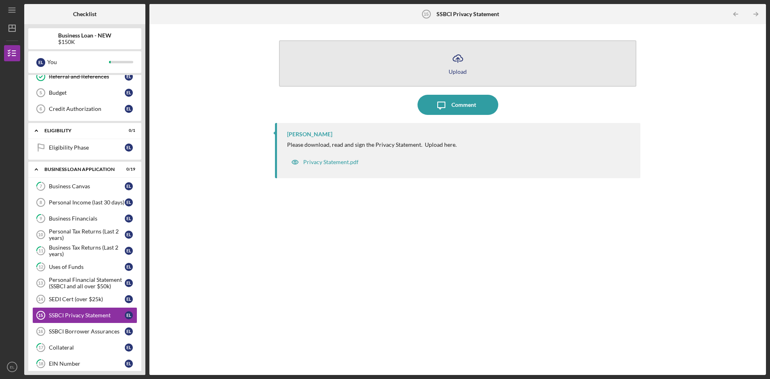
click at [457, 66] on icon "Icon/Upload" at bounding box center [458, 58] width 20 height 20
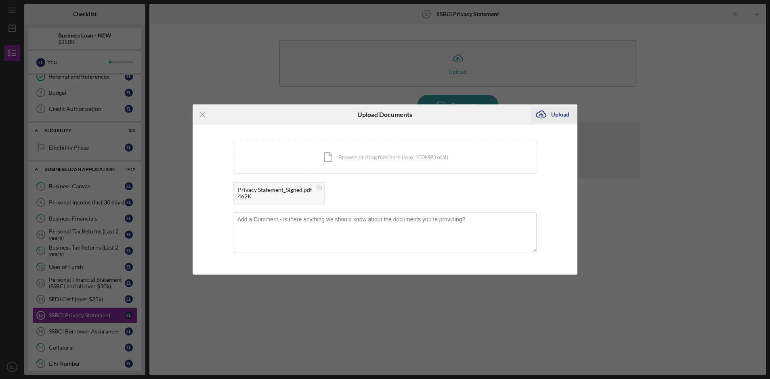
click at [558, 117] on div "Upload" at bounding box center [560, 115] width 18 height 16
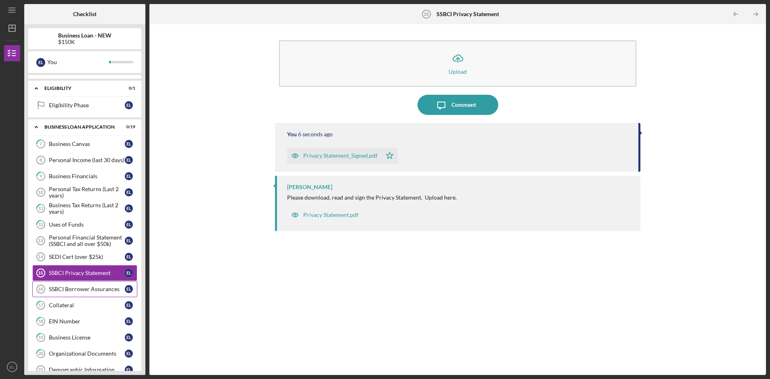
scroll to position [114, 0]
click at [80, 291] on div "SSBCI Borrower Assurances" at bounding box center [87, 289] width 76 height 6
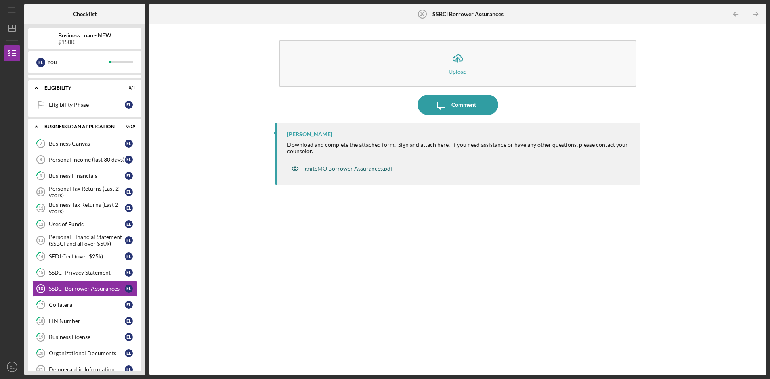
click at [350, 168] on div "IgniteMO Borrower Assurances.pdf" at bounding box center [347, 169] width 89 height 6
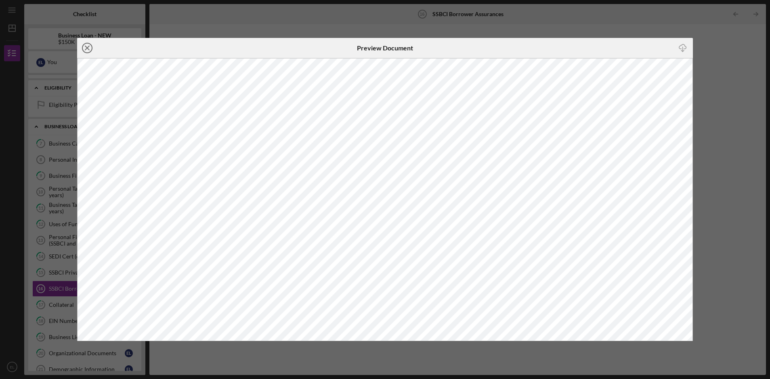
click at [88, 48] on icon "Icon/Close" at bounding box center [87, 48] width 20 height 20
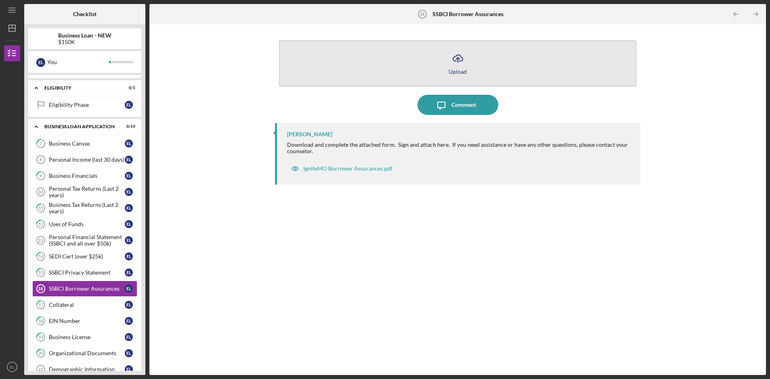
click at [459, 64] on icon "Icon/Upload" at bounding box center [458, 58] width 20 height 20
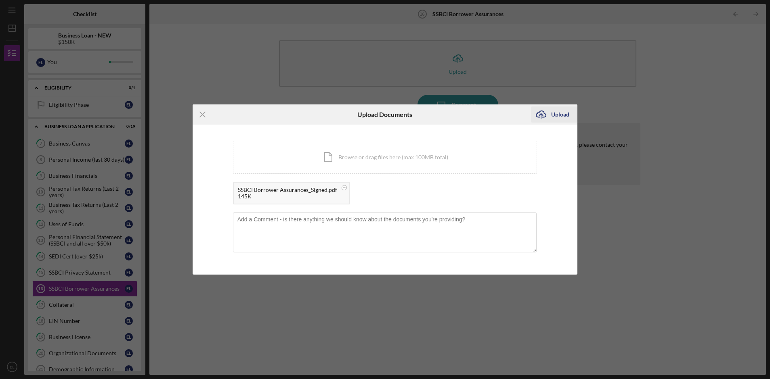
click at [562, 114] on div "Upload" at bounding box center [560, 115] width 18 height 16
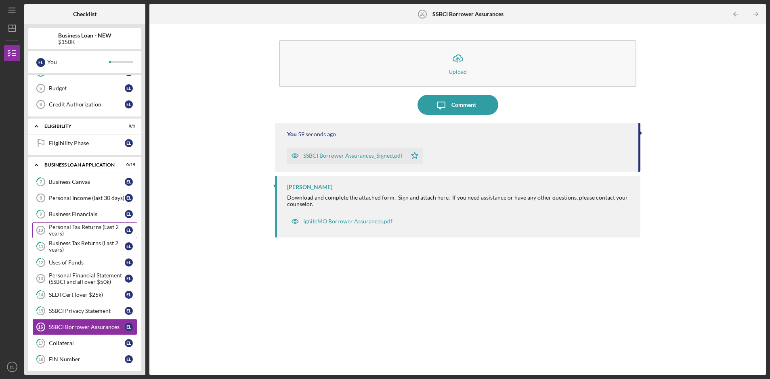
scroll to position [79, 0]
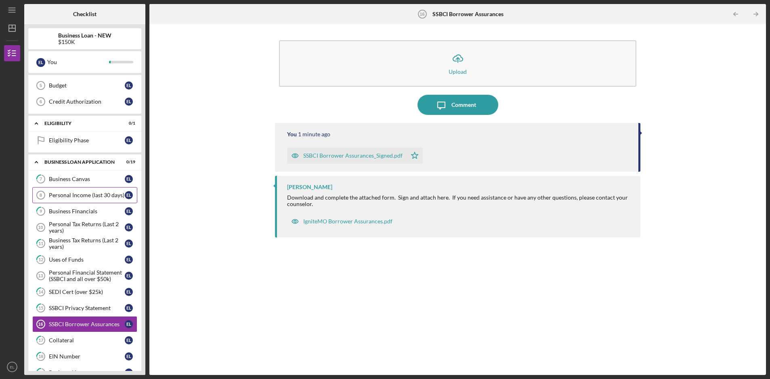
click at [84, 195] on div "Personal Income (last 30 days)" at bounding box center [87, 195] width 76 height 6
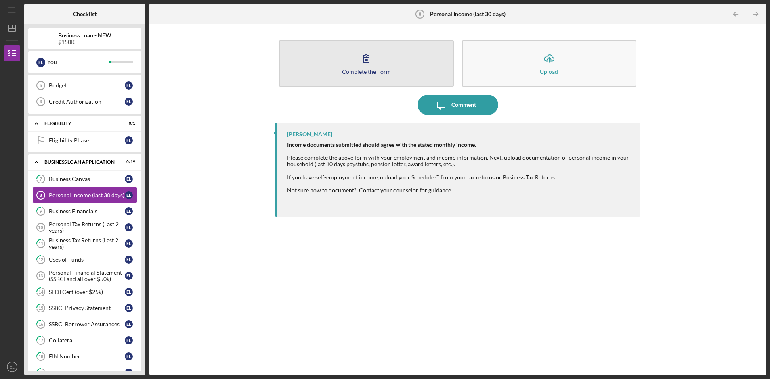
click at [366, 68] on button "Complete the Form Form" at bounding box center [366, 63] width 174 height 46
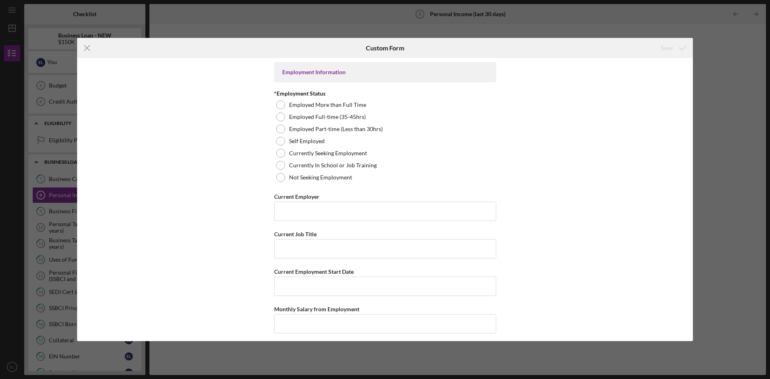
drag, startPoint x: 90, startPoint y: 47, endPoint x: 94, endPoint y: 51, distance: 6.6
click at [90, 47] on icon "Icon/Menu Close" at bounding box center [87, 48] width 20 height 20
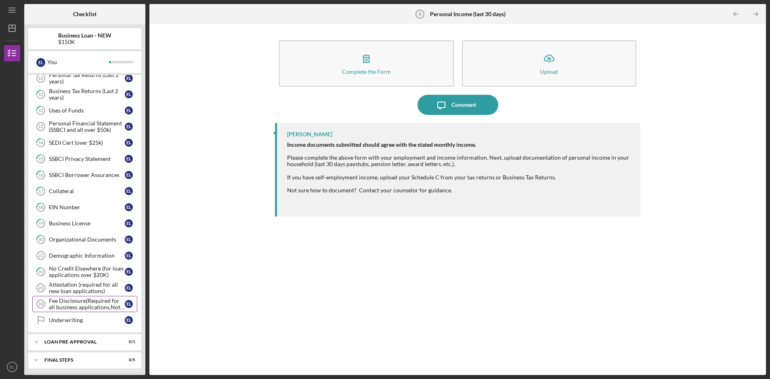
scroll to position [228, 0]
click at [86, 255] on div "Demographic Information" at bounding box center [87, 255] width 76 height 6
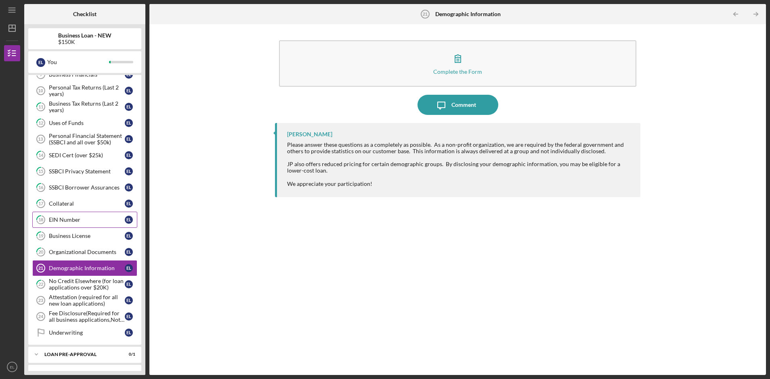
scroll to position [229, 0]
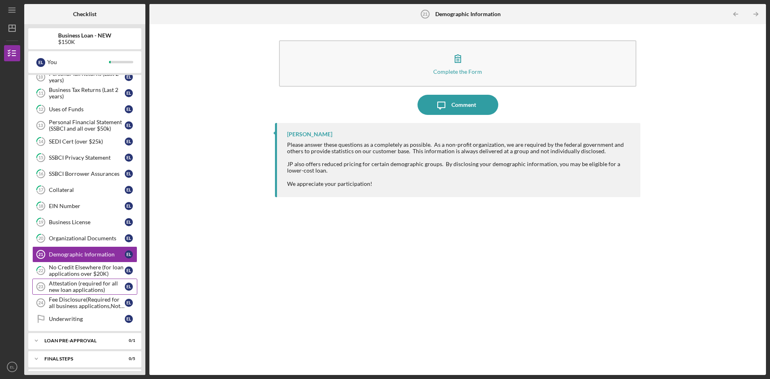
click at [79, 289] on div "Attestation (required for all new loan applications)" at bounding box center [87, 287] width 76 height 13
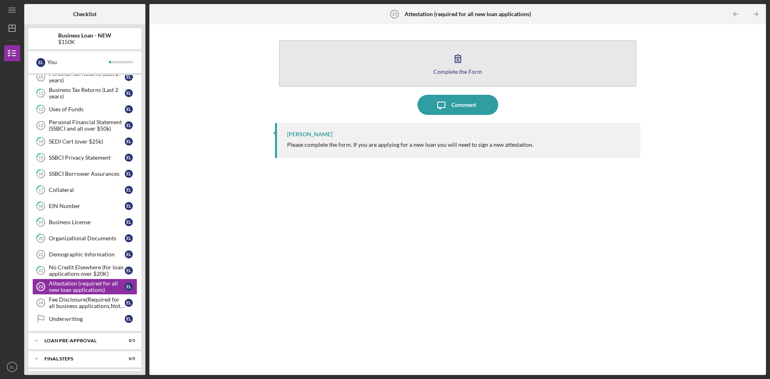
click at [448, 69] on div "Complete the Form" at bounding box center [457, 72] width 49 height 6
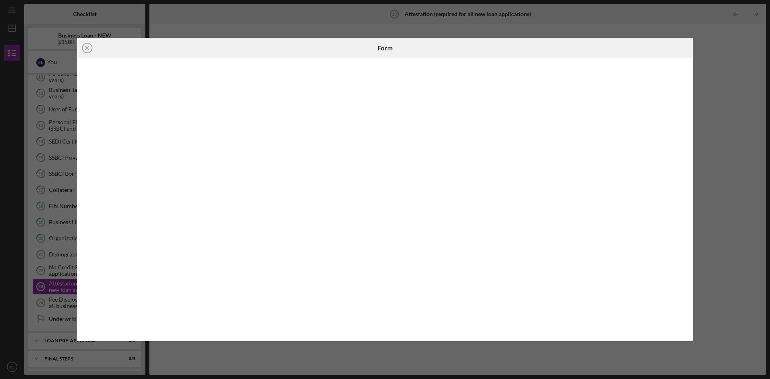
click at [89, 48] on icon "Icon/Close" at bounding box center [87, 48] width 20 height 20
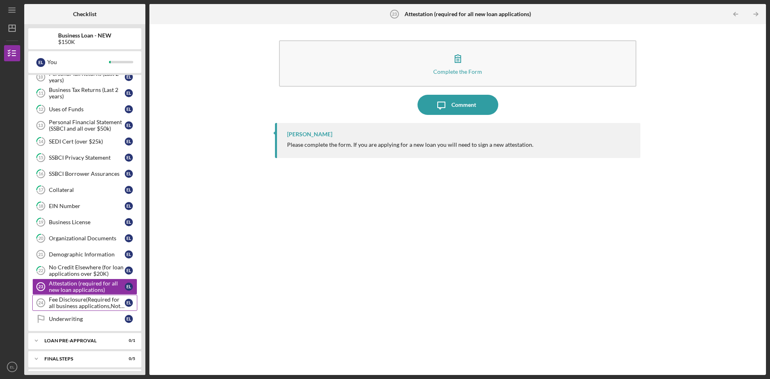
click at [71, 303] on div "Fee Disclosure(Required for all business applications,Not needed for Contractor…" at bounding box center [87, 303] width 76 height 13
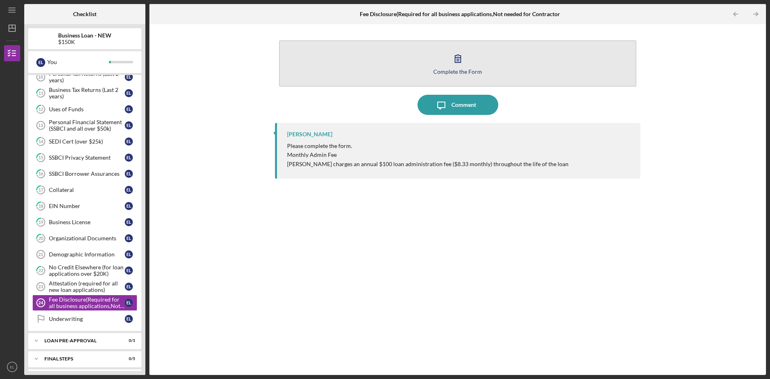
click at [467, 73] on div "Complete the Form" at bounding box center [457, 72] width 49 height 6
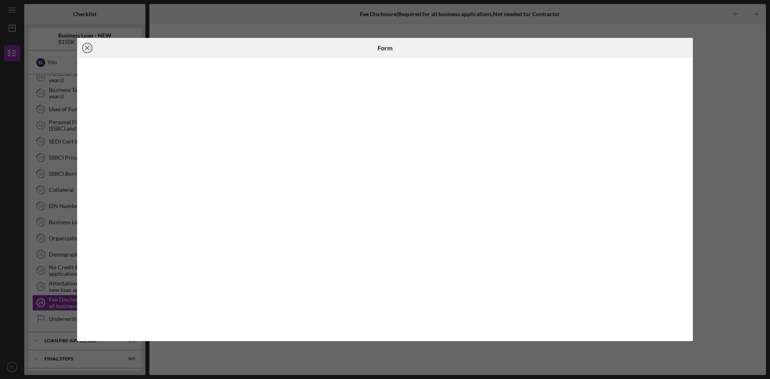
click at [90, 50] on icon "Icon/Close" at bounding box center [87, 48] width 20 height 20
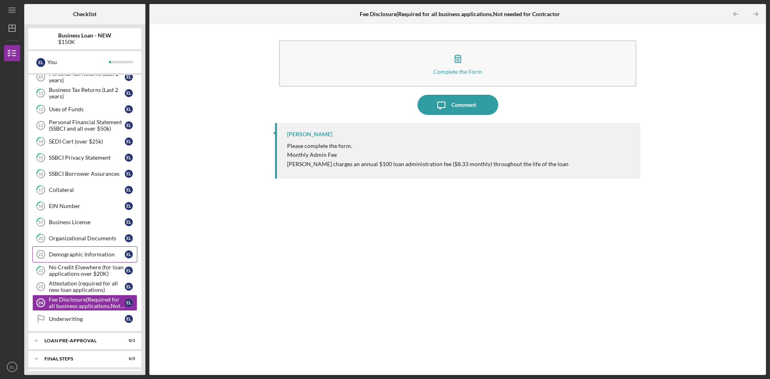
scroll to position [248, 0]
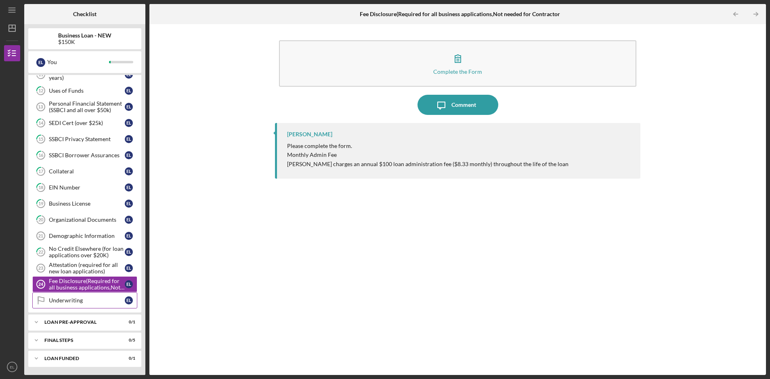
click at [71, 301] on div "Underwriting" at bounding box center [87, 301] width 76 height 6
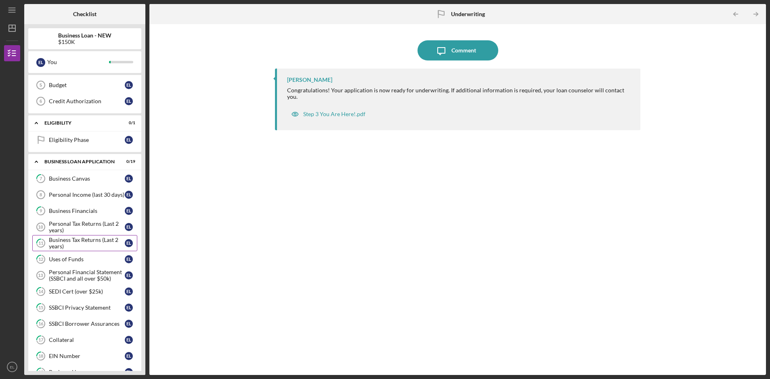
scroll to position [78, 0]
click at [65, 193] on div "Personal Income (last 30 days)" at bounding box center [87, 196] width 76 height 6
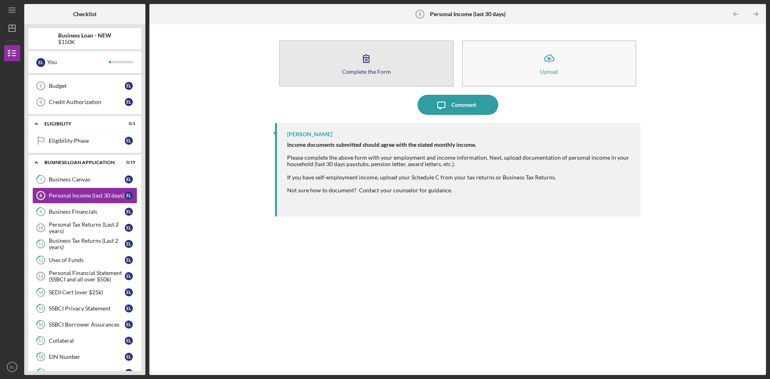
click at [376, 70] on div "Complete the Form" at bounding box center [366, 72] width 49 height 6
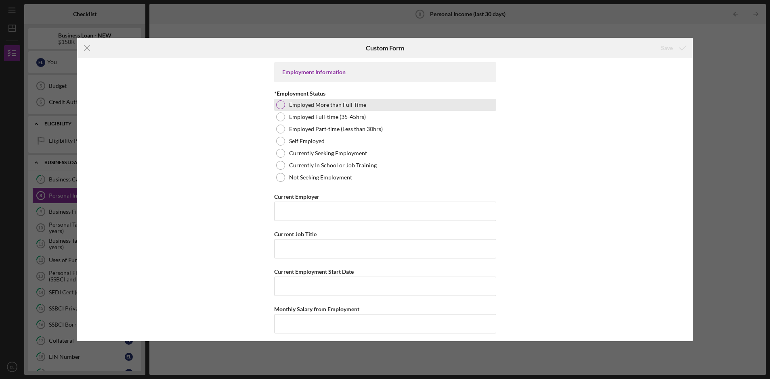
click at [329, 104] on label "Employed More than Full Time" at bounding box center [327, 105] width 77 height 6
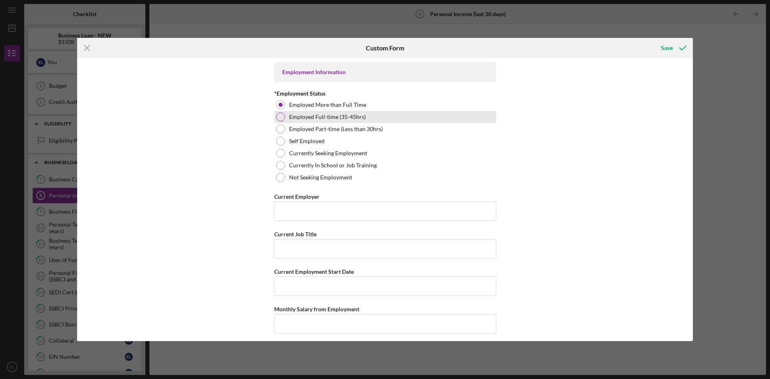
click at [315, 115] on label "Employed Full-time (35-45hrs)" at bounding box center [327, 117] width 77 height 6
click at [306, 210] on input "Current Employer" at bounding box center [385, 211] width 222 height 19
type input "Urban Sprouts"
click at [283, 248] on input "Current Job Title" at bounding box center [385, 248] width 222 height 19
type input "Executive Director"
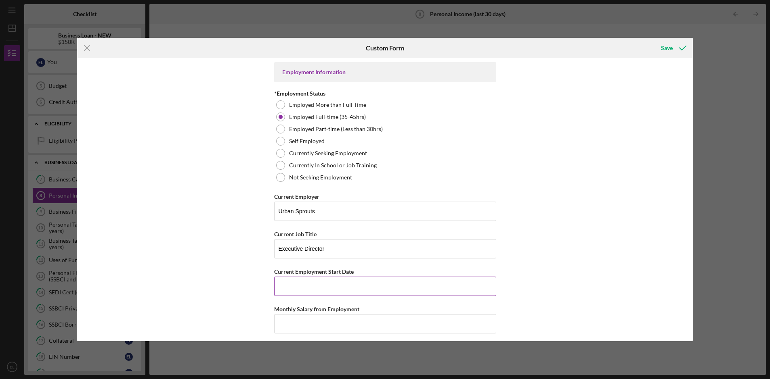
click at [316, 283] on input "Current Employment Start Date" at bounding box center [385, 286] width 222 height 19
type input "[DATE]"
click at [307, 323] on input "Monthly Salary from Employment" at bounding box center [385, 323] width 222 height 19
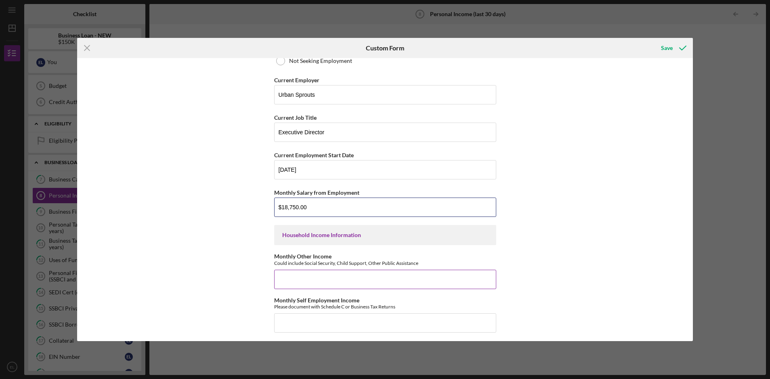
scroll to position [117, 0]
type input "$18,750.00"
drag, startPoint x: 321, startPoint y: 235, endPoint x: 349, endPoint y: 238, distance: 28.0
click at [321, 235] on div "Household Income Information" at bounding box center [385, 235] width 206 height 6
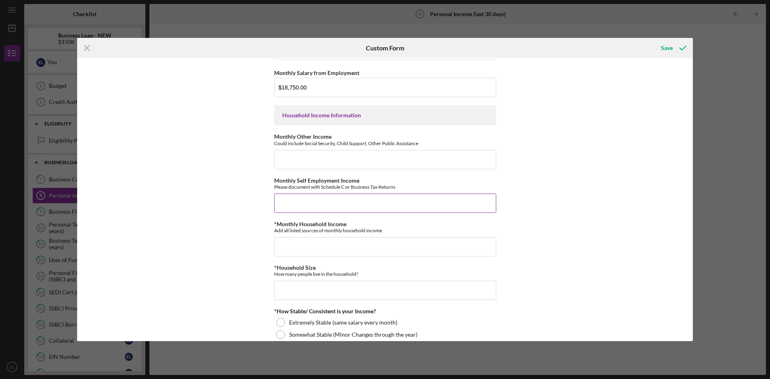
scroll to position [237, 0]
click at [340, 244] on input "*Monthly Household Income" at bounding box center [385, 246] width 222 height 19
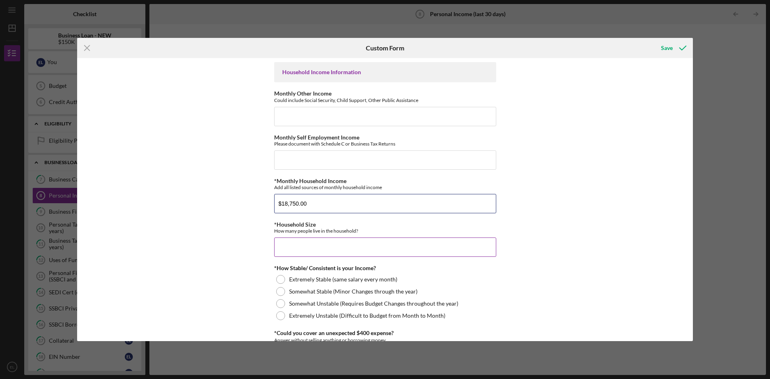
scroll to position [280, 0]
type input "$18,750.00"
click at [327, 245] on input "*Household Size" at bounding box center [385, 246] width 222 height 19
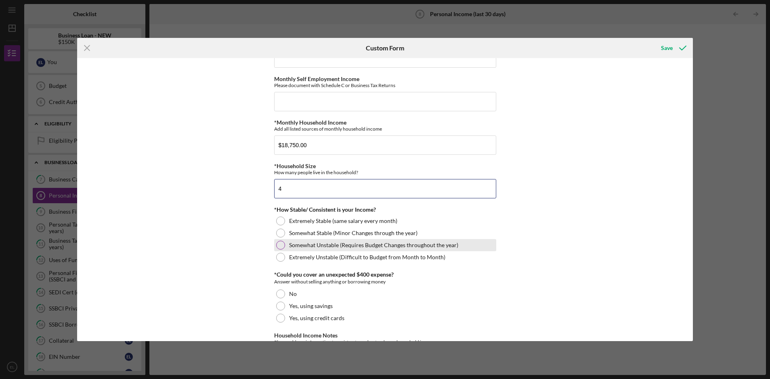
scroll to position [342, 0]
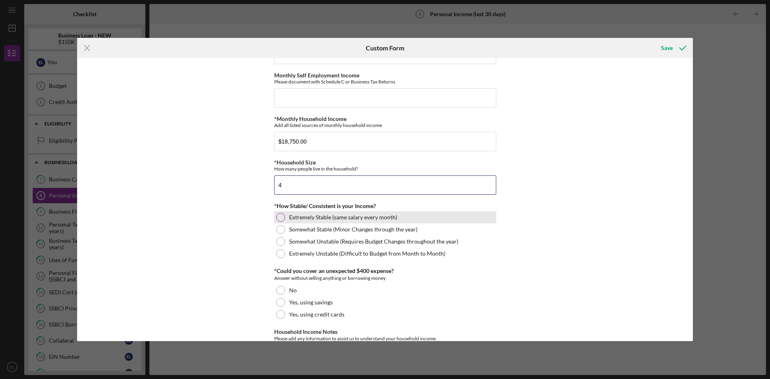
type input "4"
click at [308, 219] on label "Extremely Stable (same salary every month)" at bounding box center [343, 217] width 108 height 6
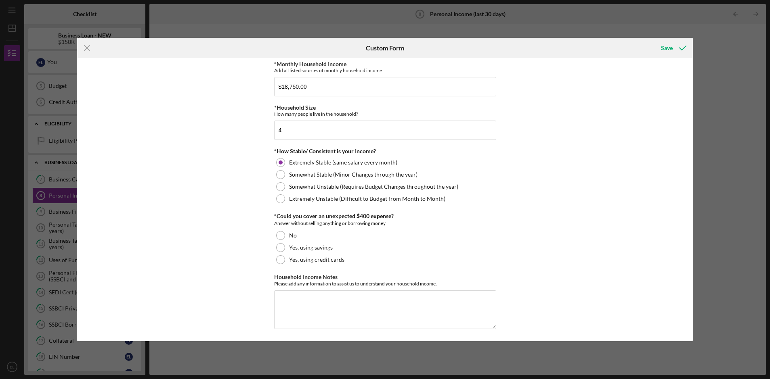
scroll to position [396, 0]
click at [327, 263] on label "Yes, using credit cards" at bounding box center [316, 261] width 55 height 6
click at [669, 49] on div "Save" at bounding box center [667, 48] width 12 height 16
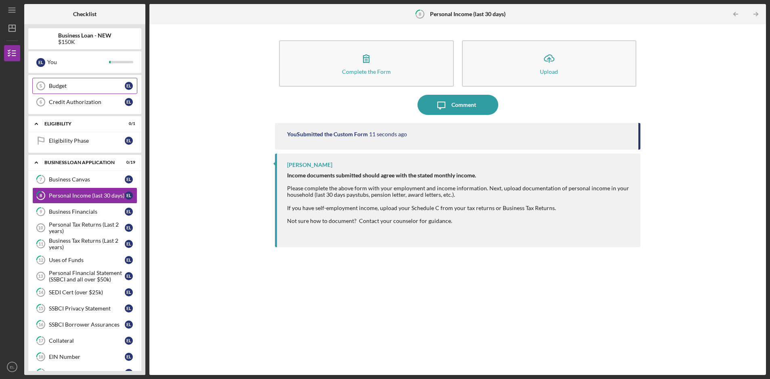
click at [68, 85] on div "Budget" at bounding box center [87, 86] width 76 height 6
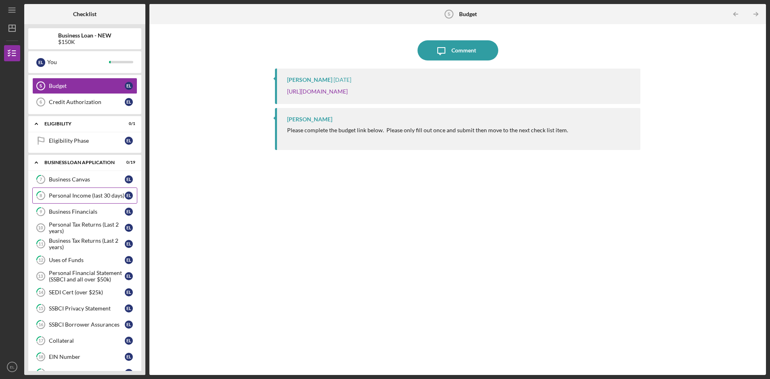
click at [75, 197] on div "Personal Income (last 30 days)" at bounding box center [87, 196] width 76 height 6
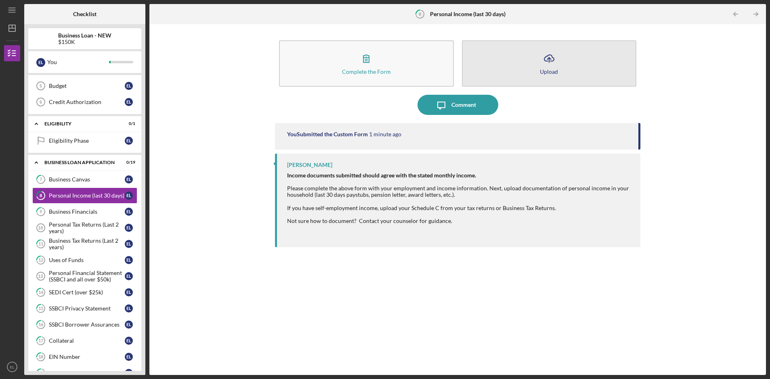
click at [553, 58] on icon "button" at bounding box center [549, 58] width 10 height 6
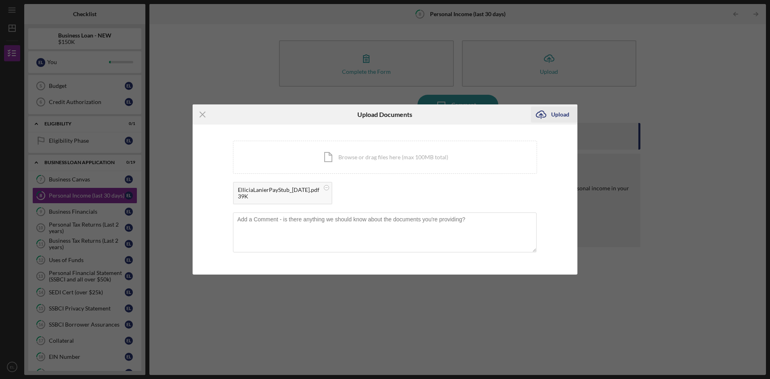
click at [562, 116] on div "Upload" at bounding box center [560, 115] width 18 height 16
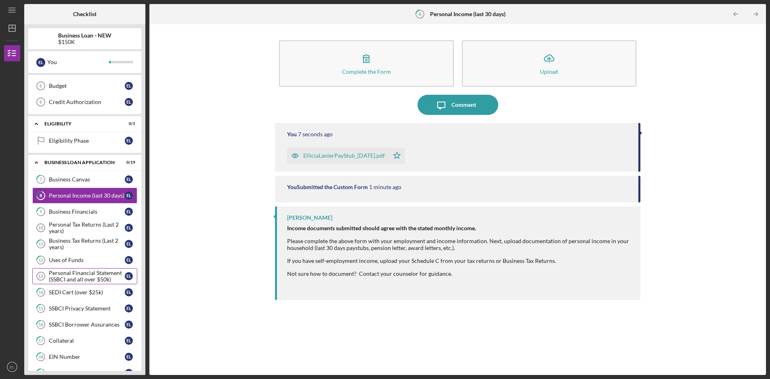
click at [80, 275] on div "Personal Financial Statement (SSBCI and all over $50k)" at bounding box center [87, 276] width 76 height 13
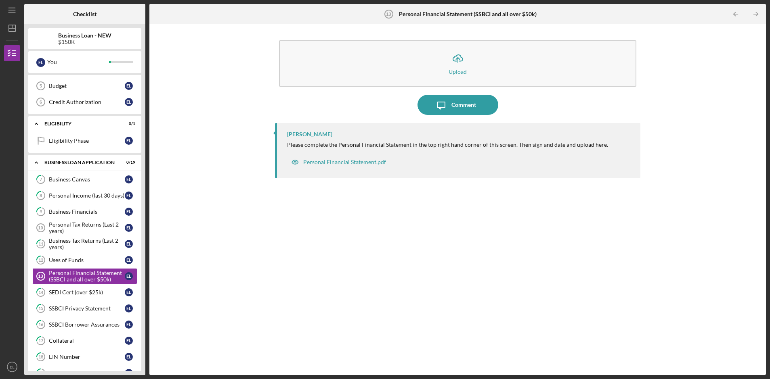
click at [557, 14] on div "Personal Financial Statement (SSBCI and all over $50k) 13 Personal Financial St…" at bounding box center [457, 14] width 205 height 20
click at [360, 163] on div "Personal Financial Statement.pdf" at bounding box center [344, 162] width 83 height 6
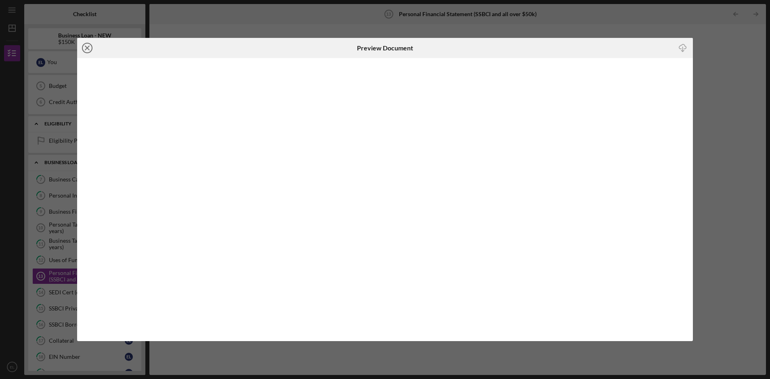
click at [84, 48] on icon "Icon/Close" at bounding box center [87, 48] width 20 height 20
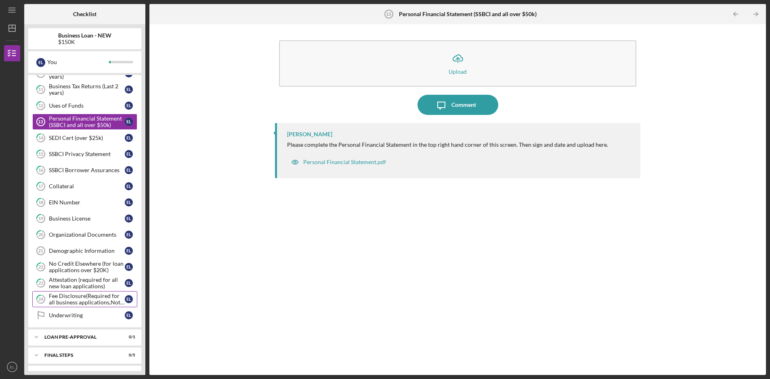
scroll to position [234, 0]
click at [85, 246] on link "Demographic Information 21 Demographic Information E L" at bounding box center [84, 250] width 105 height 16
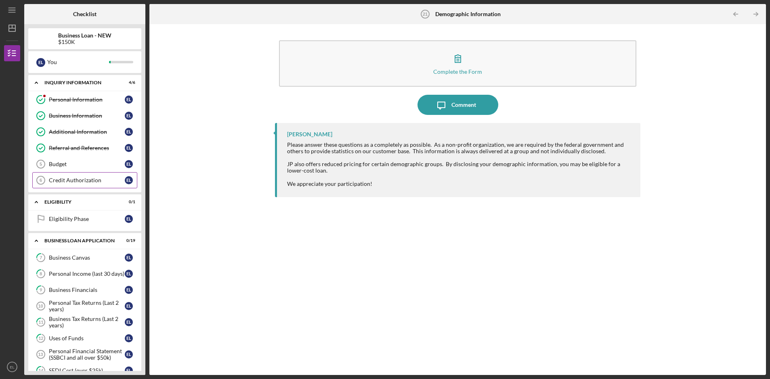
click at [80, 179] on div "Credit Authorization" at bounding box center [87, 180] width 76 height 6
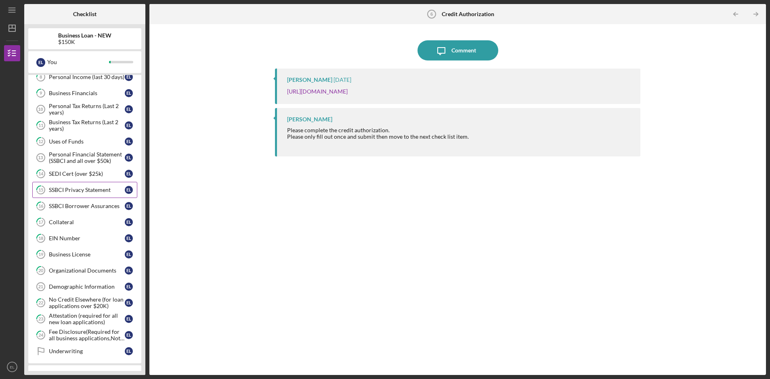
scroll to position [248, 0]
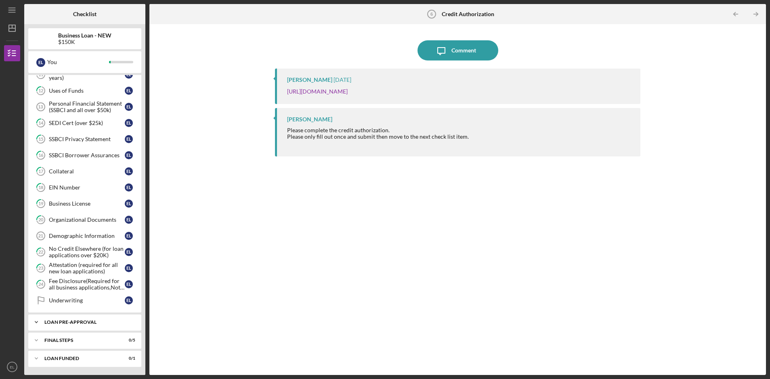
click at [46, 324] on div "LOAN PRE-APPROVAL" at bounding box center [87, 322] width 87 height 5
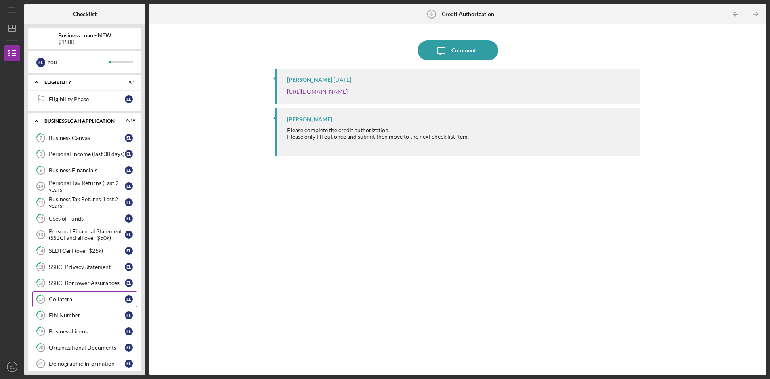
scroll to position [0, 0]
